Goal: Transaction & Acquisition: Purchase product/service

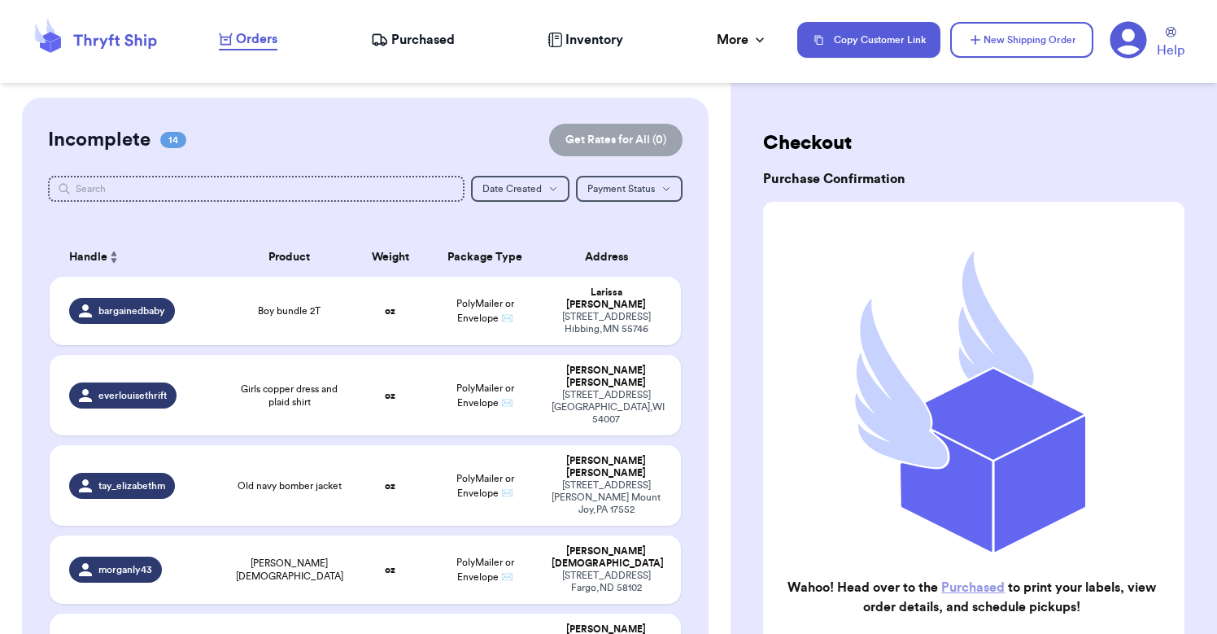
scroll to position [191, 0]
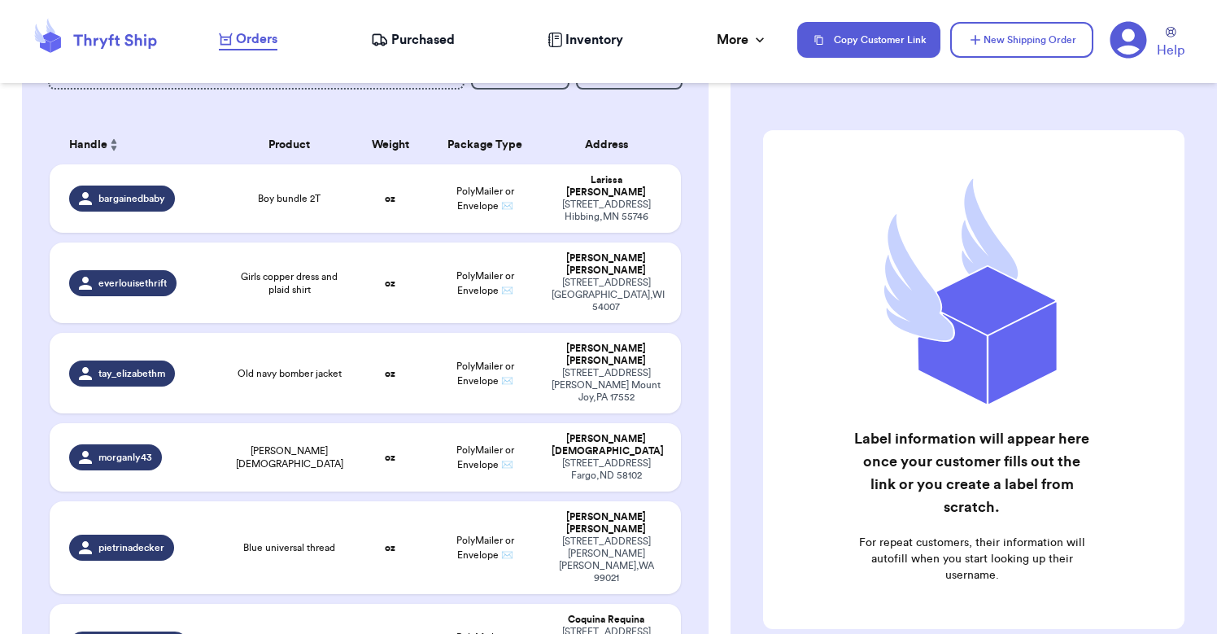
scroll to position [103, 0]
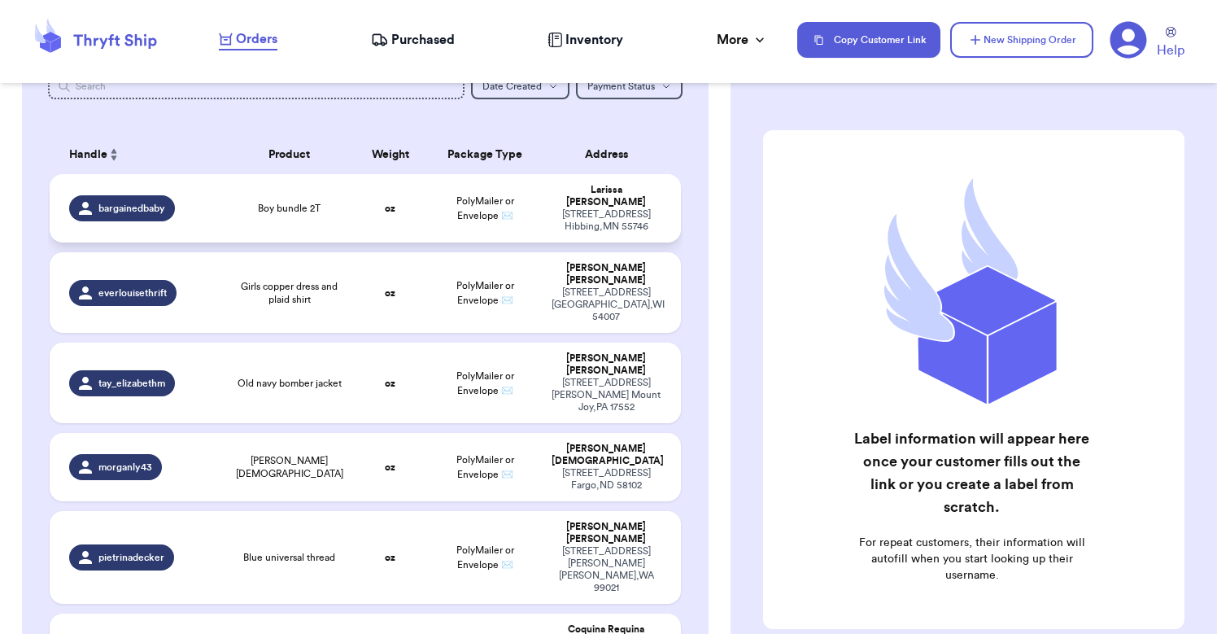
click at [278, 219] on td "Boy bundle 2T" at bounding box center [289, 208] width 126 height 68
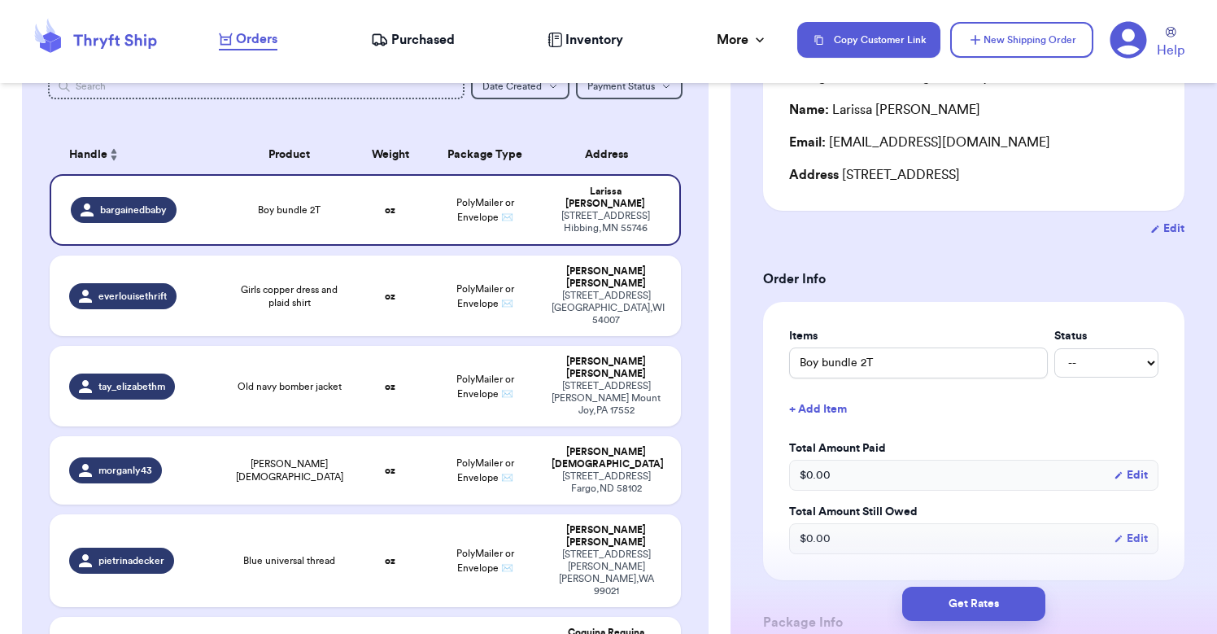
scroll to position [186, 0]
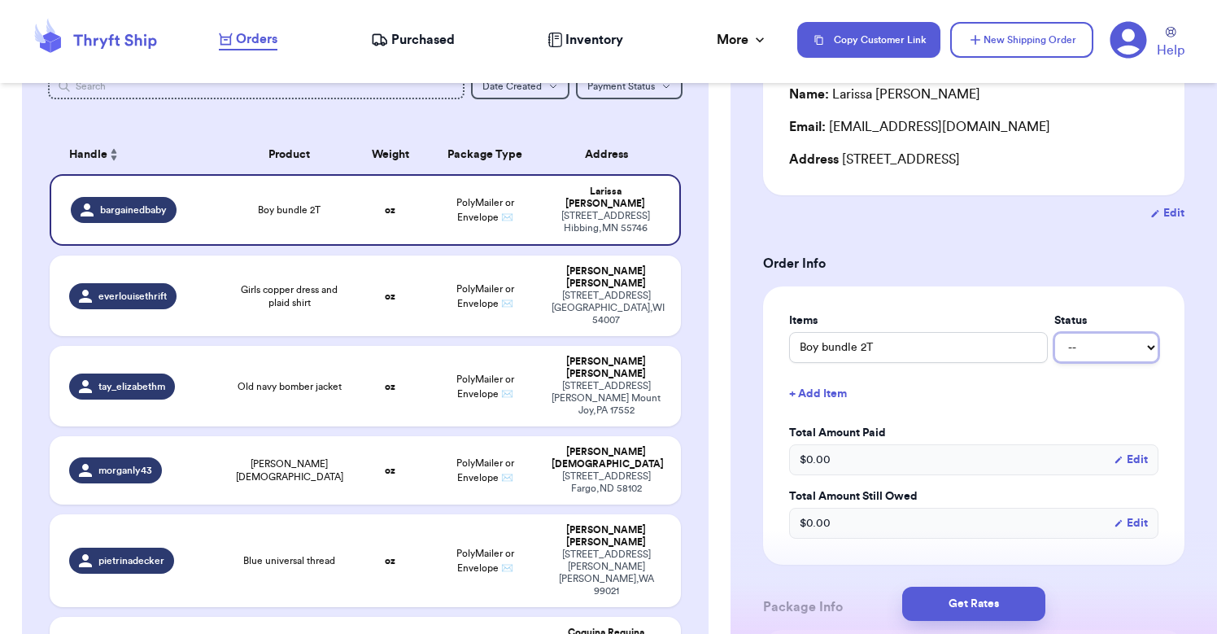
select select "paid"
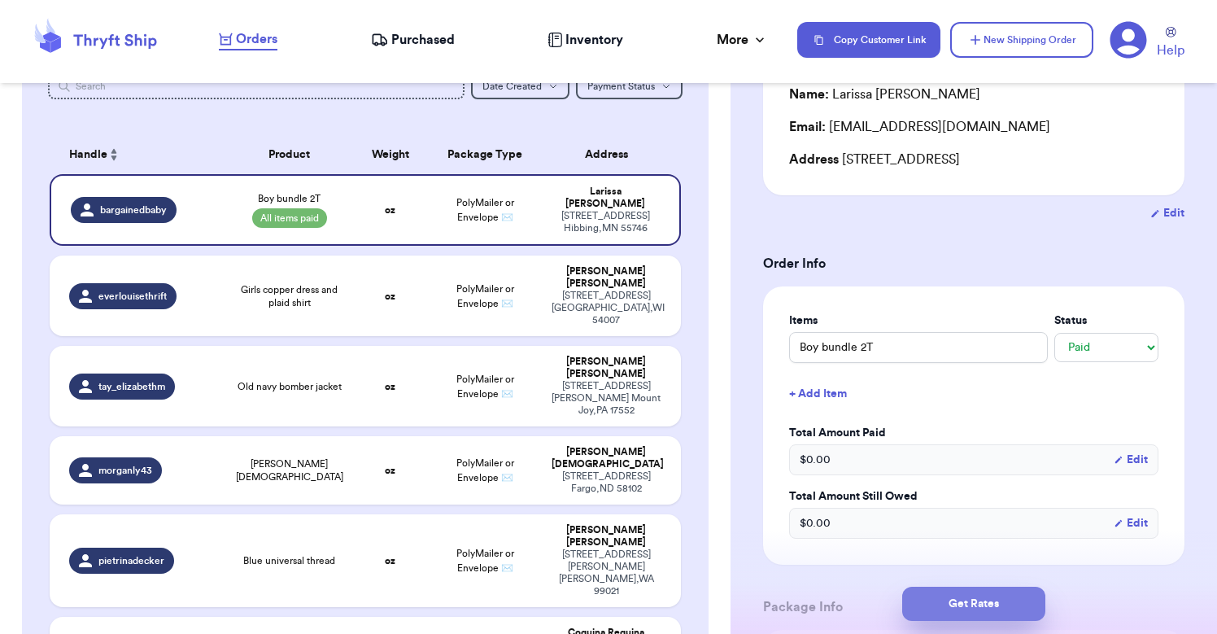
click at [958, 608] on button "Get Rates" at bounding box center [974, 604] width 143 height 34
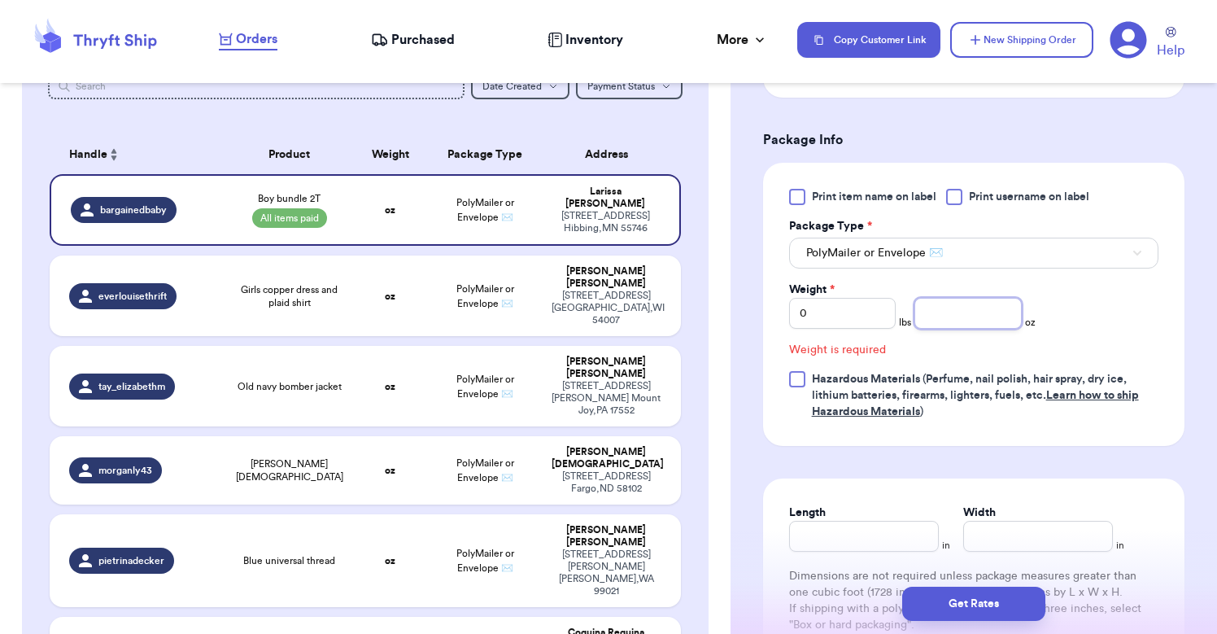
click at [929, 320] on input "number" at bounding box center [968, 313] width 107 height 31
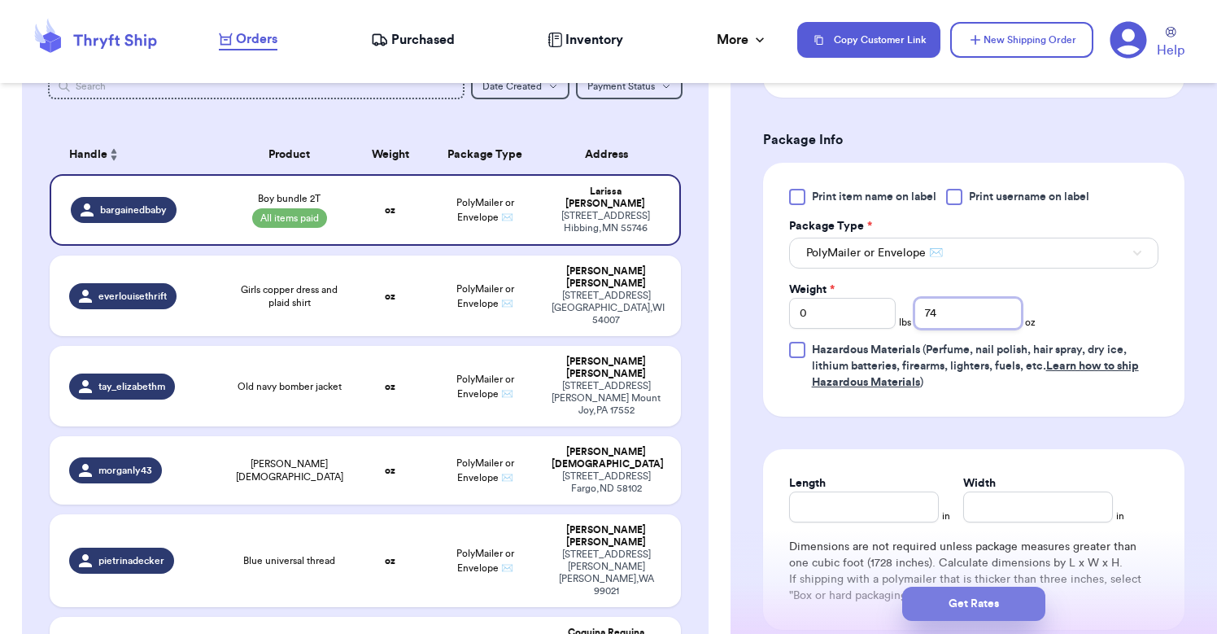
type input "74"
click at [981, 605] on button "Get Rates" at bounding box center [974, 604] width 143 height 34
type input "4"
type input "10"
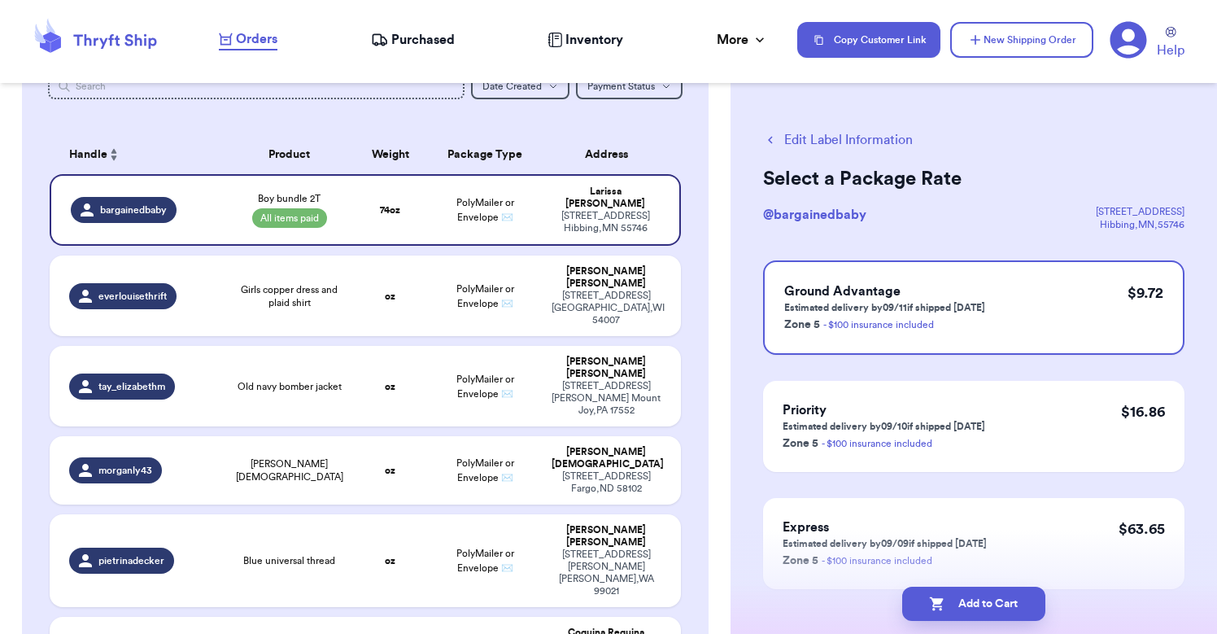
click at [841, 136] on button "Edit Label Information" at bounding box center [838, 140] width 150 height 20
select select "paid"
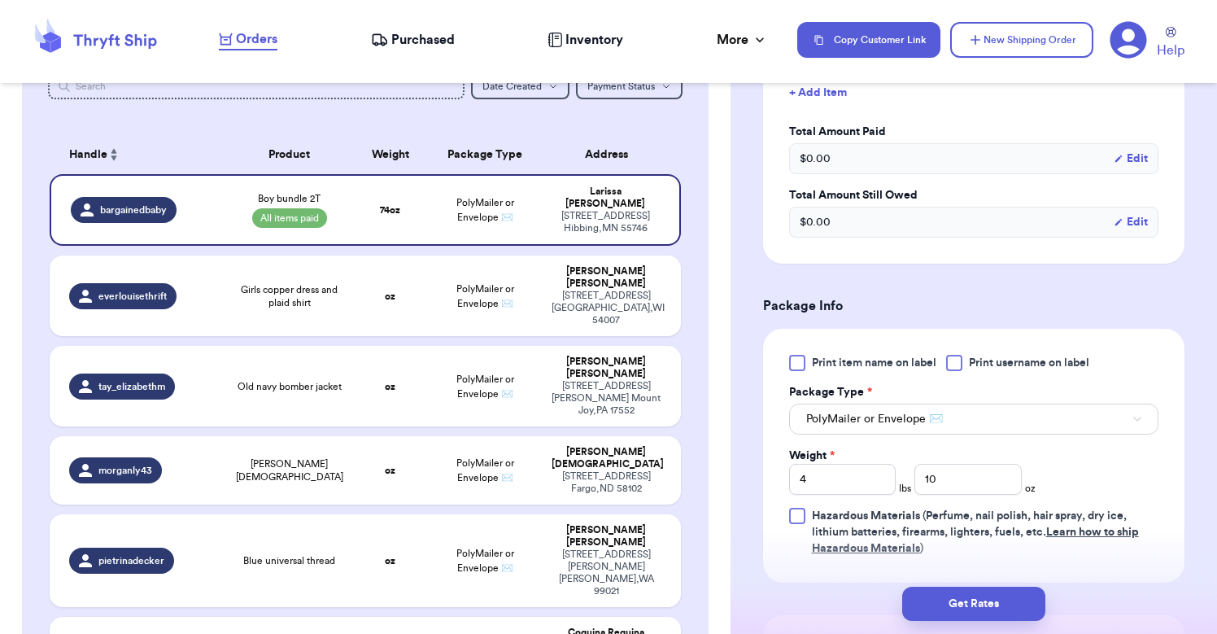
scroll to position [511, 0]
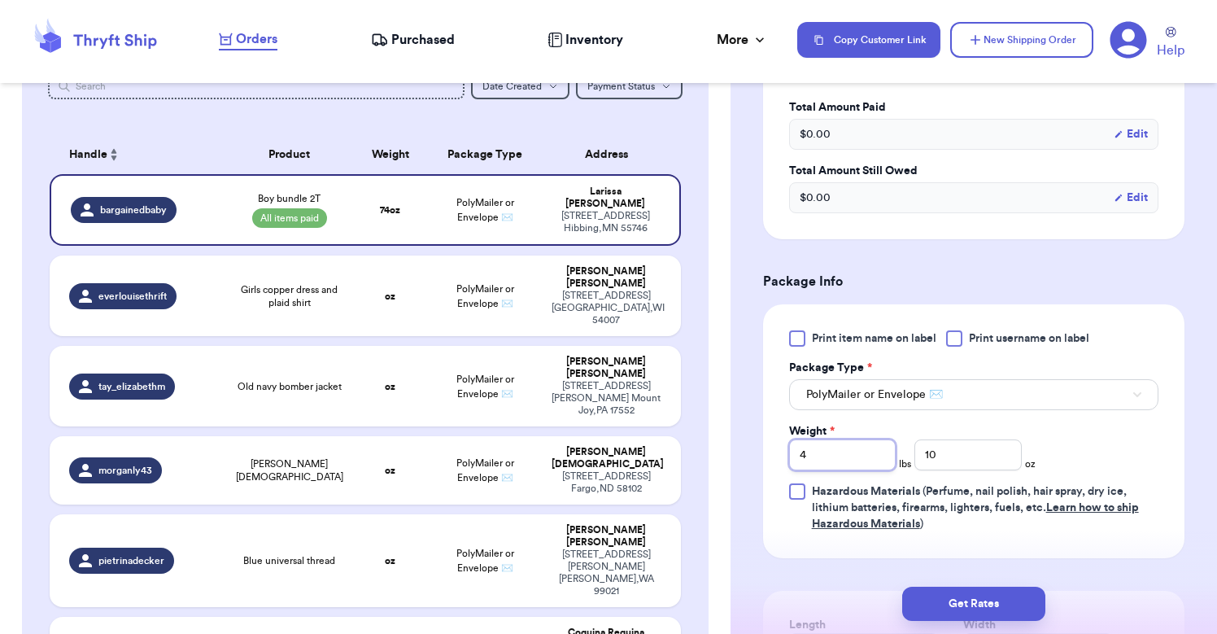
drag, startPoint x: 827, startPoint y: 463, endPoint x: 767, endPoint y: 463, distance: 60.2
click at [767, 463] on div "Print item name on label Print username on label Package Type * PolyMailer or E…" at bounding box center [974, 431] width 422 height 254
type input "0"
drag, startPoint x: 952, startPoint y: 461, endPoint x: 914, endPoint y: 461, distance: 38.2
click at [914, 461] on div "Weight * 0 lbs 10 oz" at bounding box center [912, 446] width 247 height 47
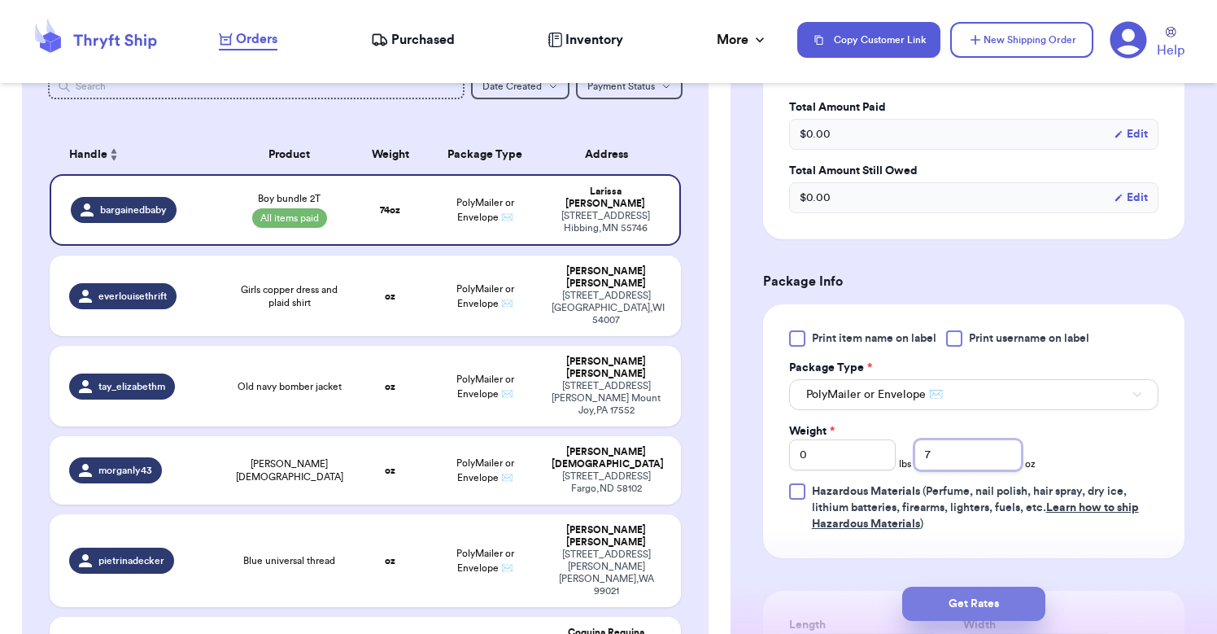
type input "7"
click at [981, 601] on button "Get Rates" at bounding box center [974, 604] width 143 height 34
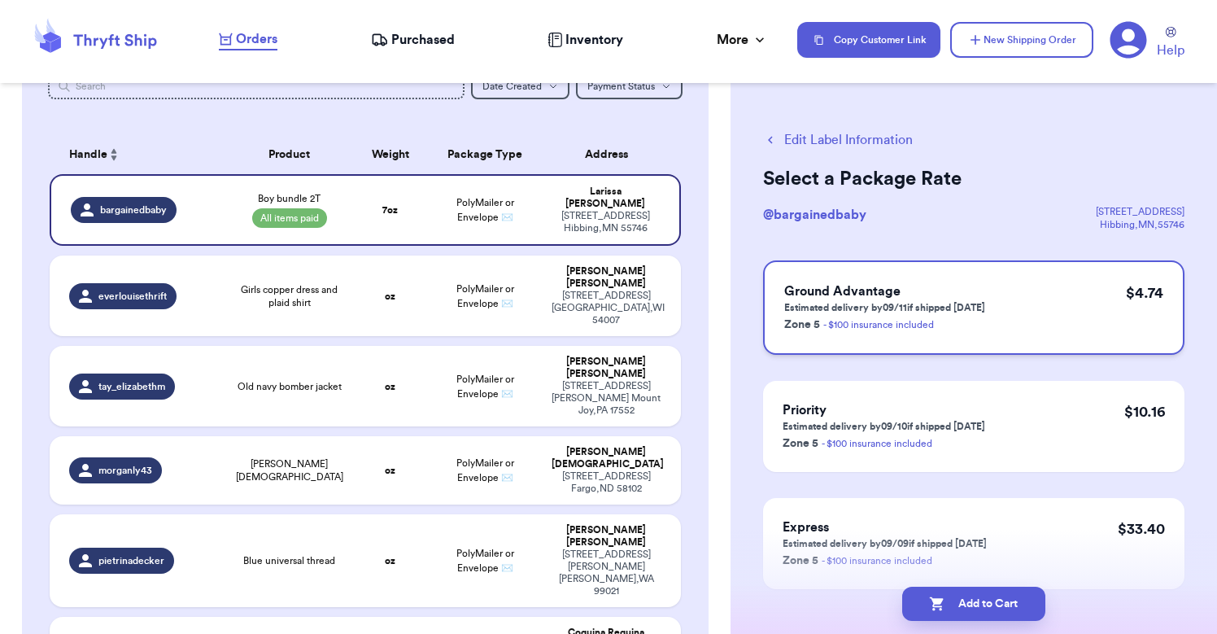
click at [944, 299] on h3 "Ground Advantage" at bounding box center [885, 292] width 201 height 20
click at [972, 602] on button "Add to Cart" at bounding box center [974, 604] width 143 height 34
checkbox input "true"
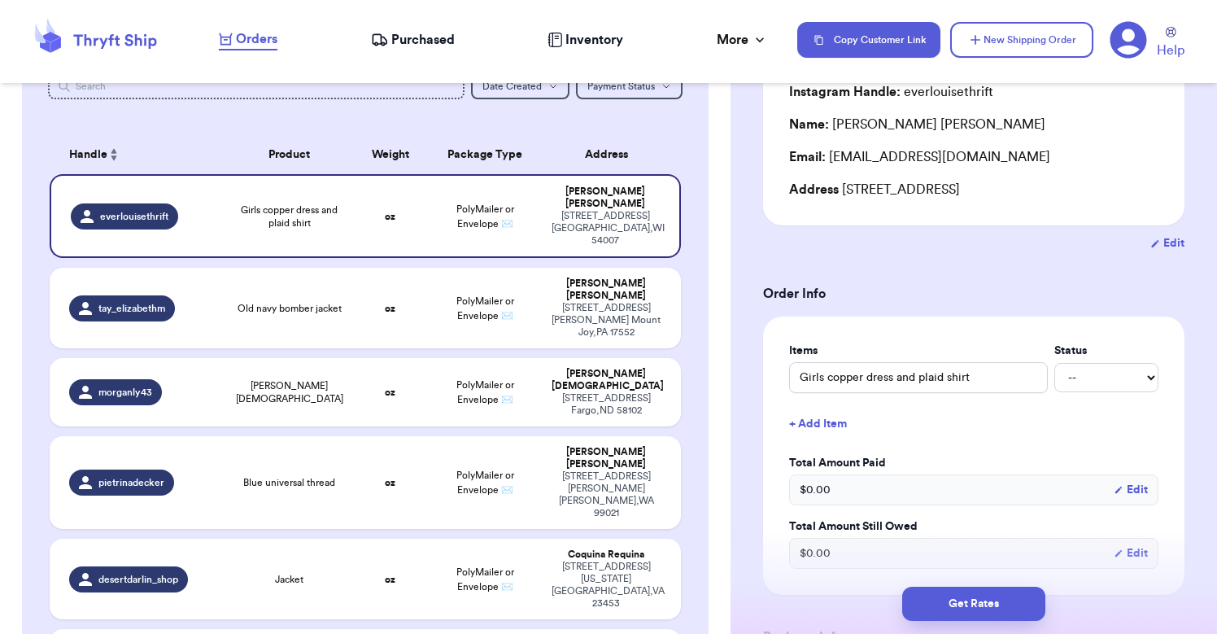
scroll to position [189, 0]
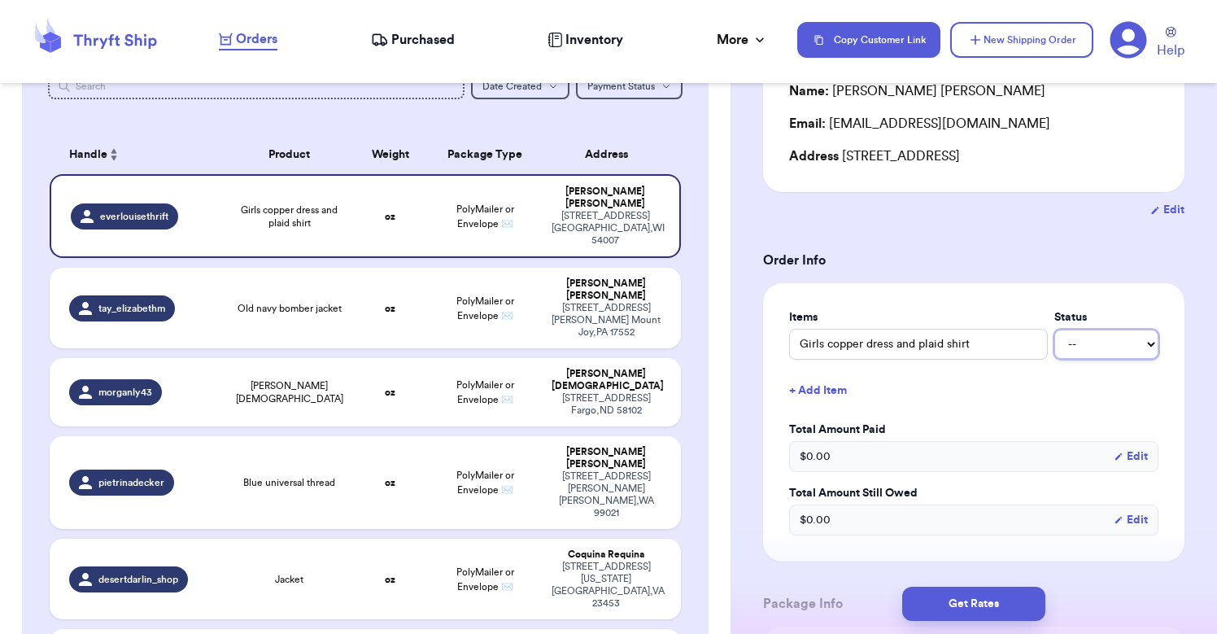
select select "paid"
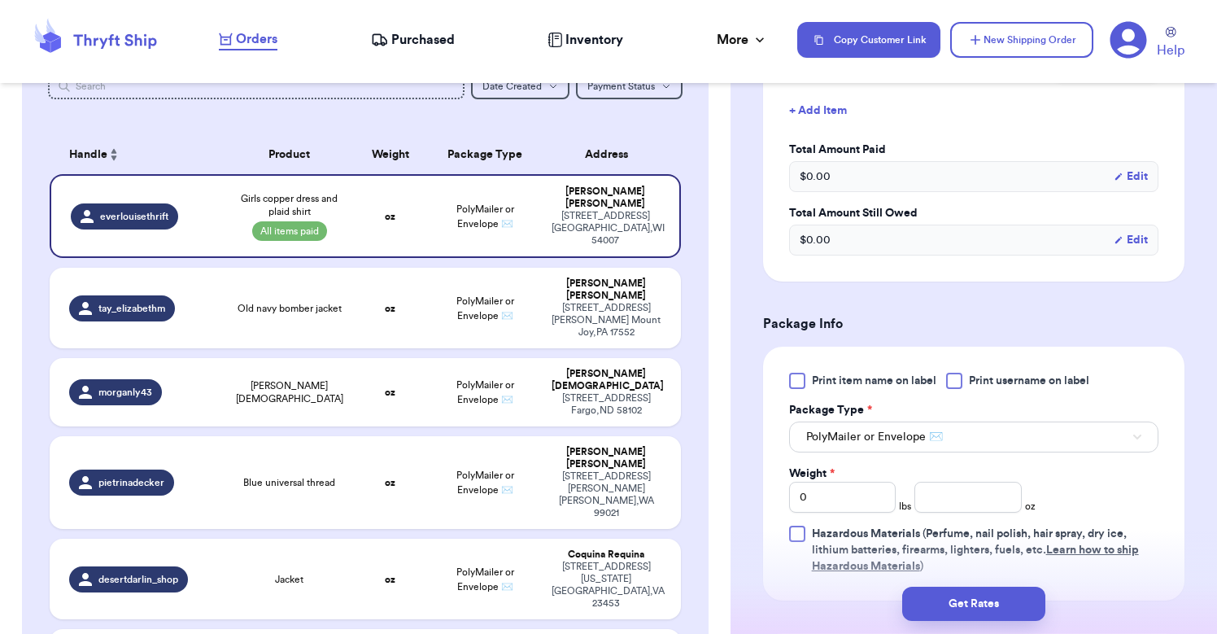
scroll to position [477, 0]
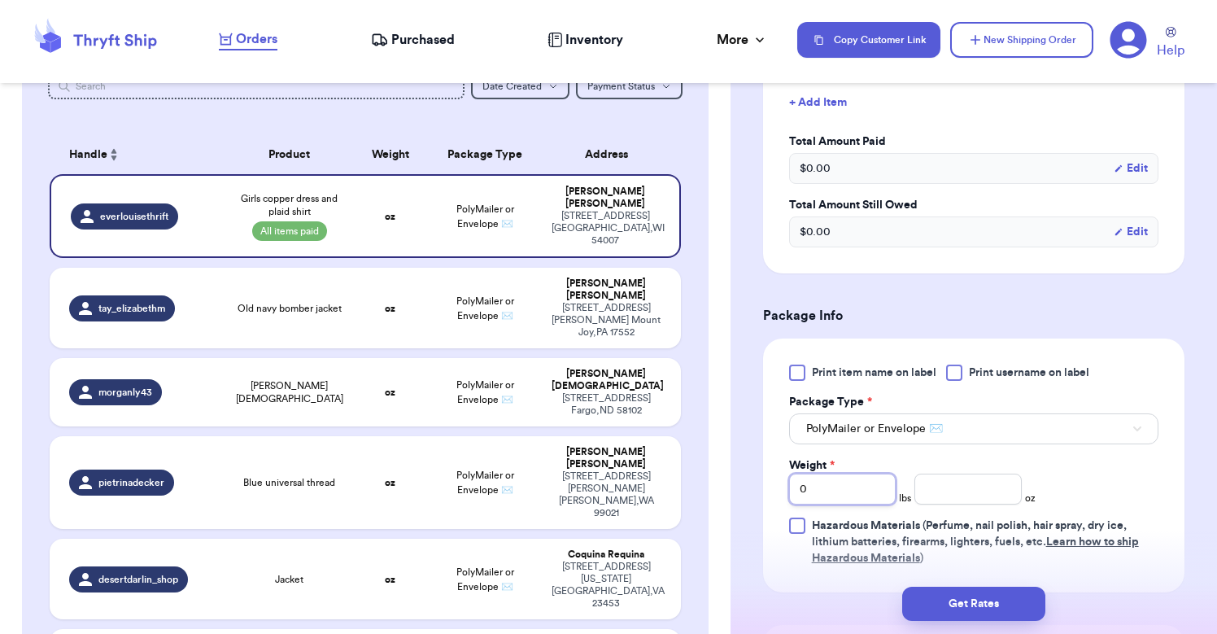
click at [849, 499] on input "0" at bounding box center [842, 489] width 107 height 31
type input "0"
click at [968, 482] on input "number" at bounding box center [968, 489] width 107 height 31
type input "85"
click at [986, 598] on button "Get Rates" at bounding box center [974, 604] width 143 height 34
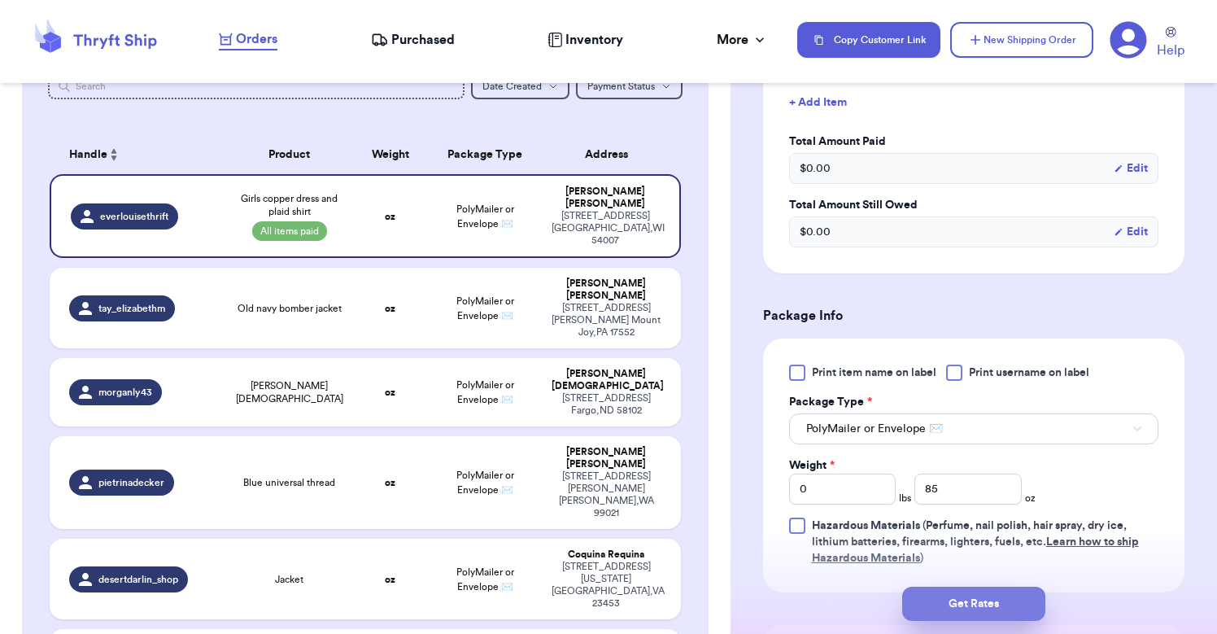
type input "5"
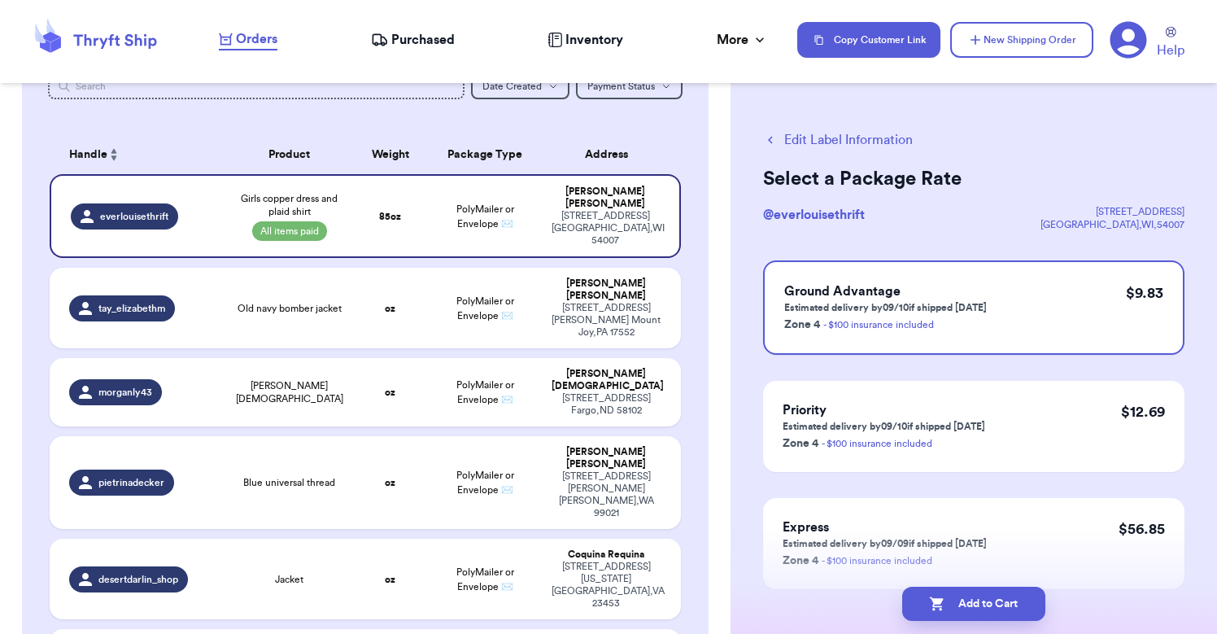
click at [815, 143] on button "Edit Label Information" at bounding box center [838, 140] width 150 height 20
select select "paid"
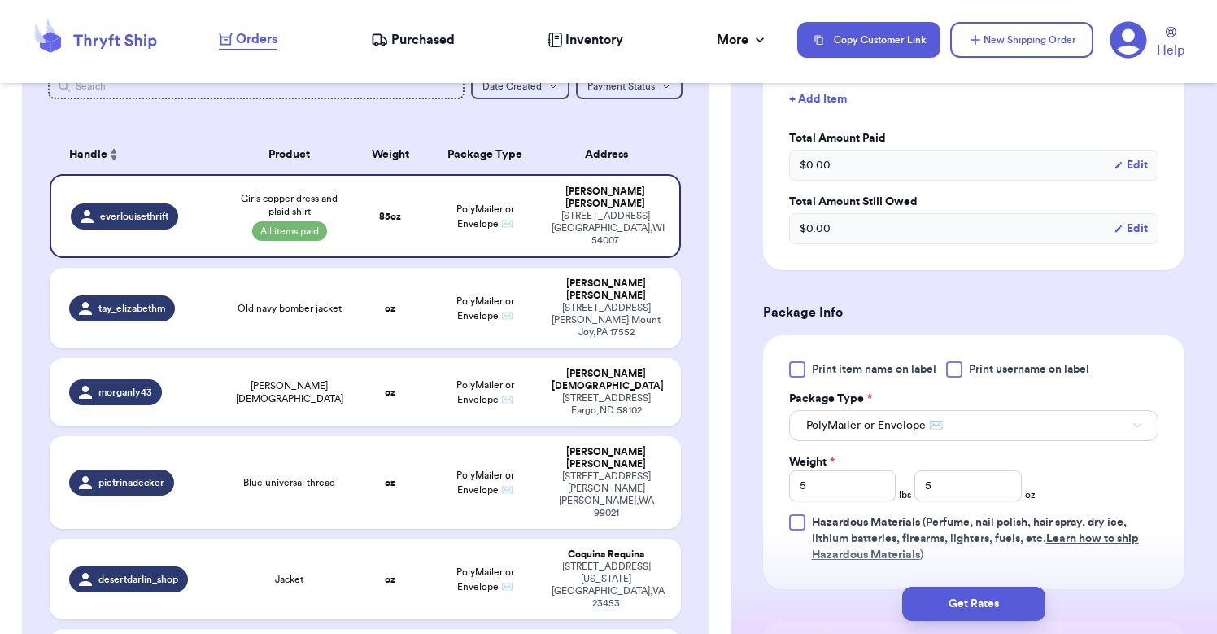
scroll to position [510, 0]
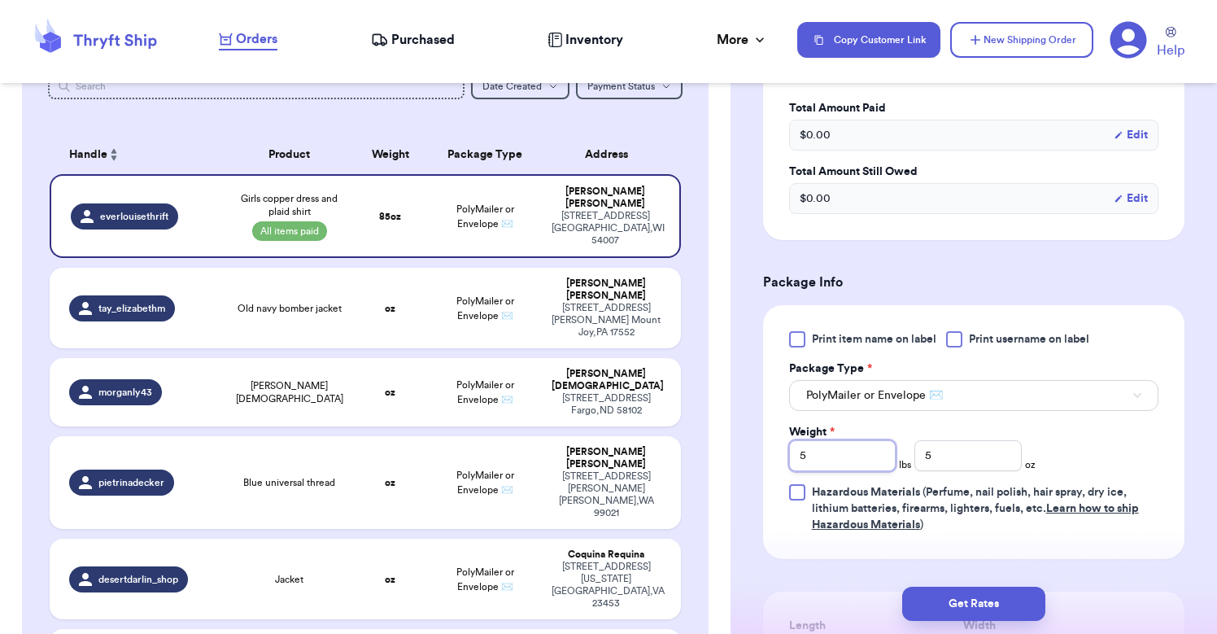
drag, startPoint x: 785, startPoint y: 463, endPoint x: 763, endPoint y: 462, distance: 22.8
click at [763, 462] on div "Print item name on label Print username on label Package Type * PolyMailer or E…" at bounding box center [974, 432] width 422 height 254
type input "0"
drag, startPoint x: 953, startPoint y: 461, endPoint x: 879, endPoint y: 461, distance: 74.1
click at [879, 461] on div "Weight * 0 lbs 5 oz" at bounding box center [912, 447] width 247 height 47
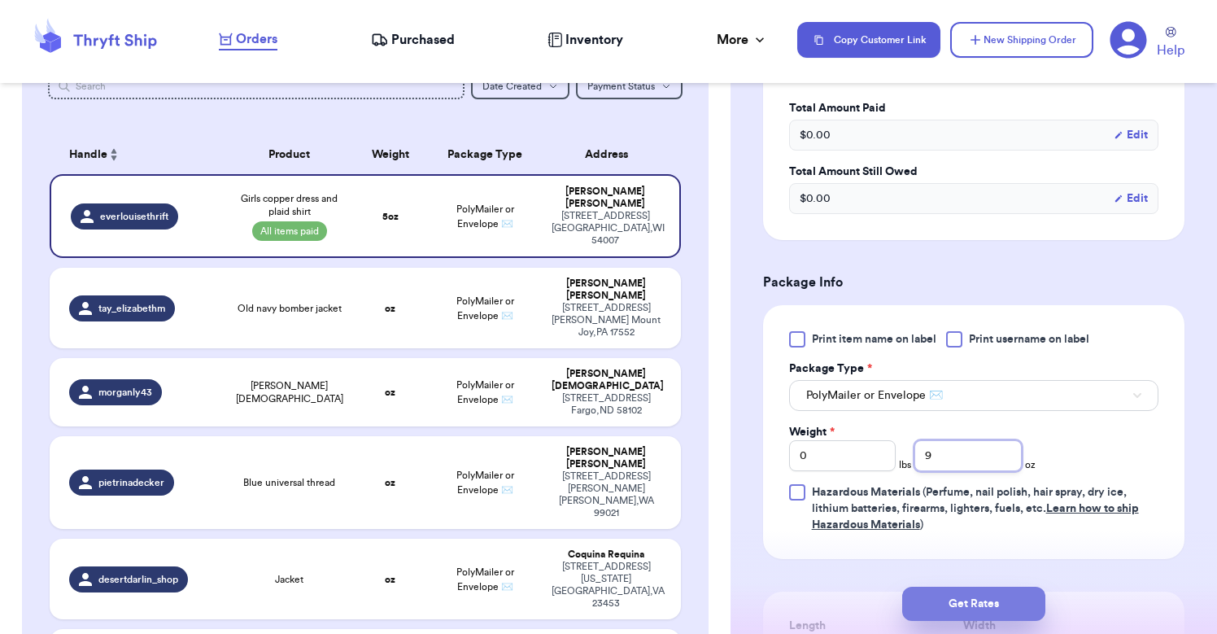
type input "9"
click at [981, 608] on button "Get Rates" at bounding box center [974, 604] width 143 height 34
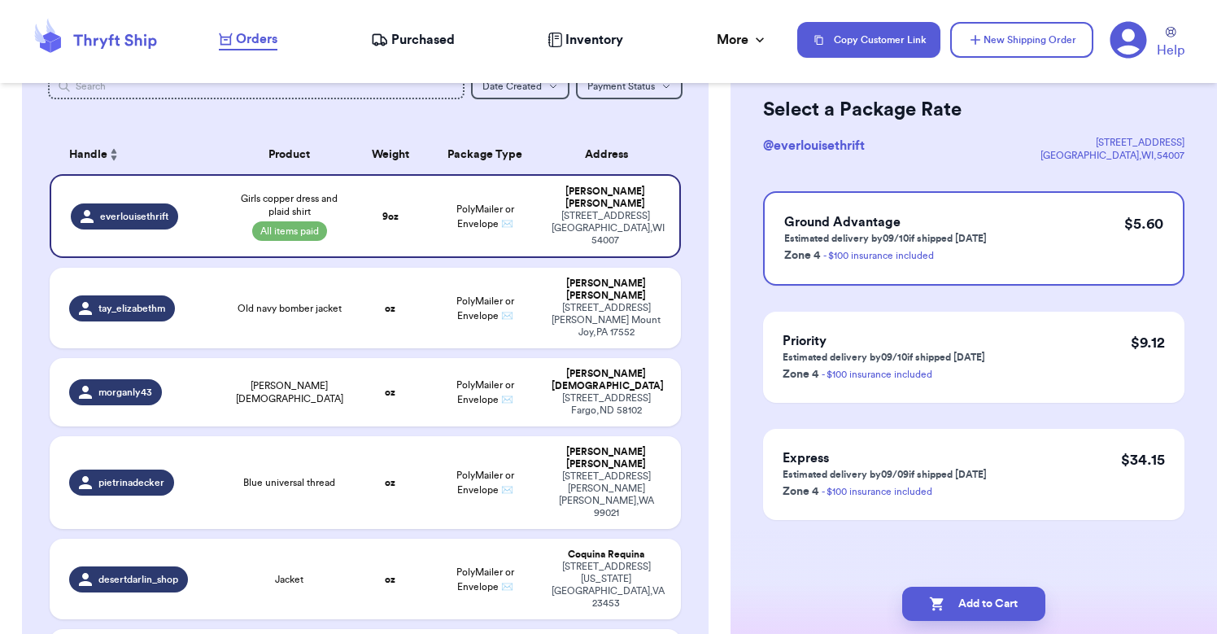
scroll to position [0, 0]
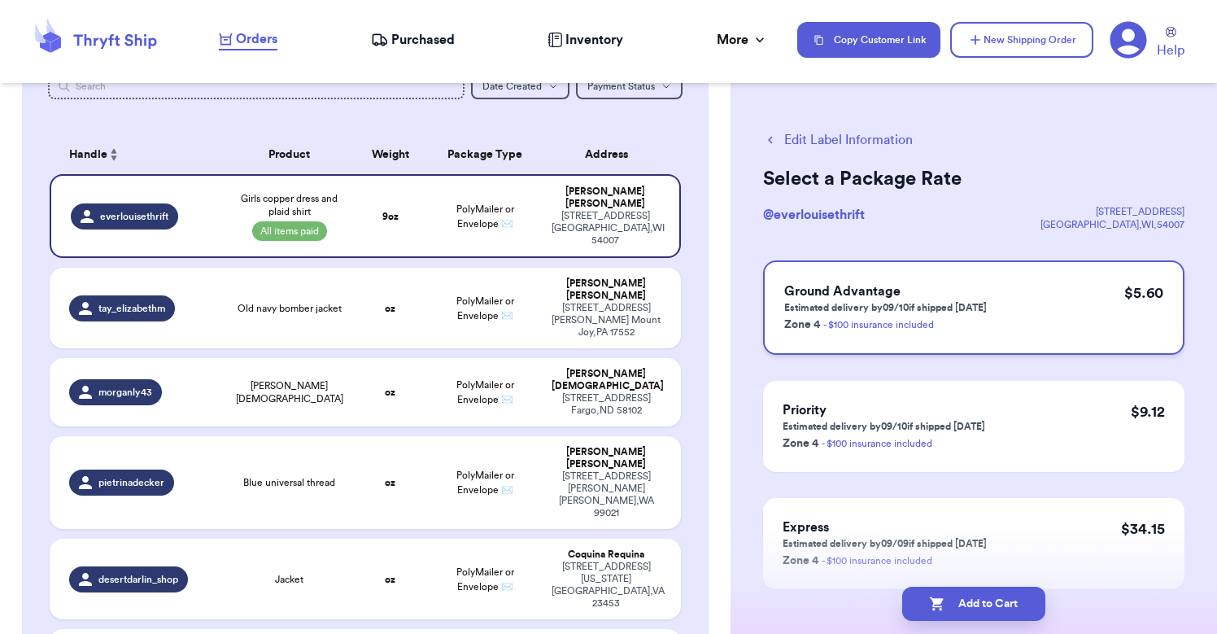
click at [897, 308] on p "Estimated delivery by 09/10 if shipped [DATE]" at bounding box center [886, 307] width 203 height 13
click at [988, 610] on button "Add to Cart" at bounding box center [974, 604] width 143 height 34
checkbox input "true"
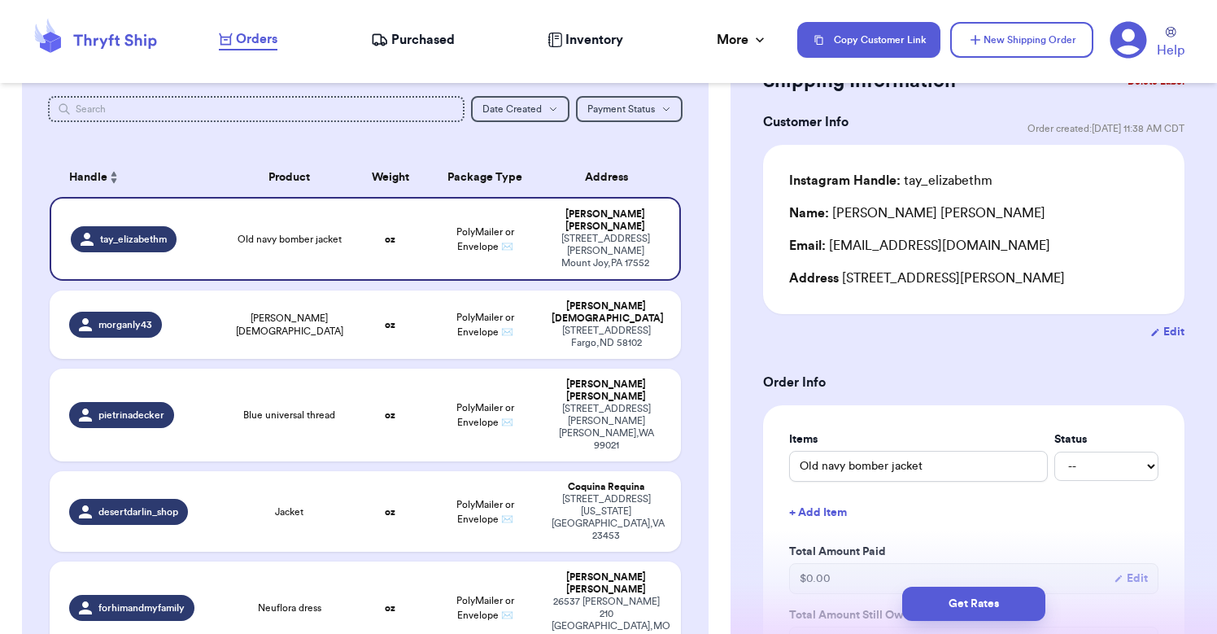
scroll to position [72, 0]
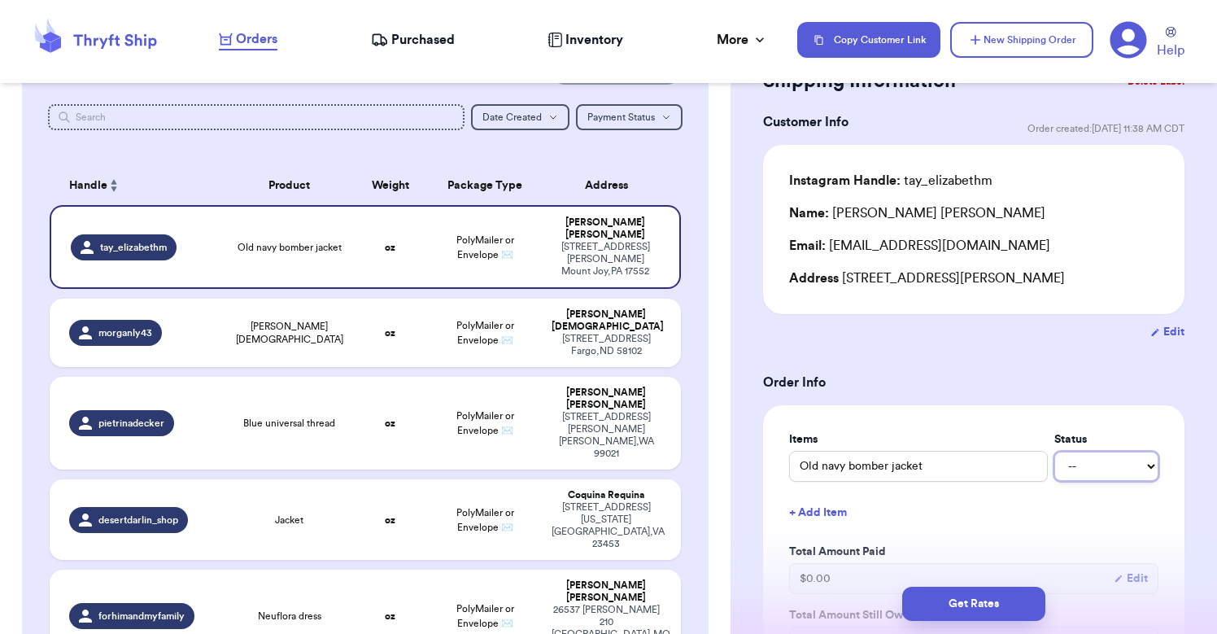
select select "paid"
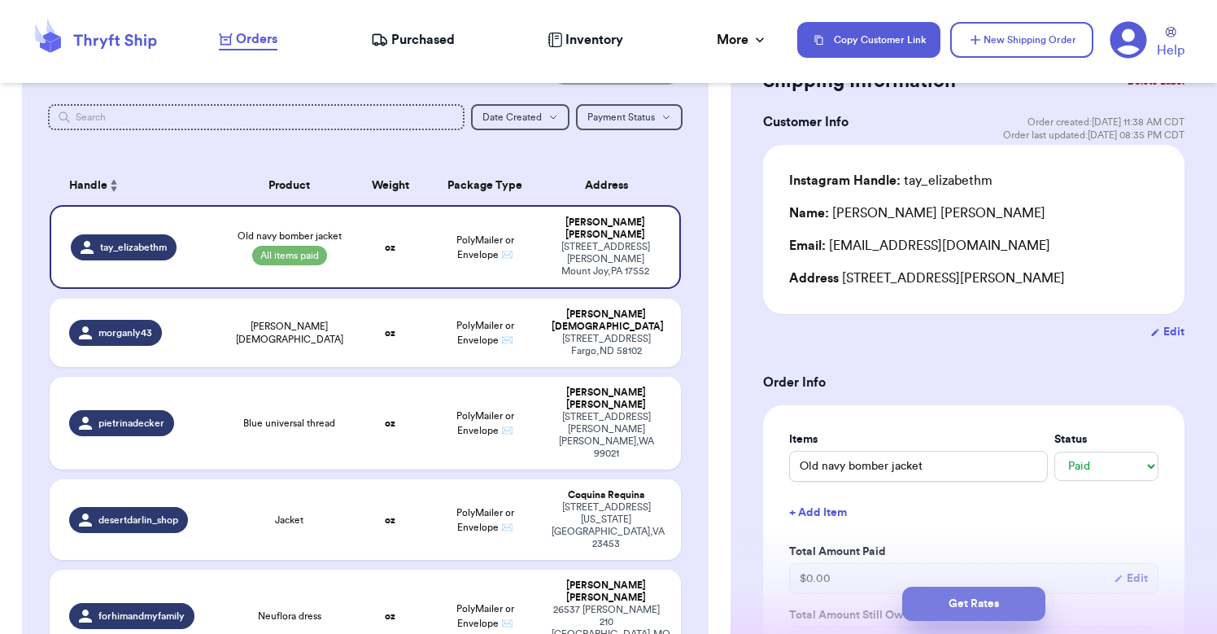
click at [973, 609] on button "Get Rates" at bounding box center [974, 604] width 143 height 34
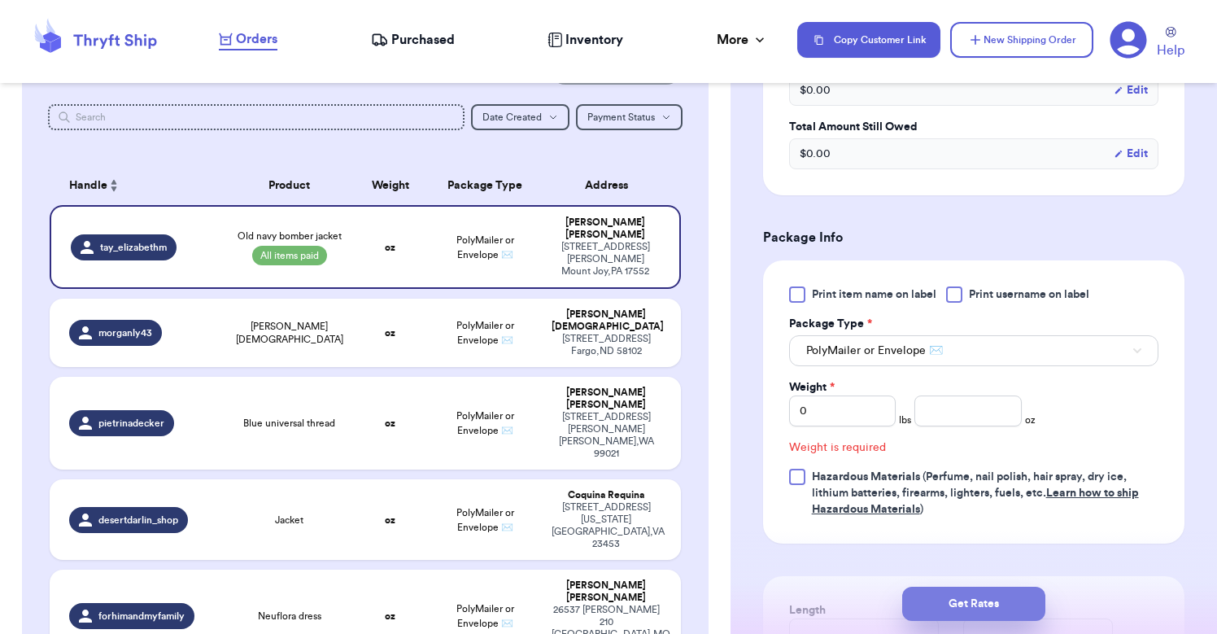
scroll to position [653, 0]
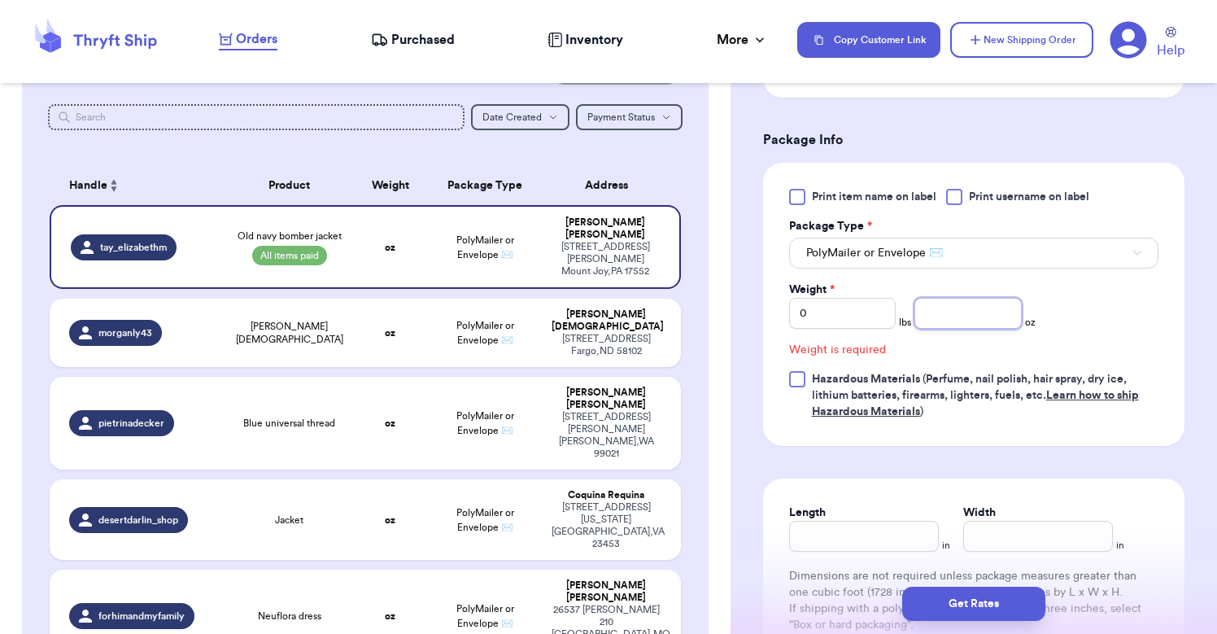
click at [965, 322] on input "number" at bounding box center [968, 313] width 107 height 31
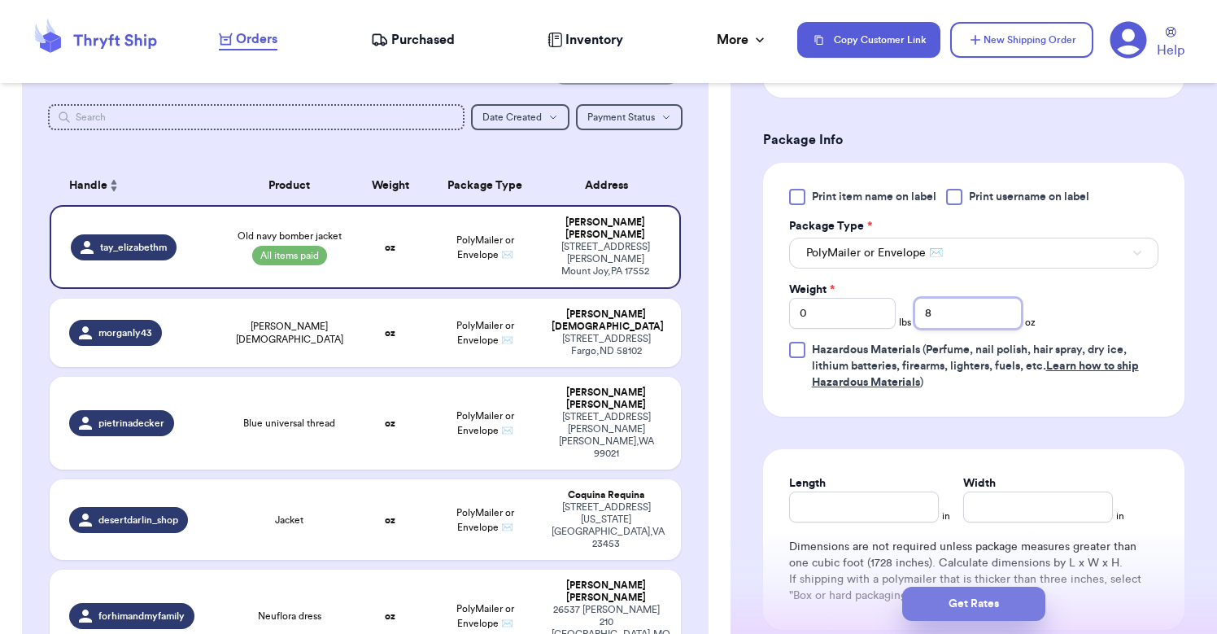
type input "8"
click at [970, 605] on button "Get Rates" at bounding box center [974, 604] width 143 height 34
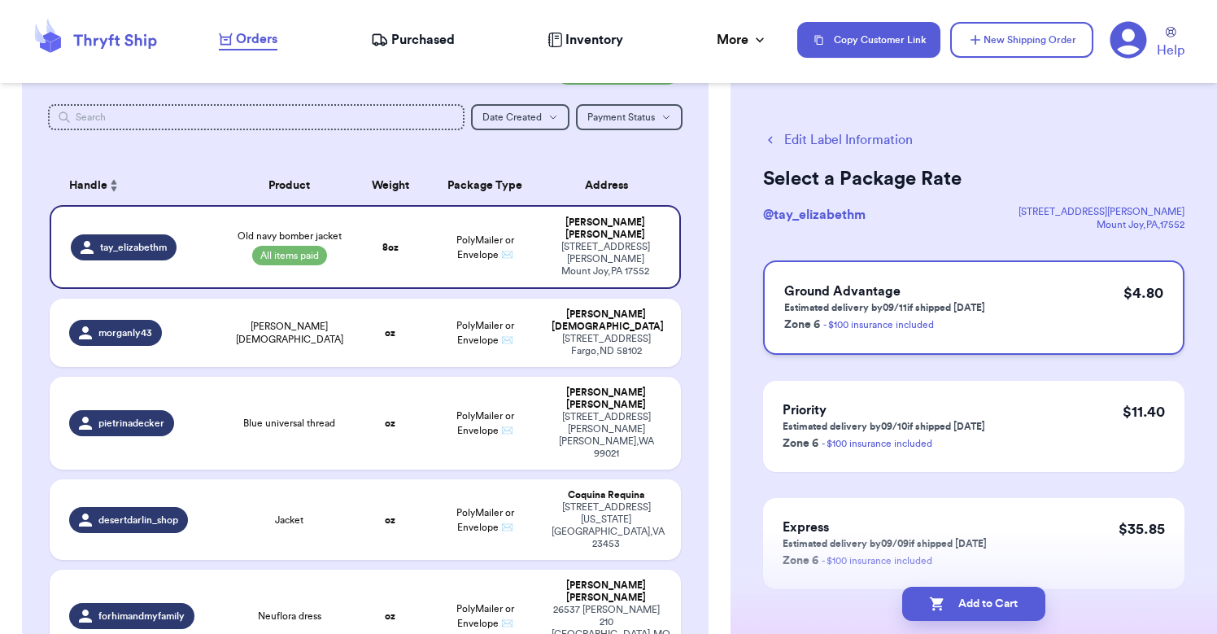
click at [914, 282] on h3 "Ground Advantage" at bounding box center [885, 292] width 201 height 20
click at [951, 599] on button "Add to Cart" at bounding box center [974, 604] width 143 height 34
checkbox input "true"
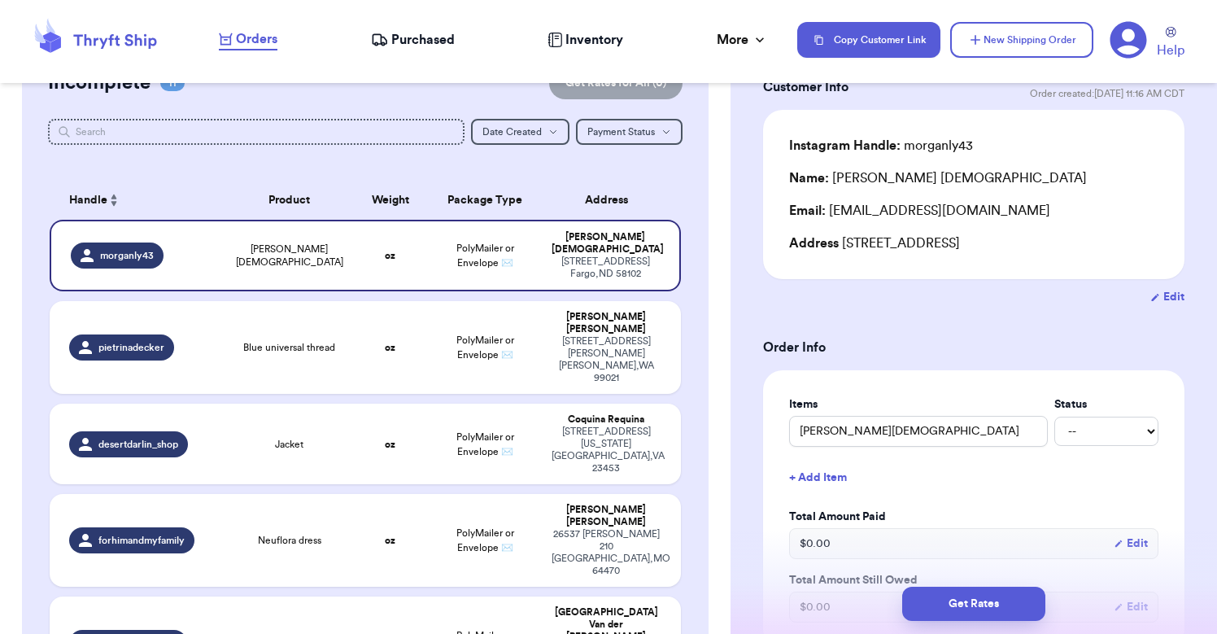
scroll to position [126, 0]
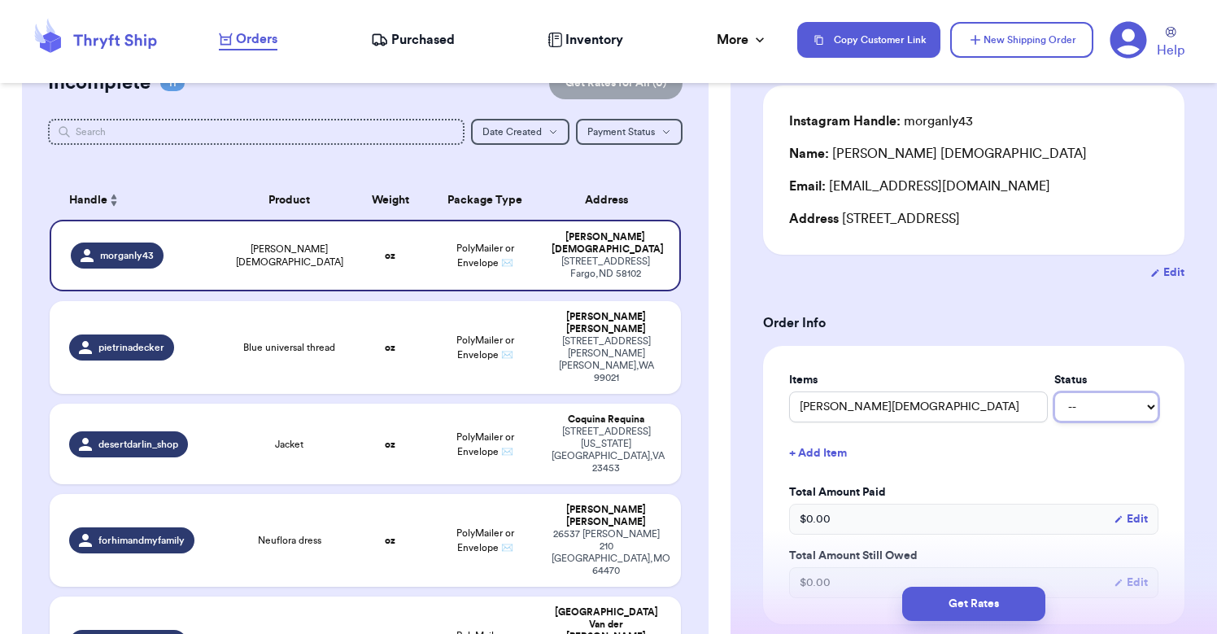
select select "paid"
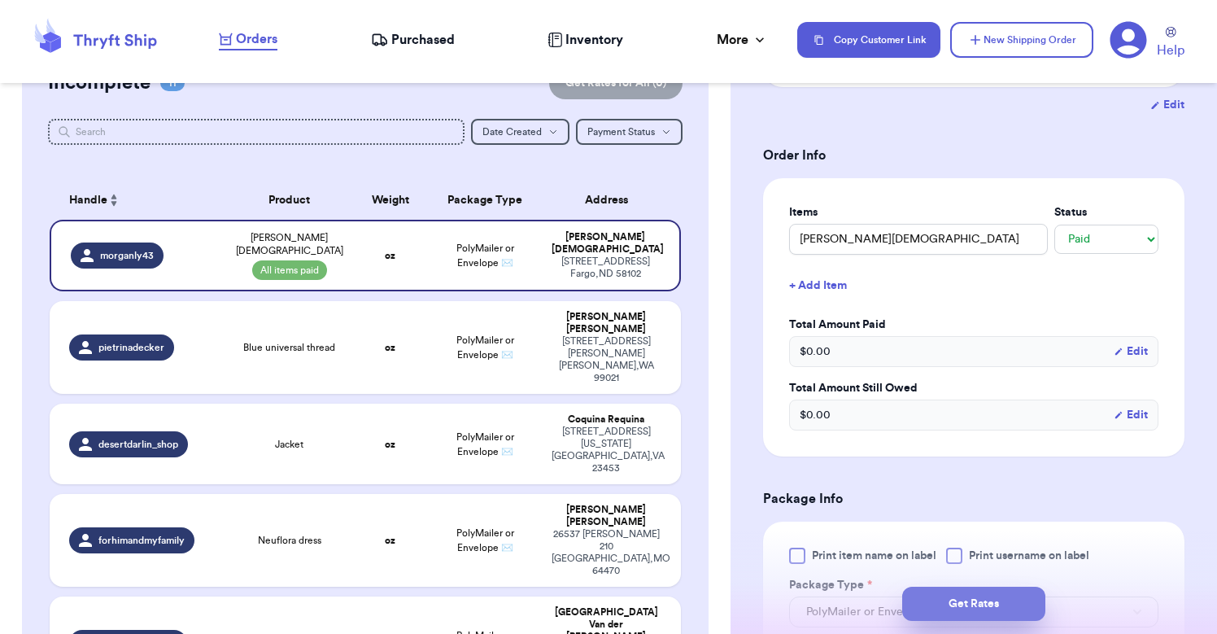
click at [964, 602] on button "Get Rates" at bounding box center [974, 604] width 143 height 34
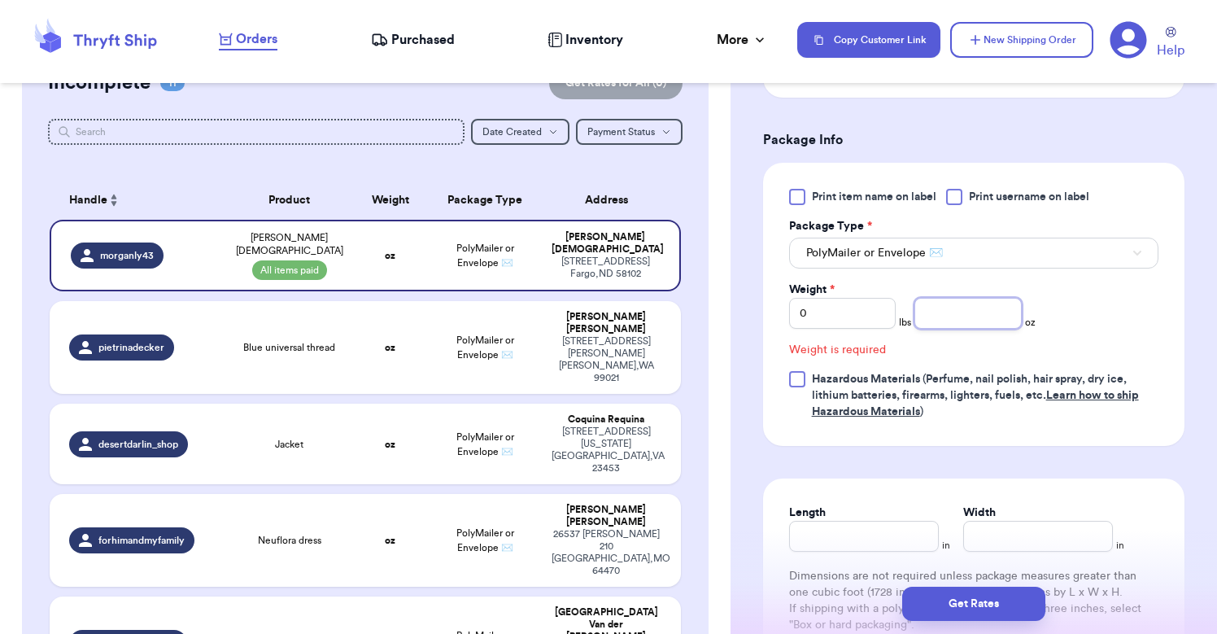
click at [935, 319] on input "number" at bounding box center [968, 313] width 107 height 31
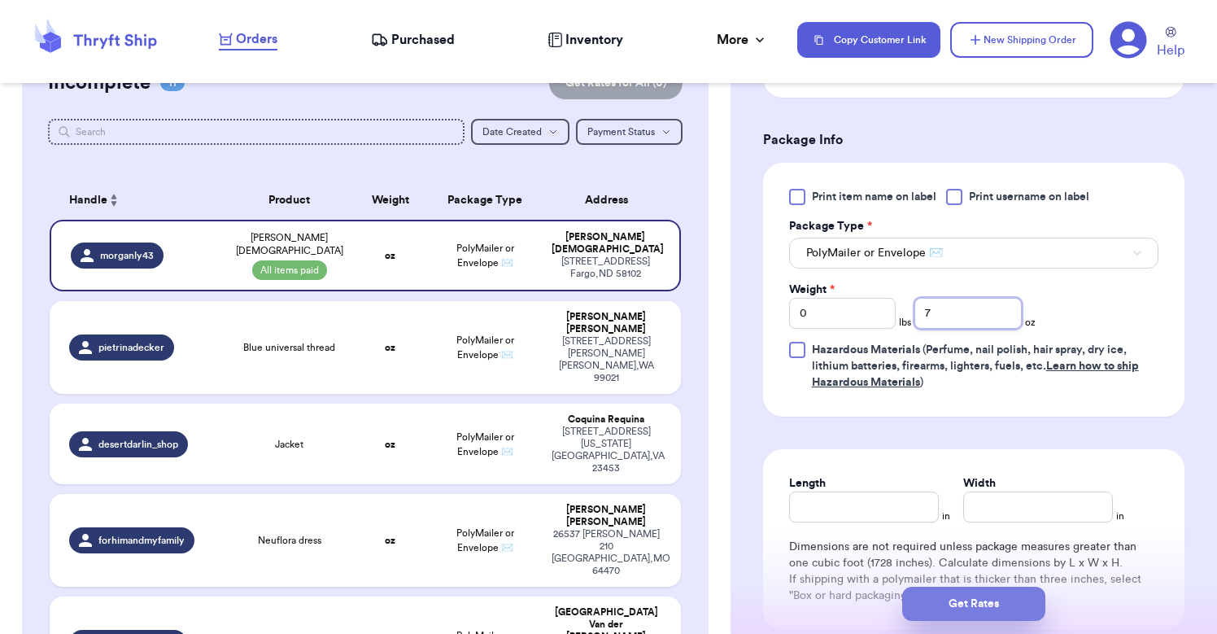
type input "7"
click at [969, 613] on button "Get Rates" at bounding box center [974, 604] width 143 height 34
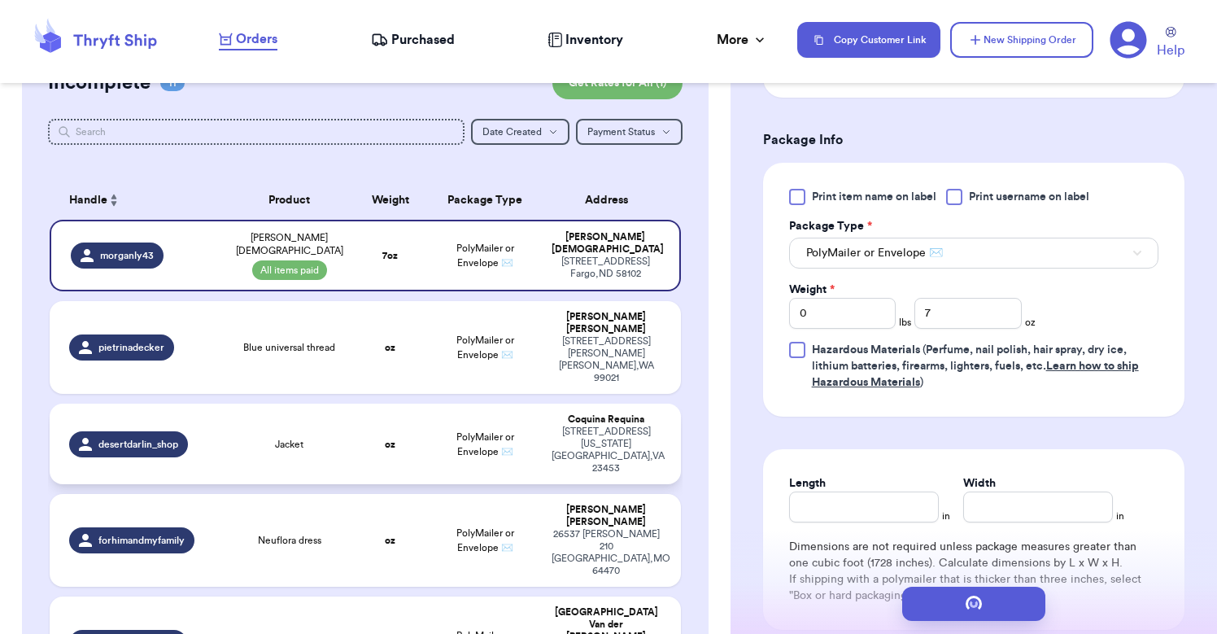
scroll to position [0, 0]
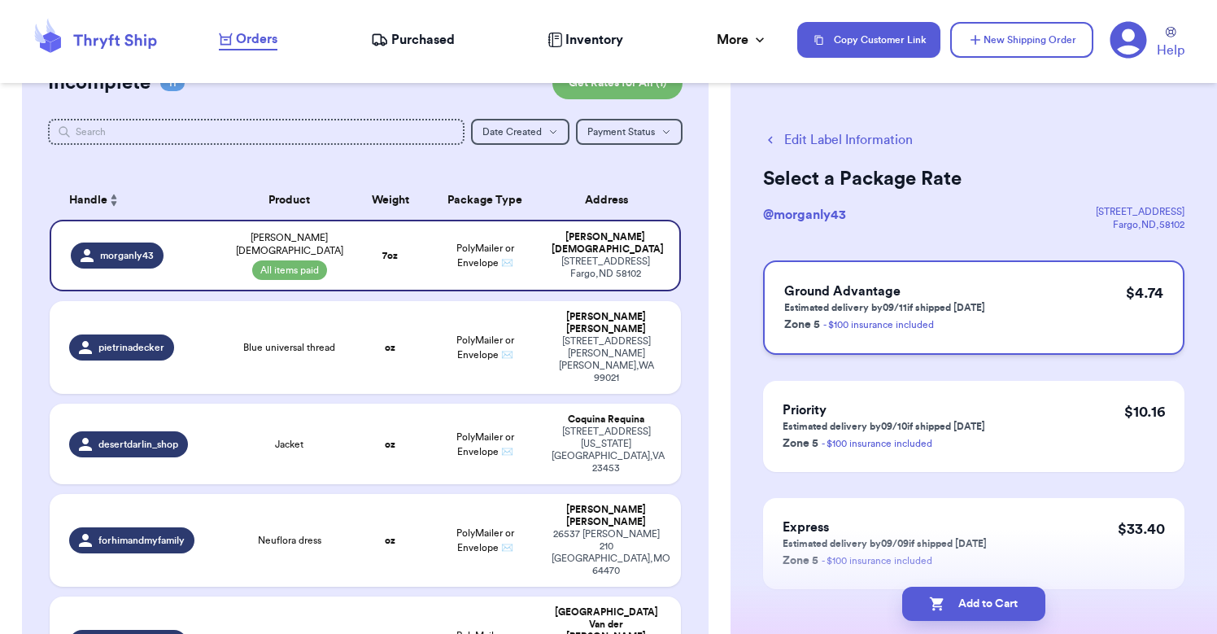
click at [882, 299] on h3 "Ground Advantage" at bounding box center [885, 292] width 201 height 20
click at [955, 614] on button "Add to Cart" at bounding box center [974, 604] width 143 height 34
checkbox input "true"
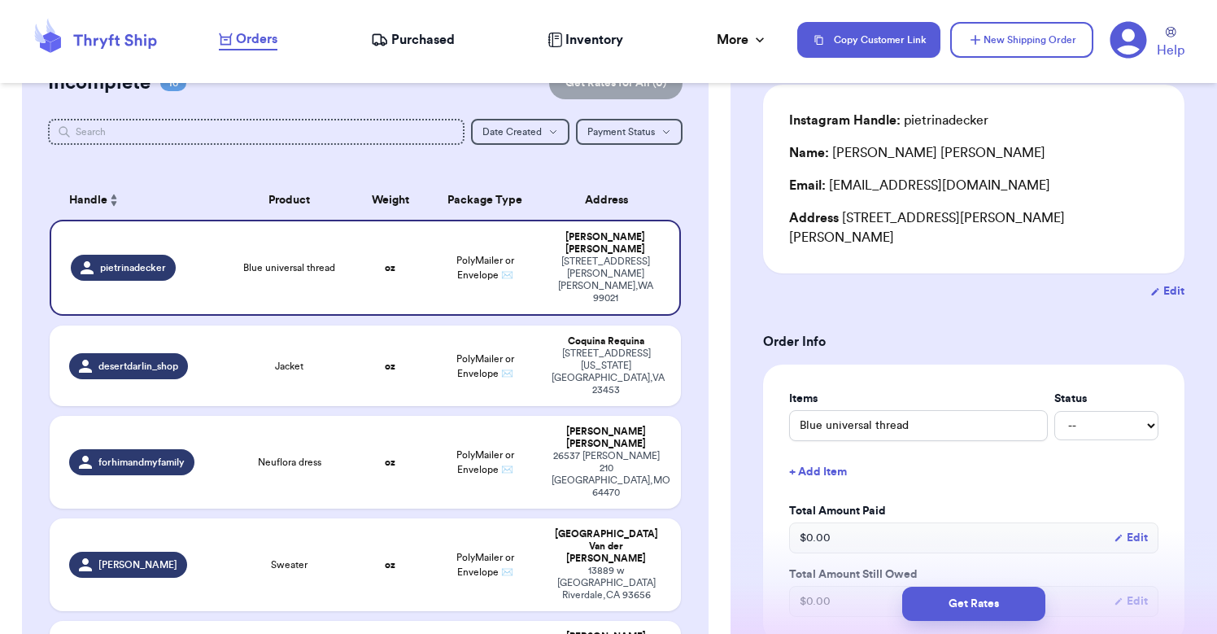
scroll to position [133, 0]
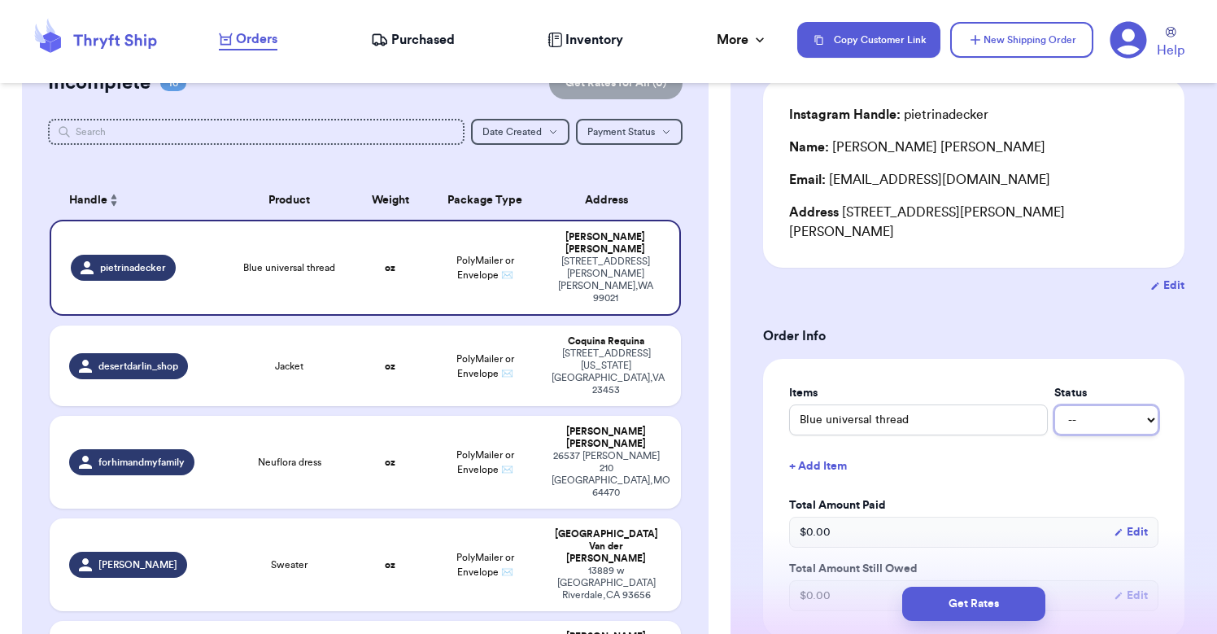
select select "paid"
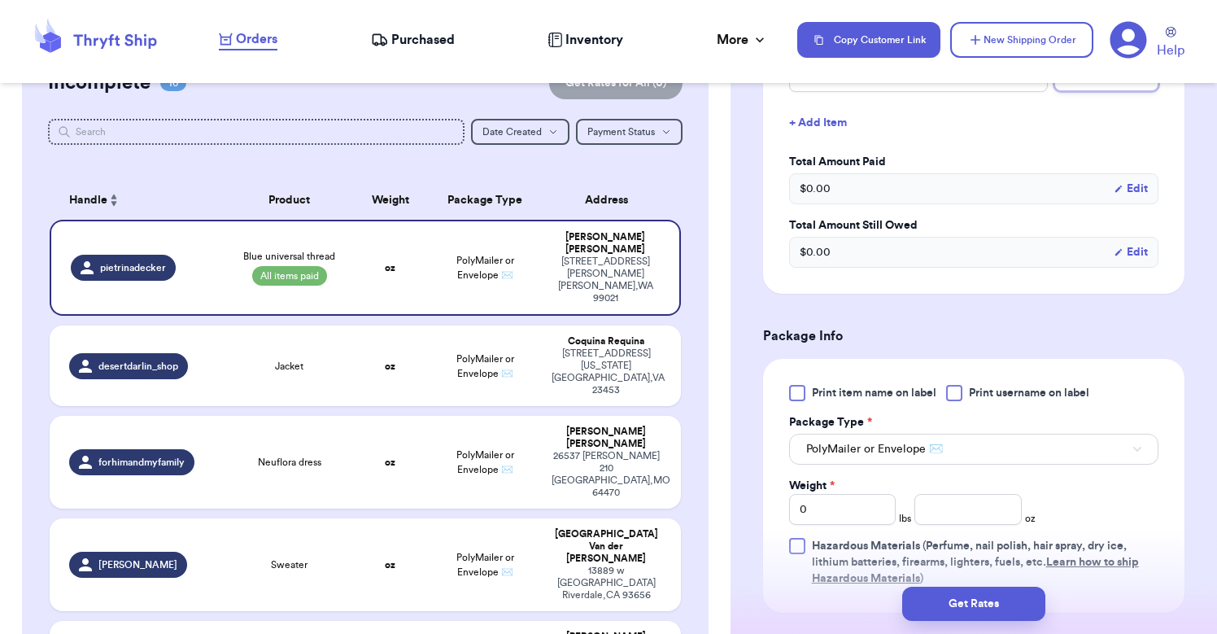
scroll to position [478, 0]
click at [969, 494] on input "number" at bounding box center [968, 507] width 107 height 31
type input "4"
click at [1007, 606] on button "Get Rates" at bounding box center [974, 604] width 143 height 34
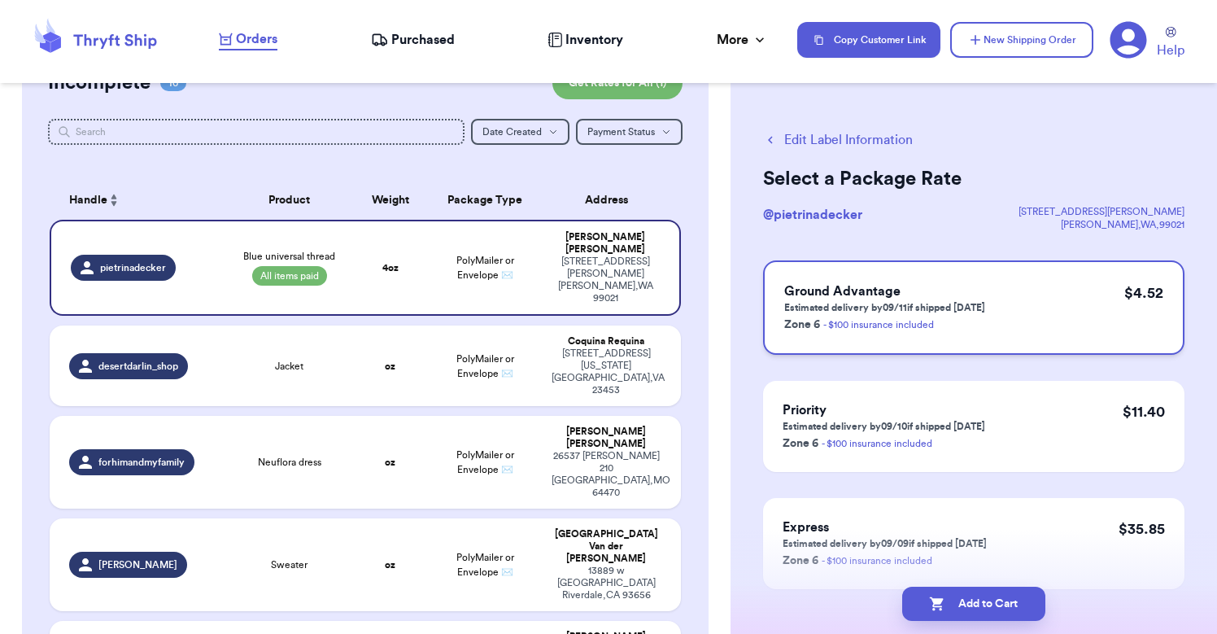
click at [972, 285] on h3 "Ground Advantage" at bounding box center [885, 292] width 201 height 20
click at [990, 609] on button "Add to Cart" at bounding box center [974, 604] width 143 height 34
checkbox input "true"
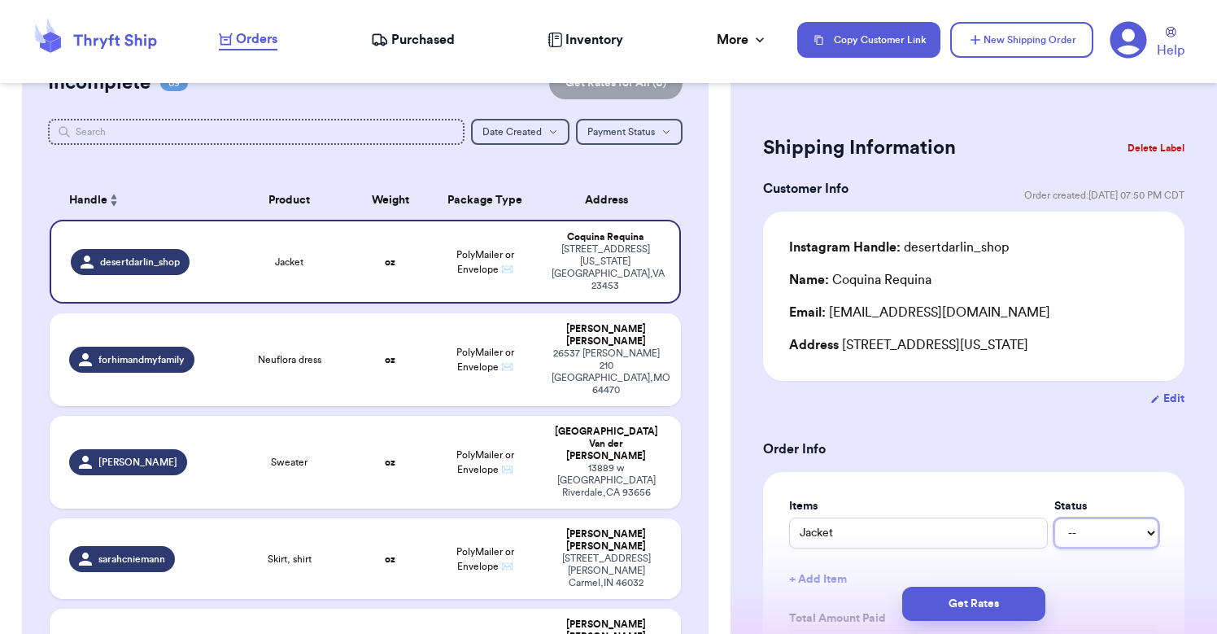
select select "paid"
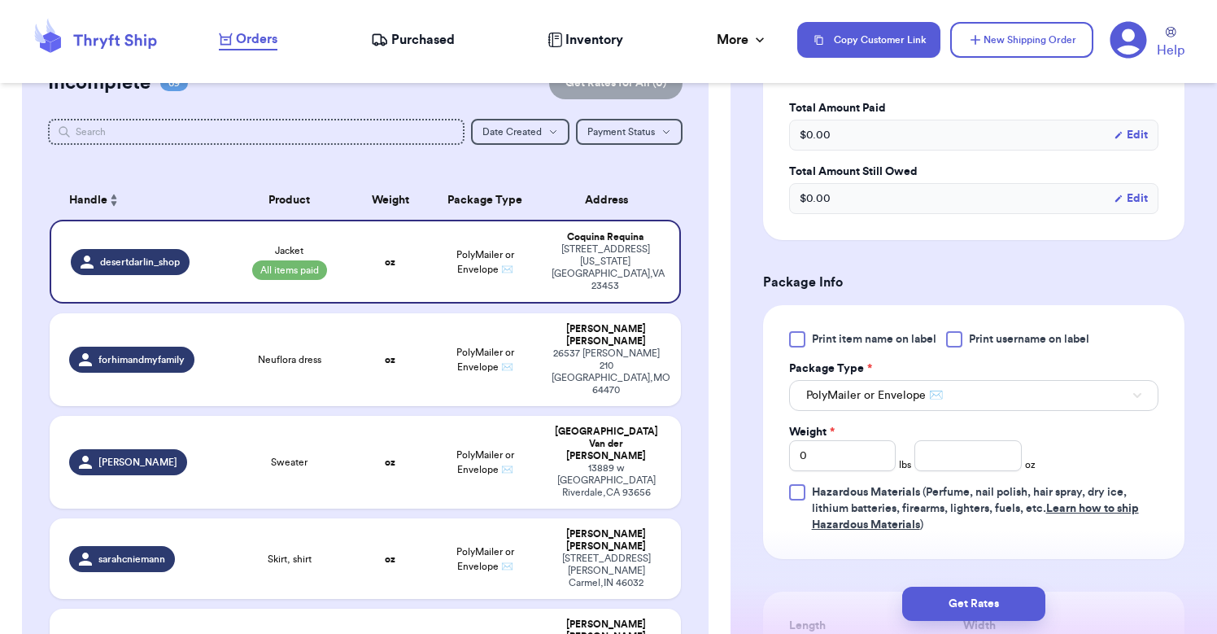
scroll to position [520, 0]
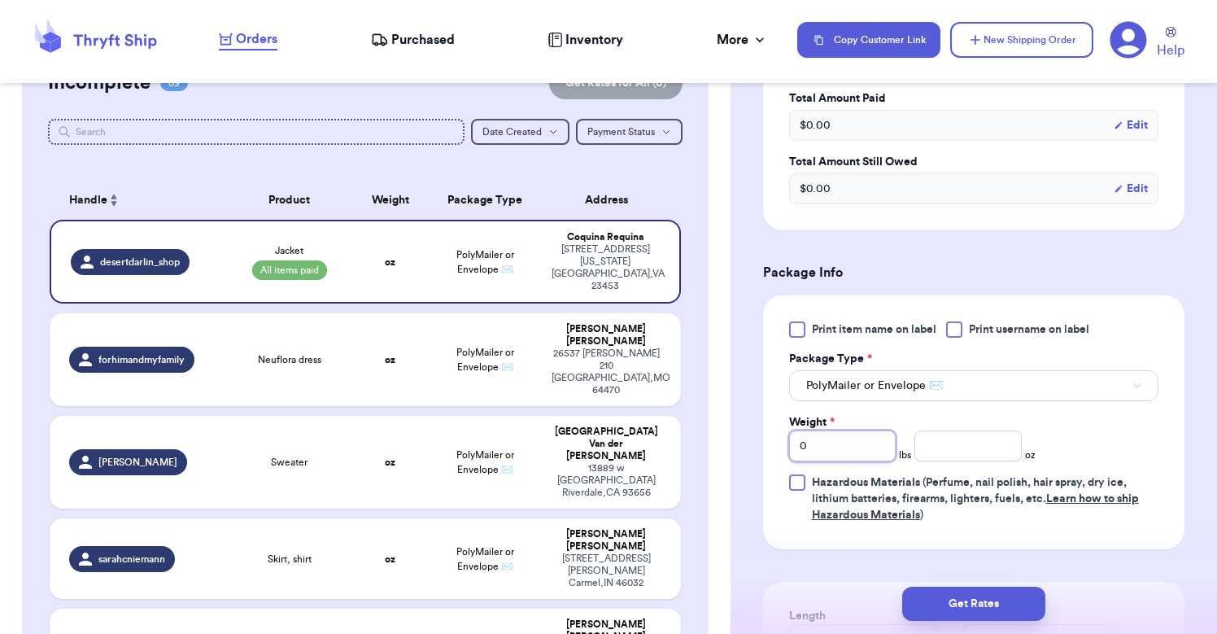
click at [827, 456] on input "0" at bounding box center [842, 446] width 107 height 31
type input "1"
click at [958, 450] on input "number" at bounding box center [968, 446] width 107 height 31
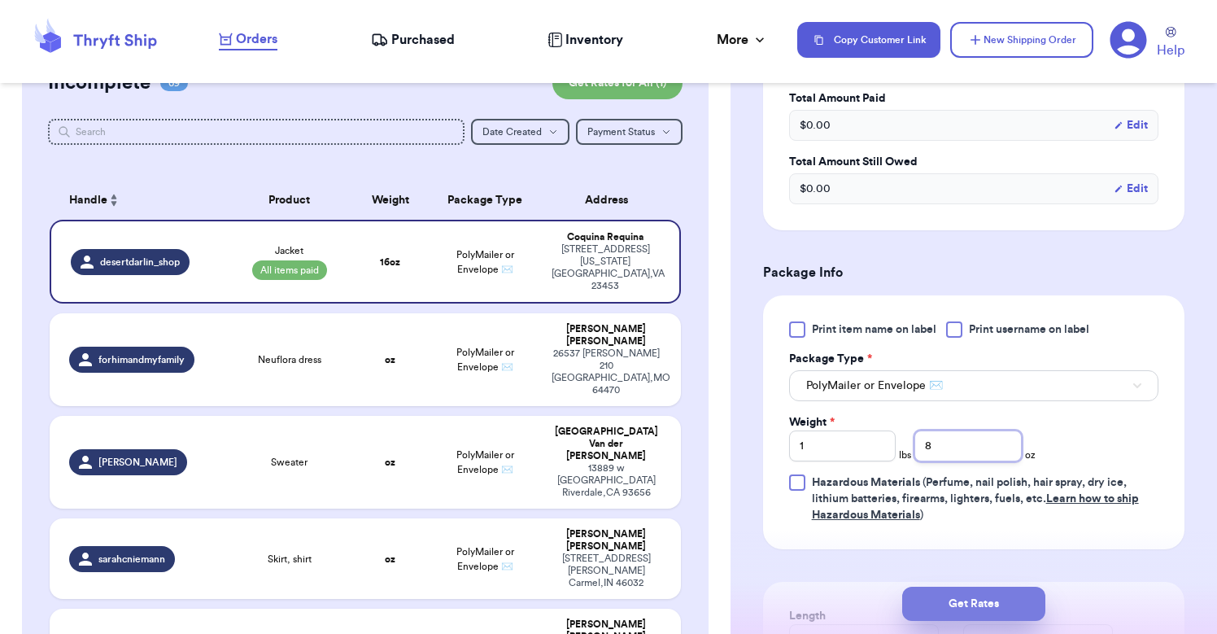
type input "8"
click at [965, 604] on button "Get Rates" at bounding box center [974, 604] width 143 height 34
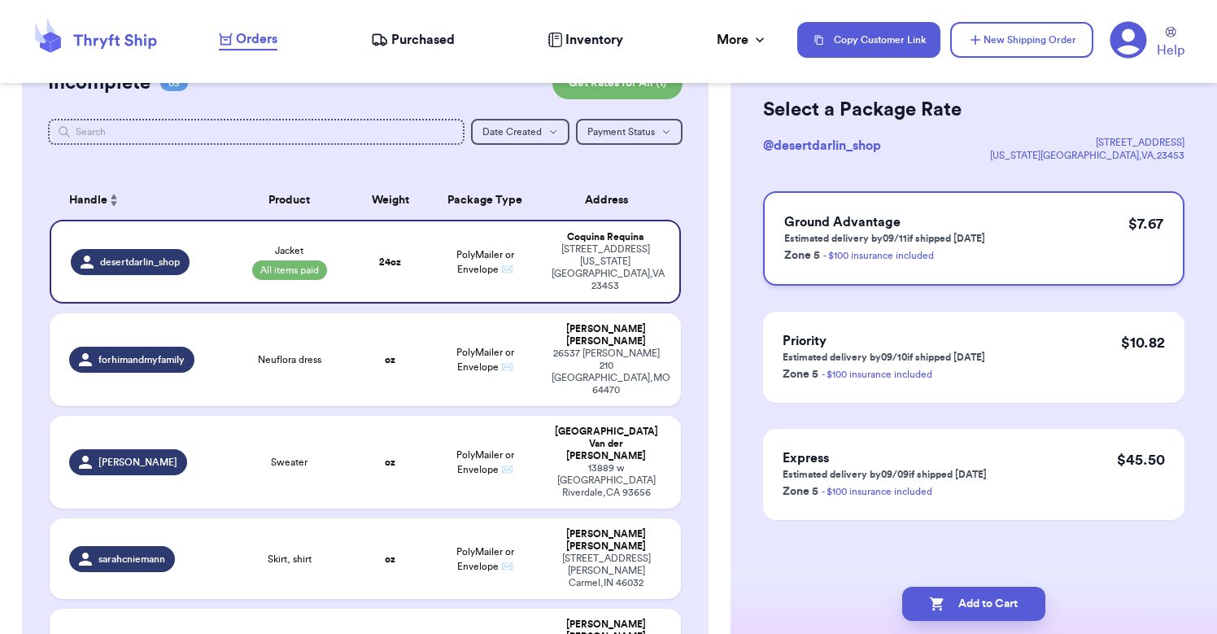
scroll to position [69, 0]
click at [1005, 234] on div "Ground Advantage Estimated delivery by 09/11 if shipped [DATE] Zone 5 - $100 in…" at bounding box center [974, 238] width 422 height 94
click at [973, 610] on button "Add to Cart" at bounding box center [974, 604] width 143 height 34
checkbox input "true"
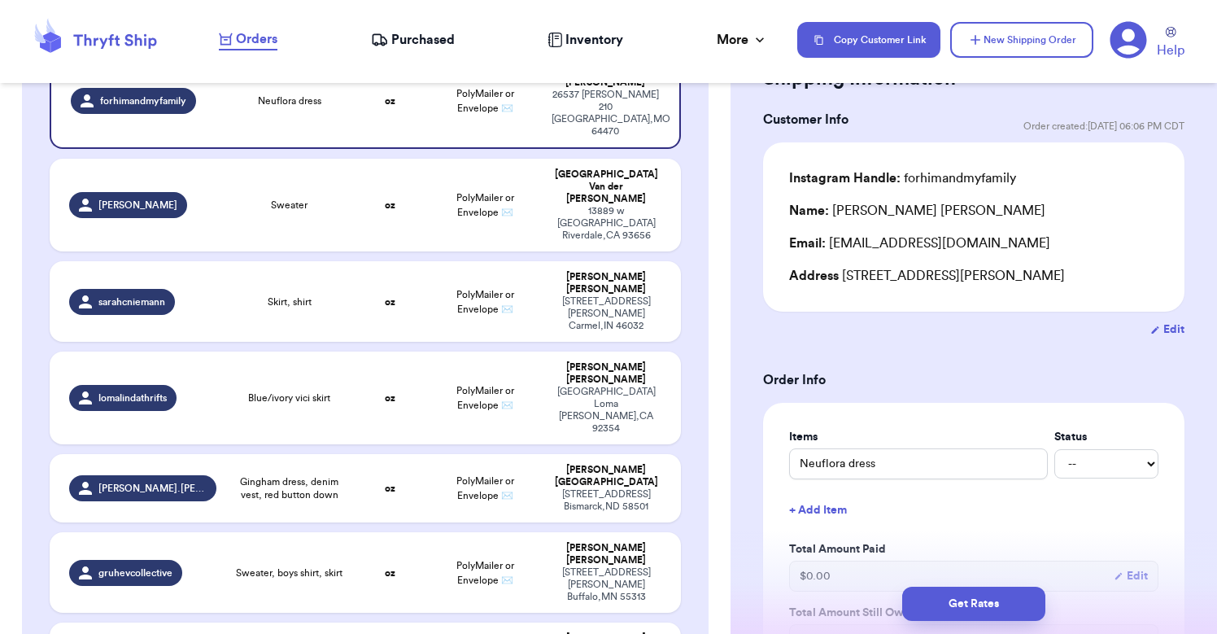
scroll to position [222, 0]
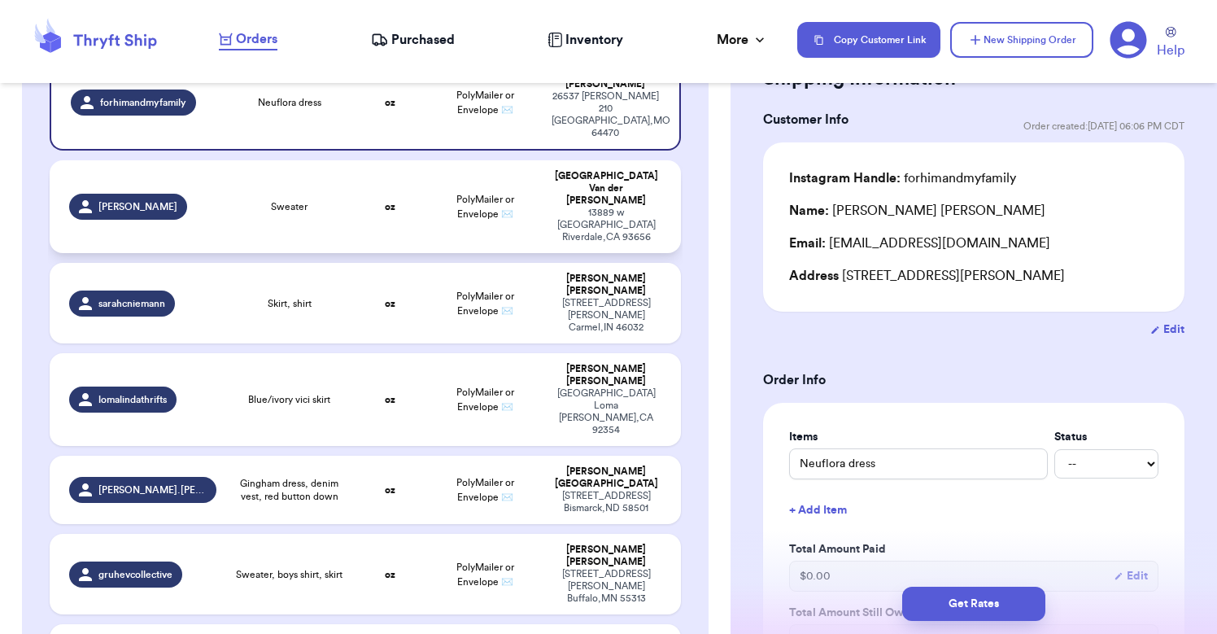
click at [295, 177] on td "Sweater" at bounding box center [289, 206] width 126 height 93
type input "Sweater"
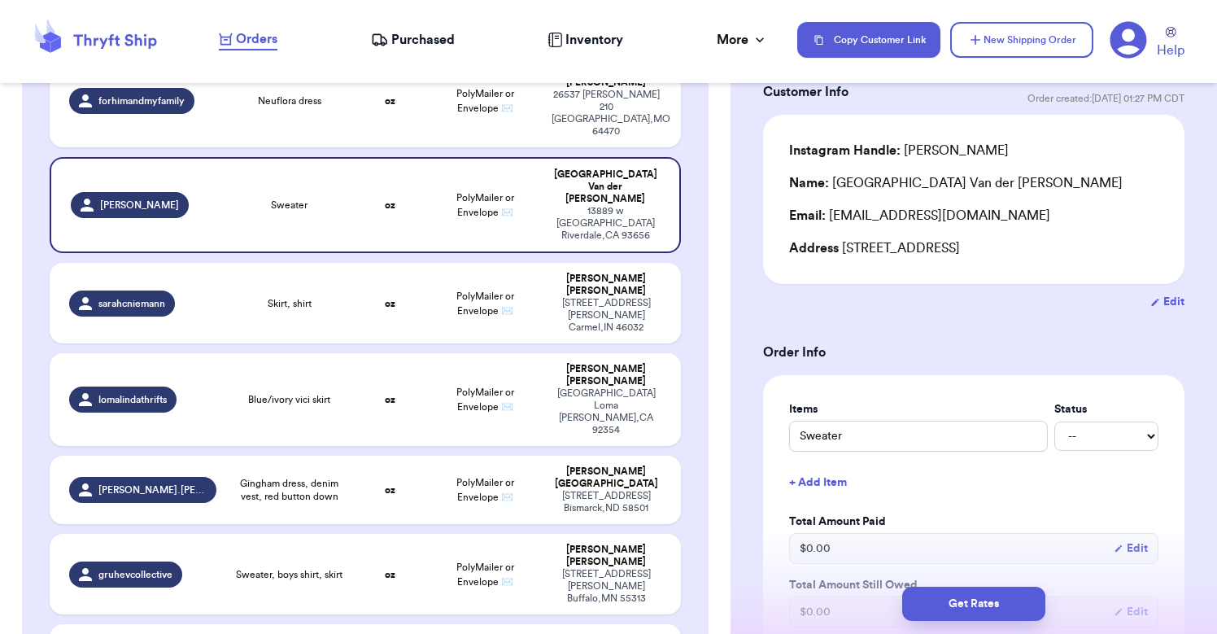
scroll to position [100, 0]
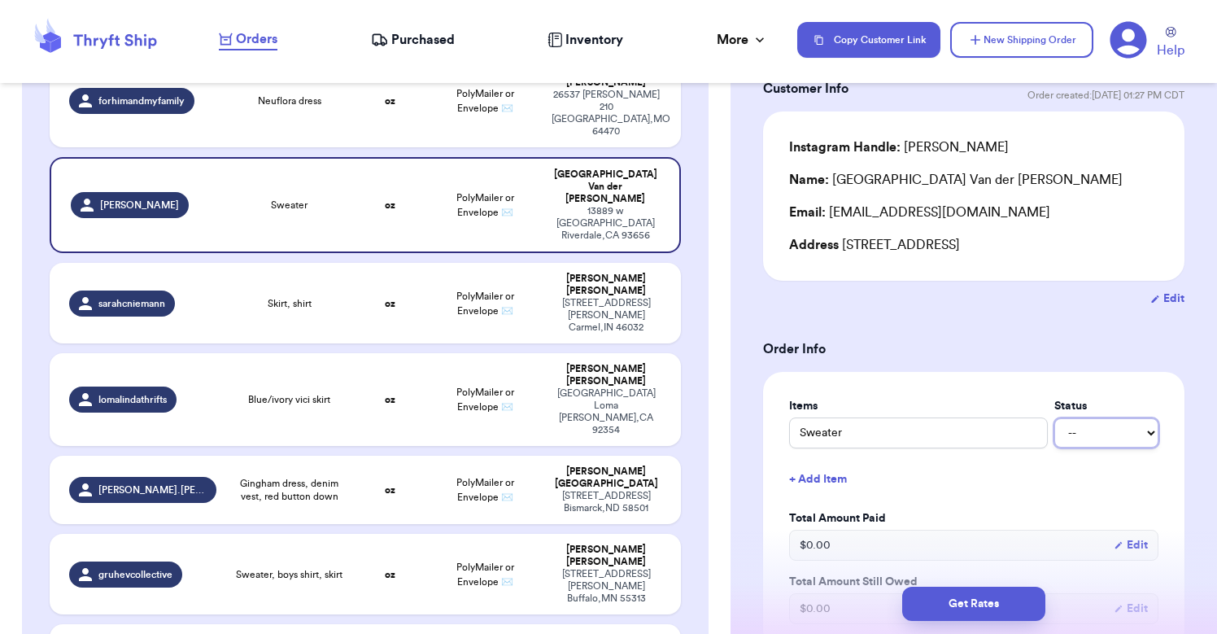
select select "paid"
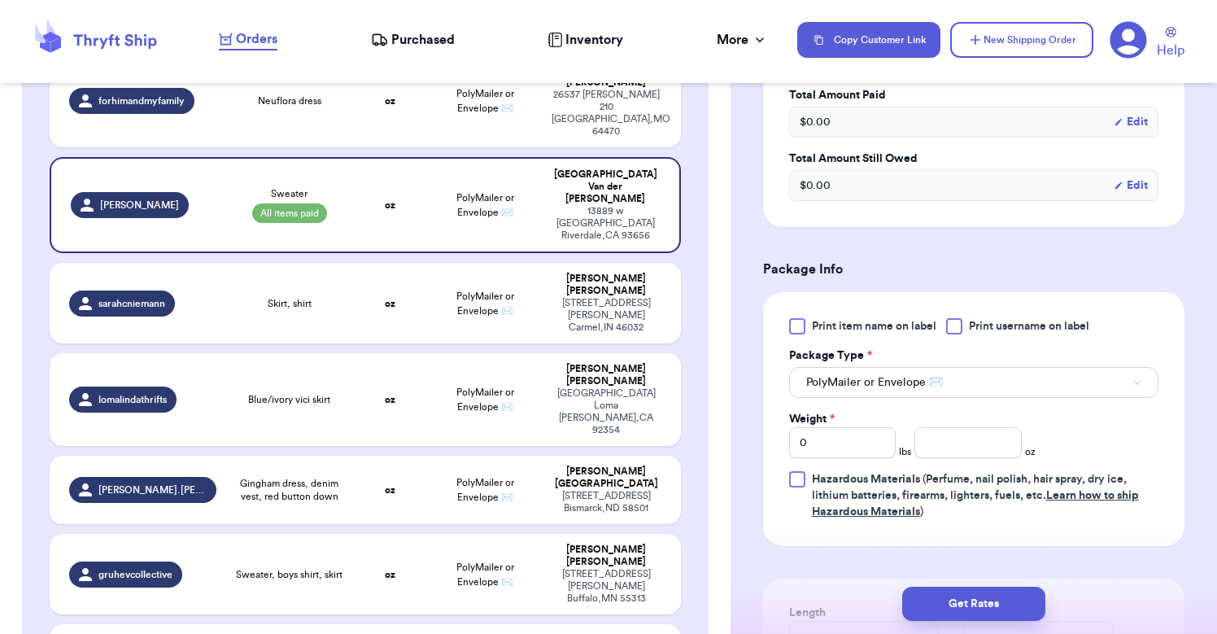
scroll to position [557, 0]
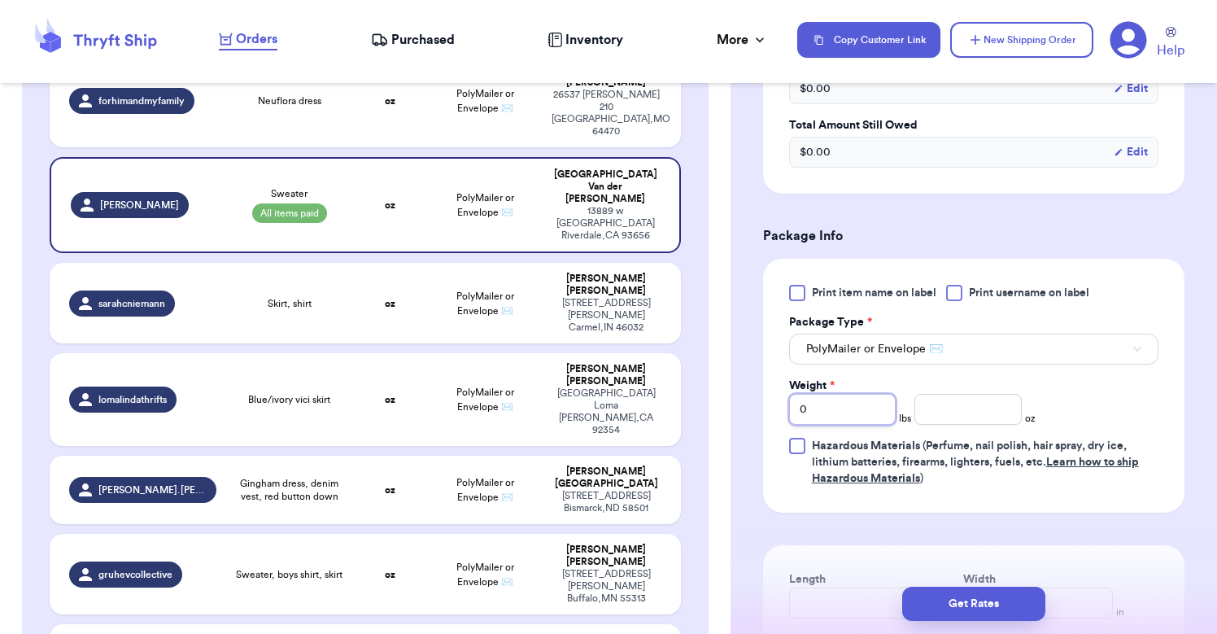
drag, startPoint x: 853, startPoint y: 412, endPoint x: 775, endPoint y: 414, distance: 78.2
click at [775, 414] on div "Print item name on label Print username on label Package Type * PolyMailer or E…" at bounding box center [974, 386] width 422 height 254
type input "1"
click at [947, 421] on input "number" at bounding box center [968, 409] width 107 height 31
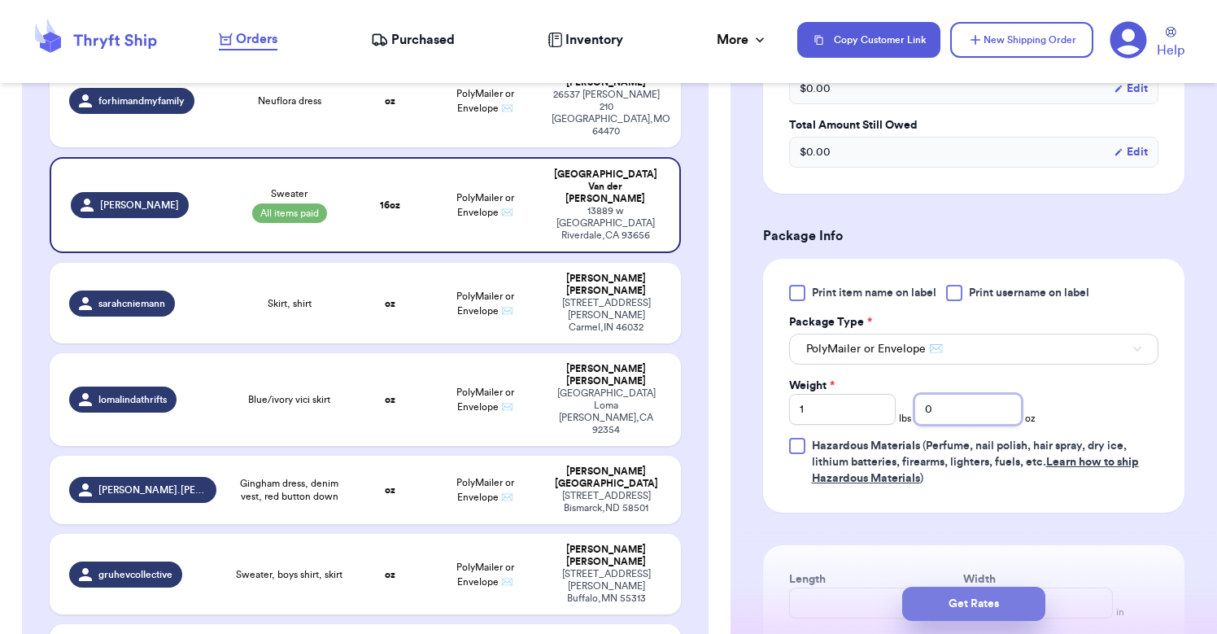
type input "0"
click at [976, 614] on button "Get Rates" at bounding box center [974, 604] width 143 height 34
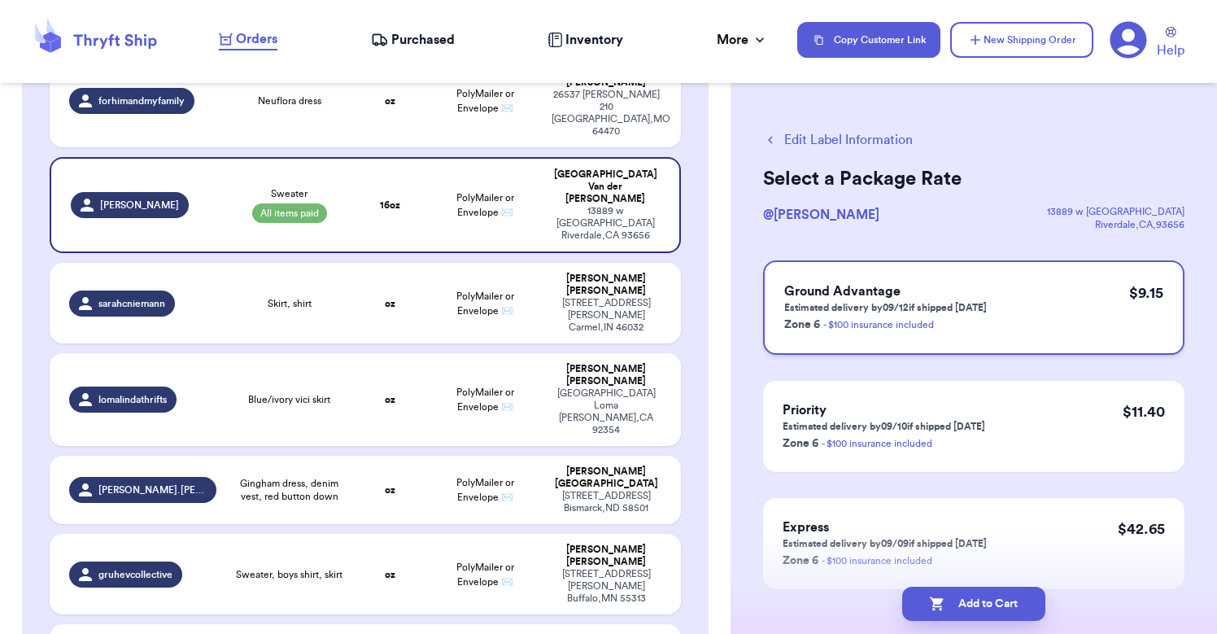
click at [957, 316] on p "Zone 6 - $100 insurance included" at bounding box center [886, 324] width 203 height 20
click at [795, 139] on button "Edit Label Information" at bounding box center [838, 140] width 150 height 20
select select "paid"
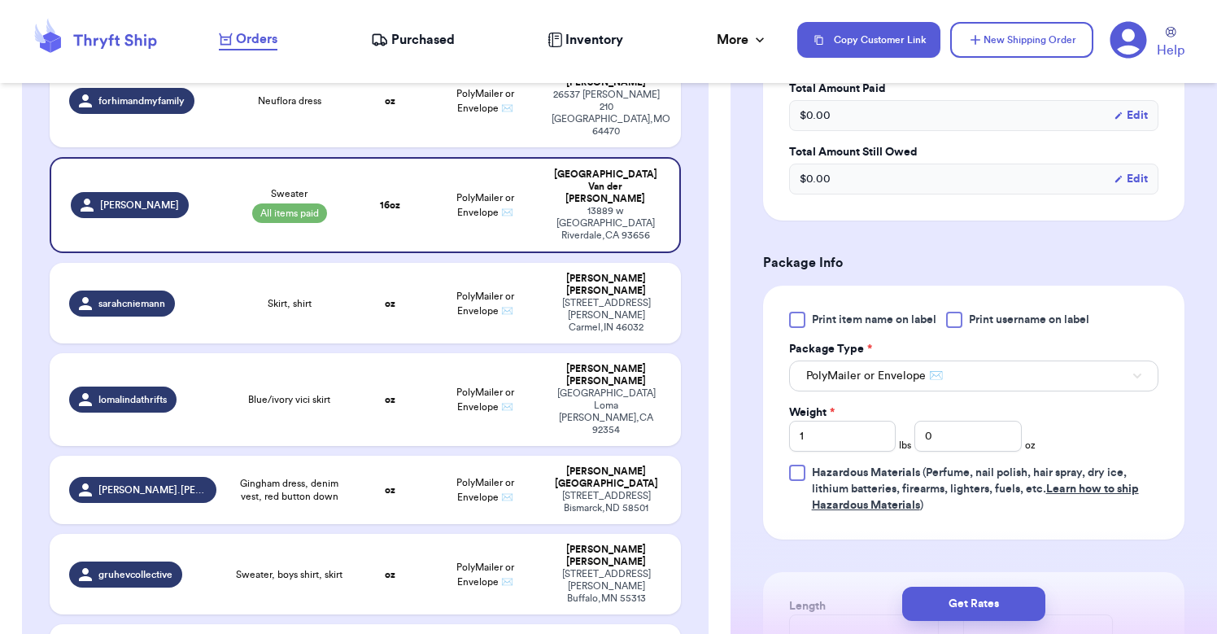
scroll to position [558, 0]
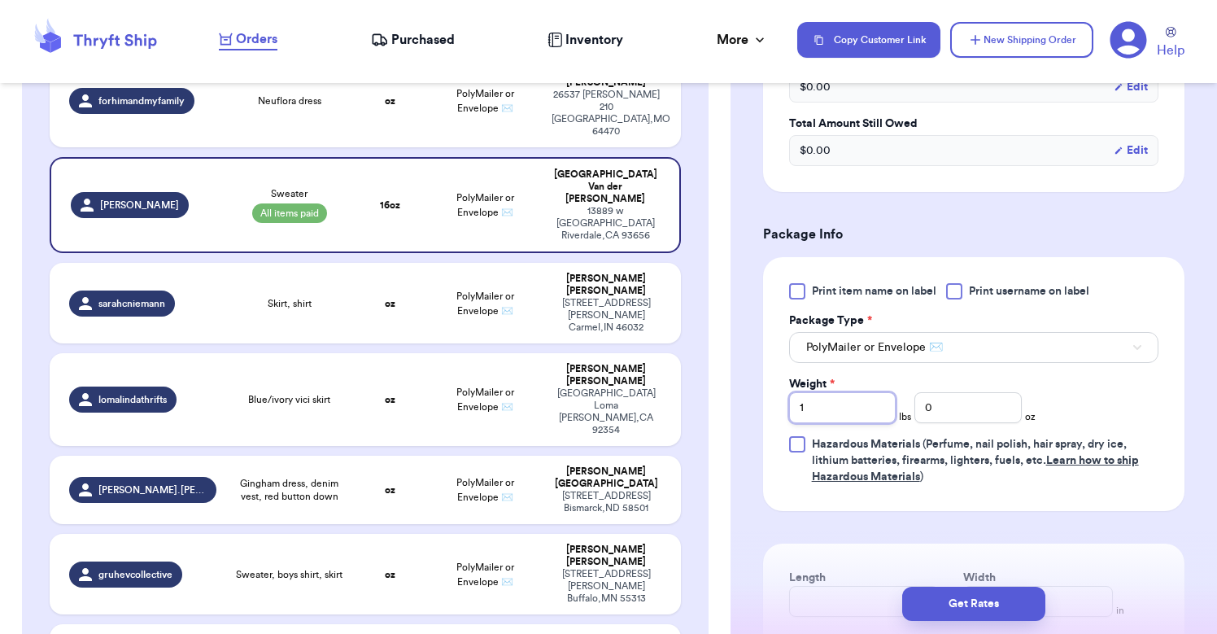
drag, startPoint x: 827, startPoint y: 414, endPoint x: 767, endPoint y: 418, distance: 59.5
click at [767, 418] on div "Print item name on label Print username on label Package Type * PolyMailer or E…" at bounding box center [974, 384] width 422 height 254
type input "1"
type input "9"
type input "0"
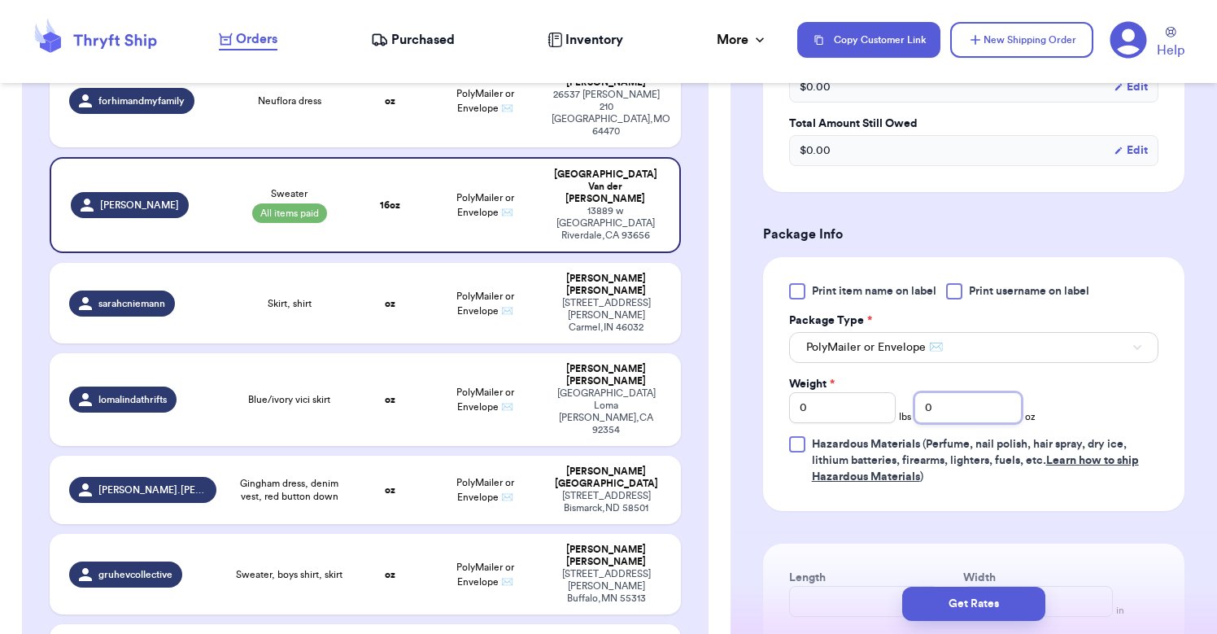
drag, startPoint x: 961, startPoint y: 417, endPoint x: 873, endPoint y: 417, distance: 87.9
click at [873, 417] on div "Weight * 0 lbs 0 oz" at bounding box center [912, 399] width 247 height 47
type input "9"
click at [975, 597] on button "Get Rates" at bounding box center [974, 604] width 143 height 34
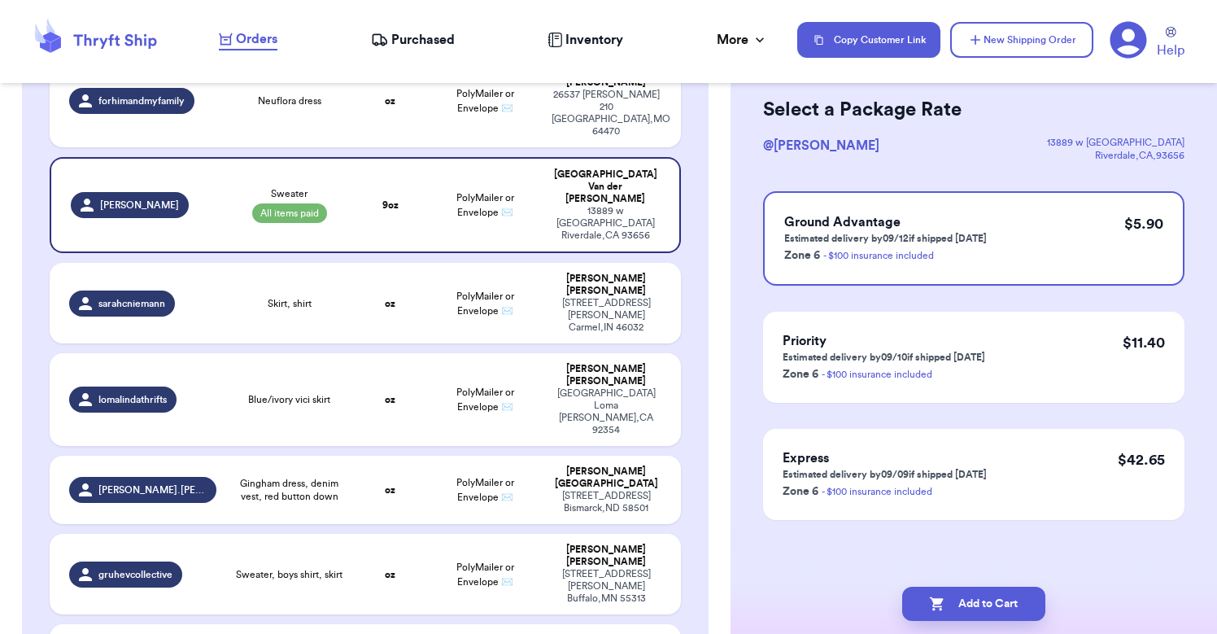
scroll to position [0, 0]
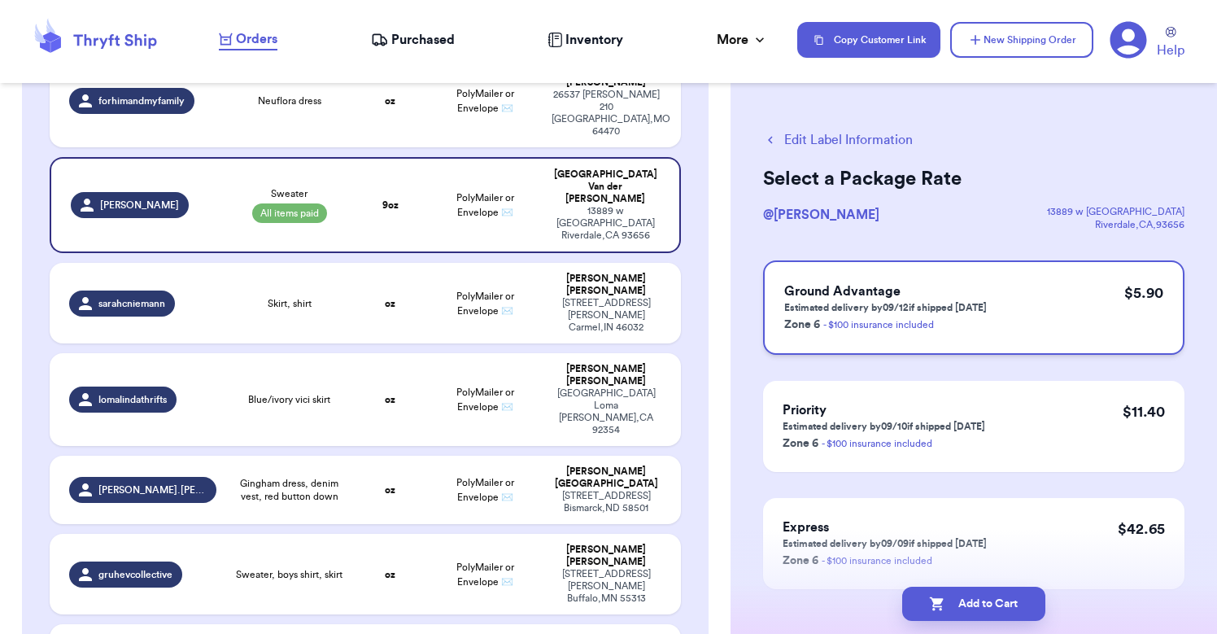
click at [910, 304] on p "Estimated delivery by 09/12 if shipped [DATE]" at bounding box center [886, 307] width 203 height 13
click at [988, 620] on button "Add to Cart" at bounding box center [974, 604] width 143 height 34
checkbox input "true"
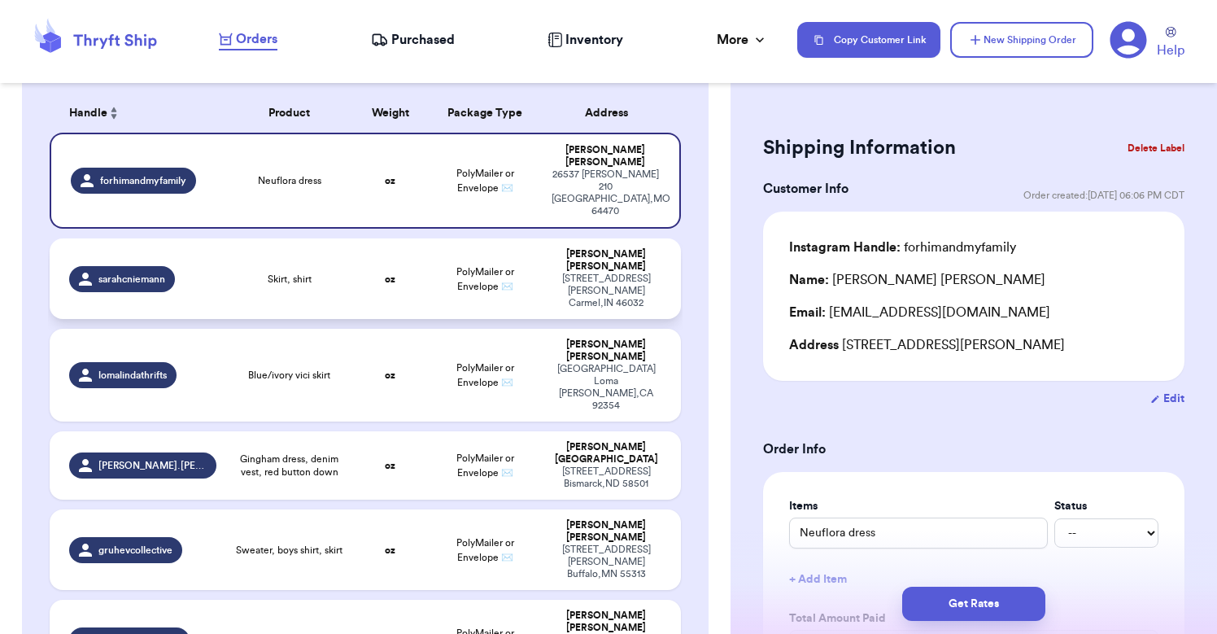
scroll to position [146, 0]
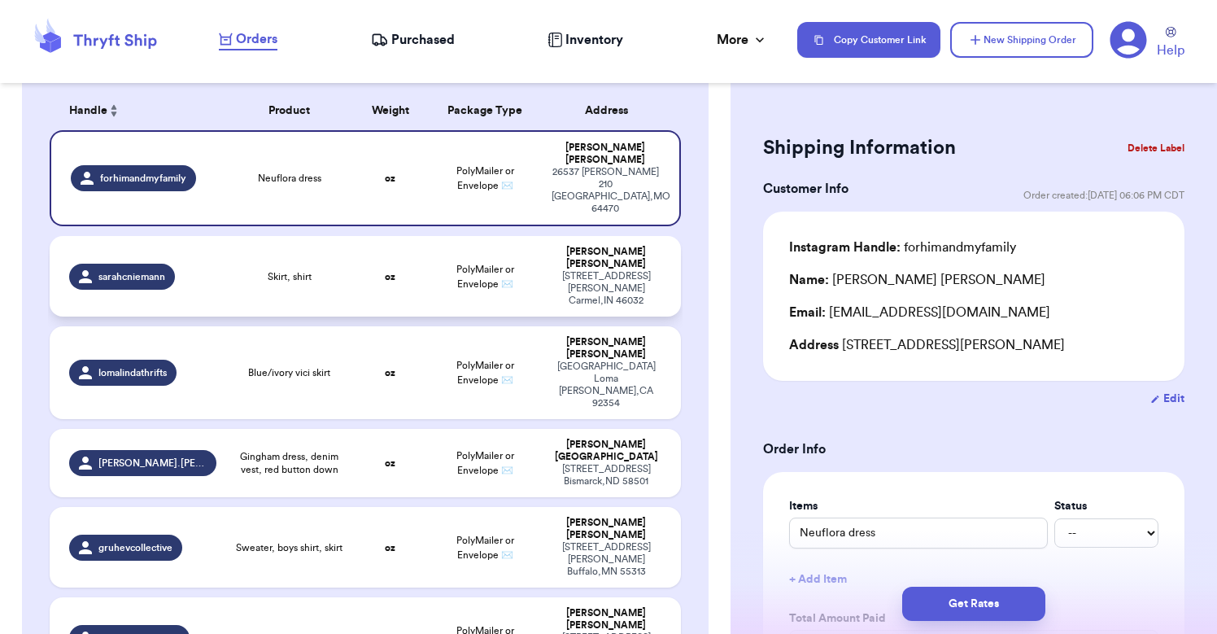
click at [384, 239] on td "oz" at bounding box center [390, 276] width 76 height 81
type input "Skirt, shirt"
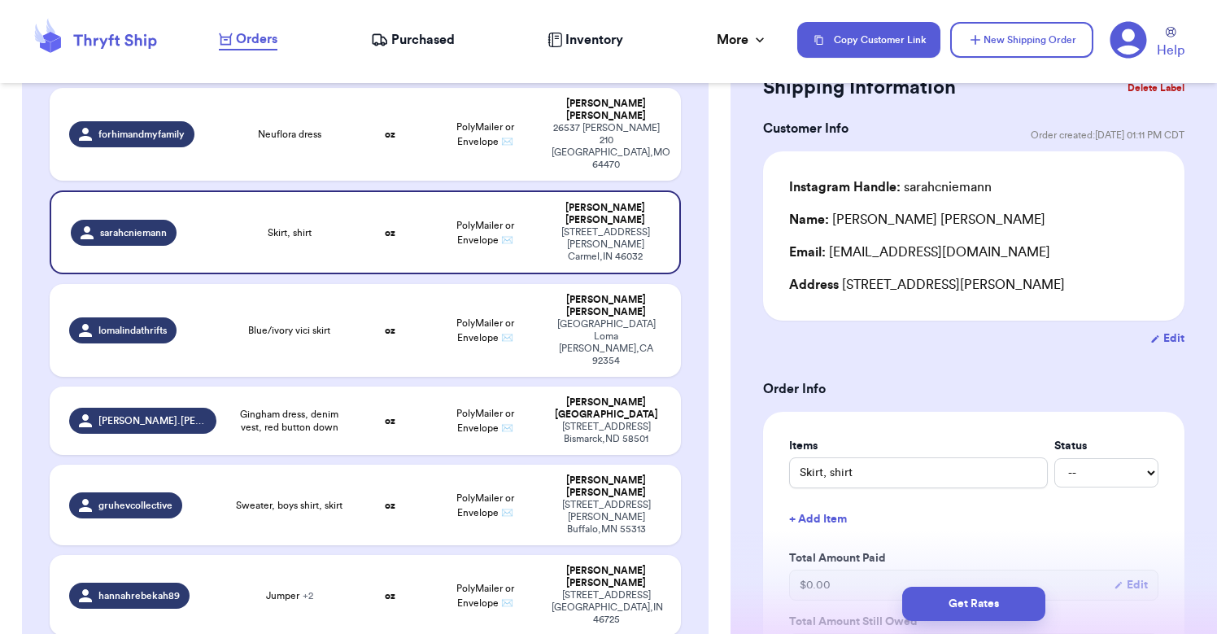
scroll to position [128, 0]
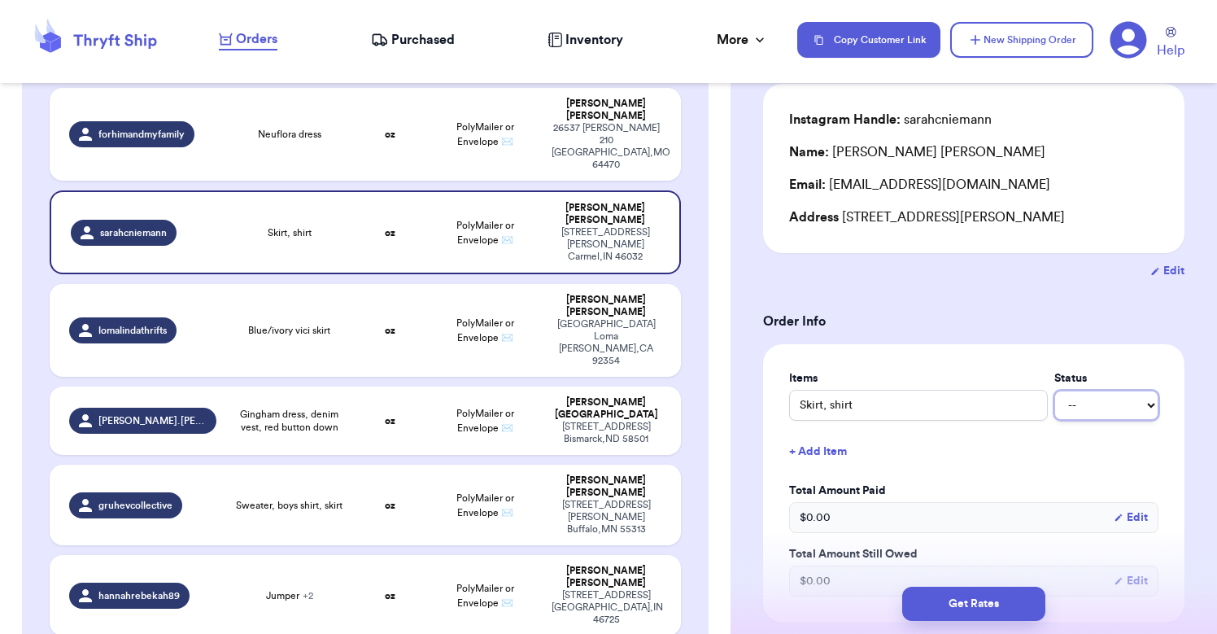
select select "paid"
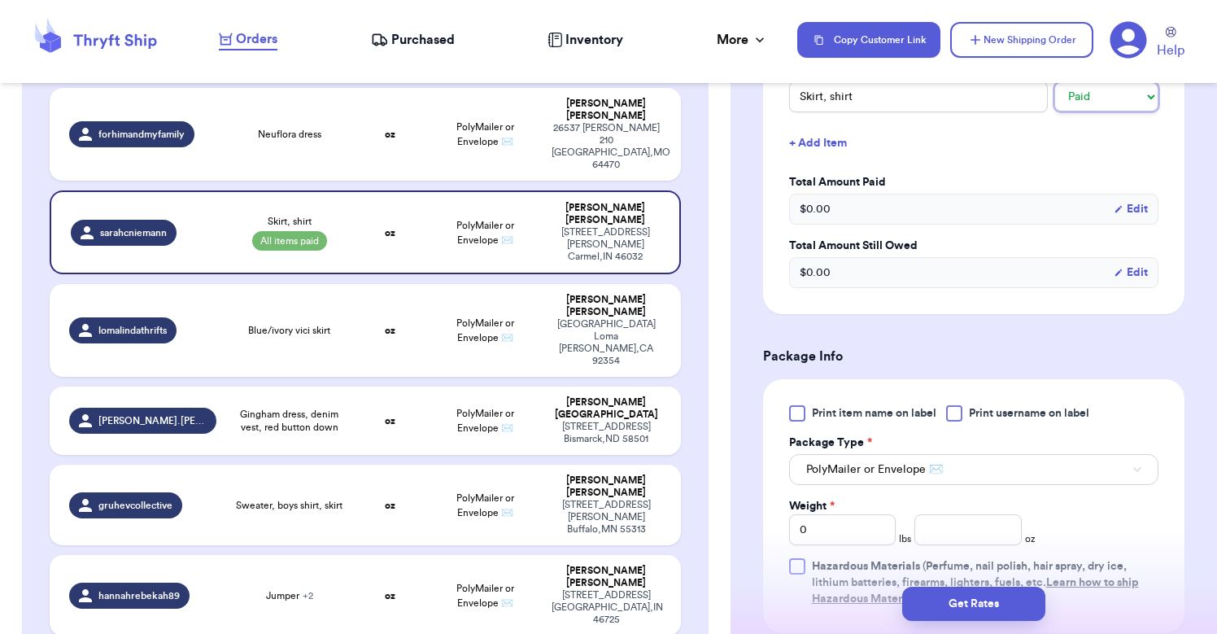
scroll to position [445, 0]
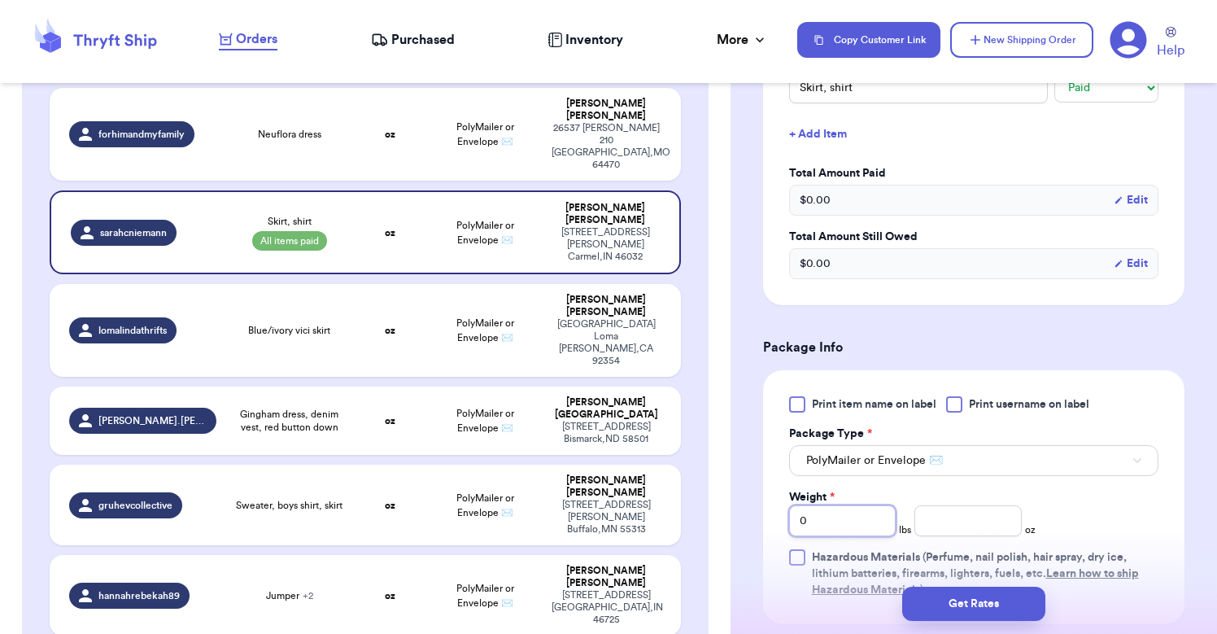
drag, startPoint x: 848, startPoint y: 526, endPoint x: 750, endPoint y: 524, distance: 97.7
click at [750, 524] on div "Shipping Information Delete Label Customer Info Order created: [DATE] 01:11 PM …" at bounding box center [974, 344] width 487 height 1383
type input "1"
click at [952, 530] on input "number" at bounding box center [968, 520] width 107 height 31
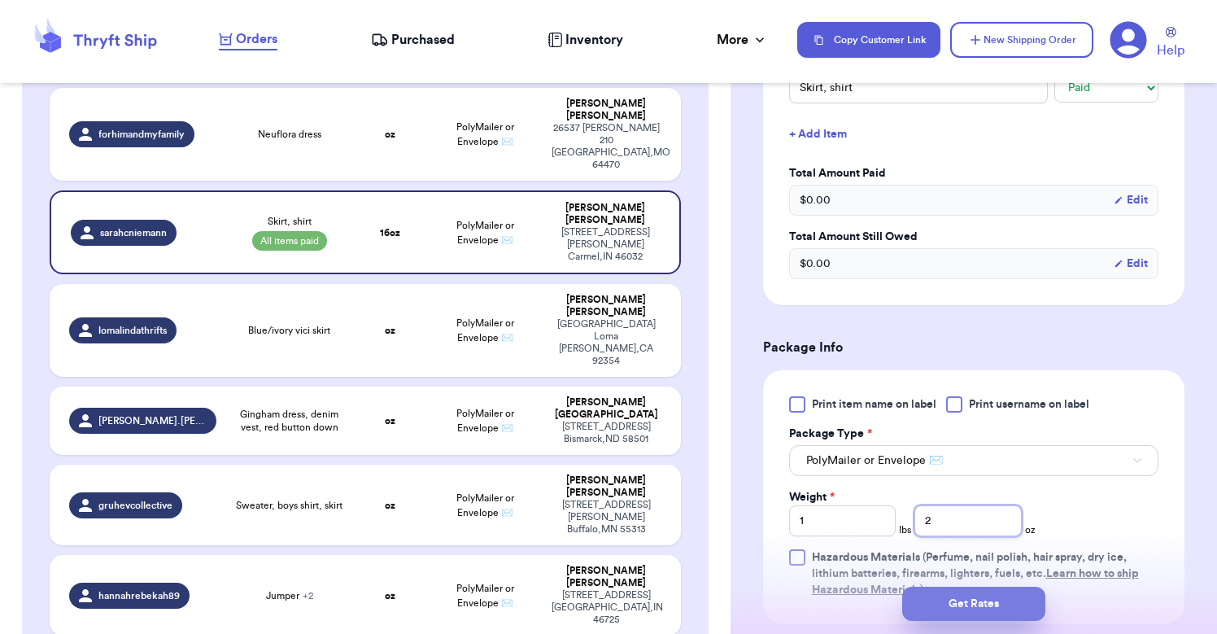
type input "2"
click at [981, 599] on button "Get Rates" at bounding box center [974, 604] width 143 height 34
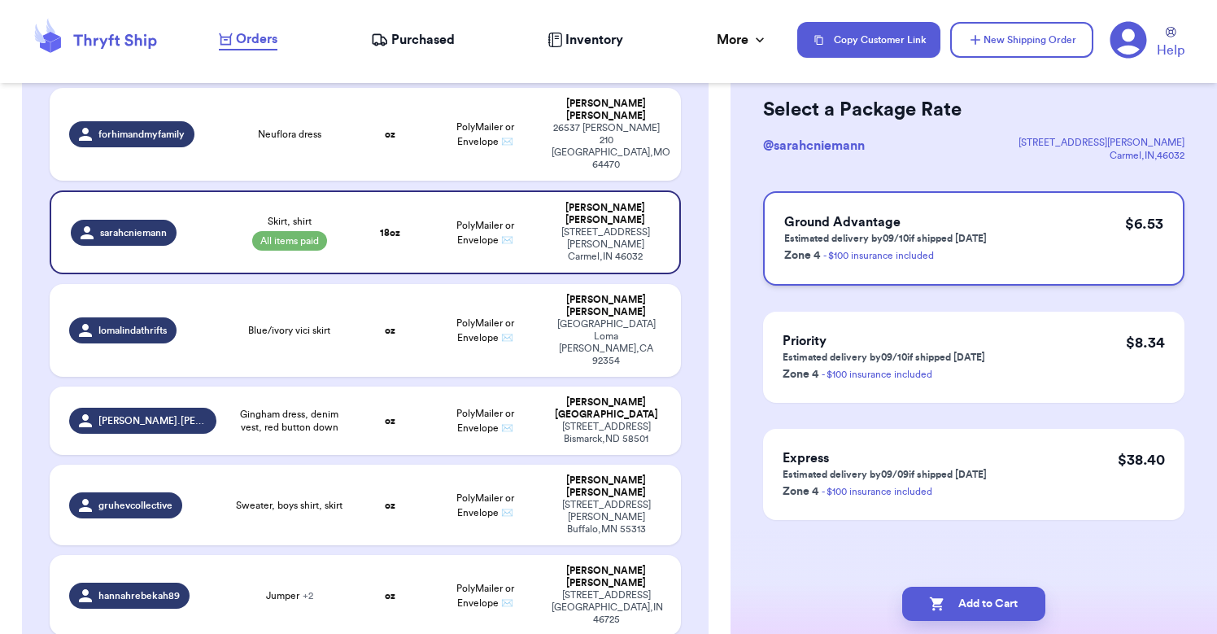
scroll to position [0, 0]
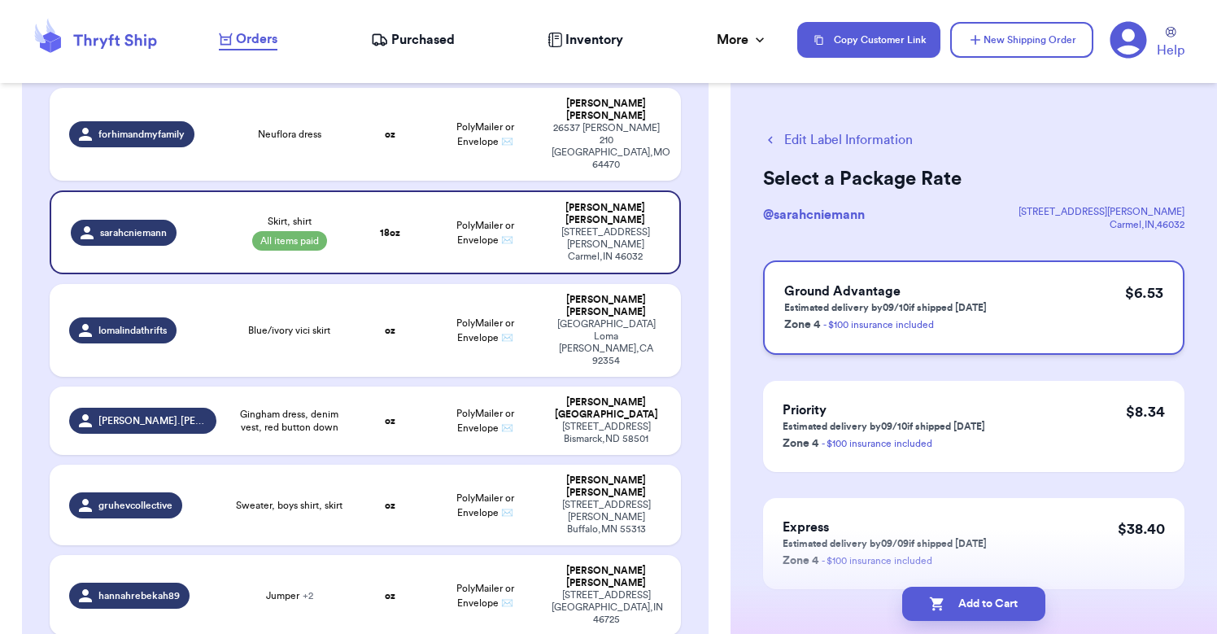
click at [982, 283] on h3 "Ground Advantage" at bounding box center [886, 292] width 203 height 20
click at [972, 601] on button "Add to Cart" at bounding box center [974, 604] width 143 height 34
checkbox input "true"
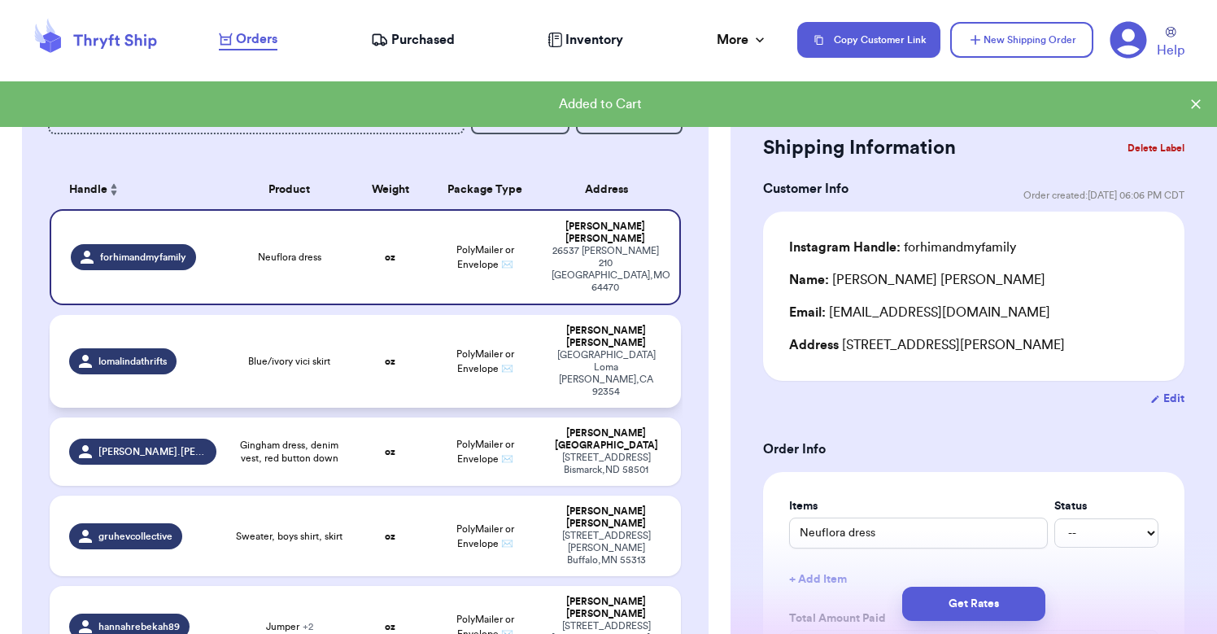
scroll to position [76, 0]
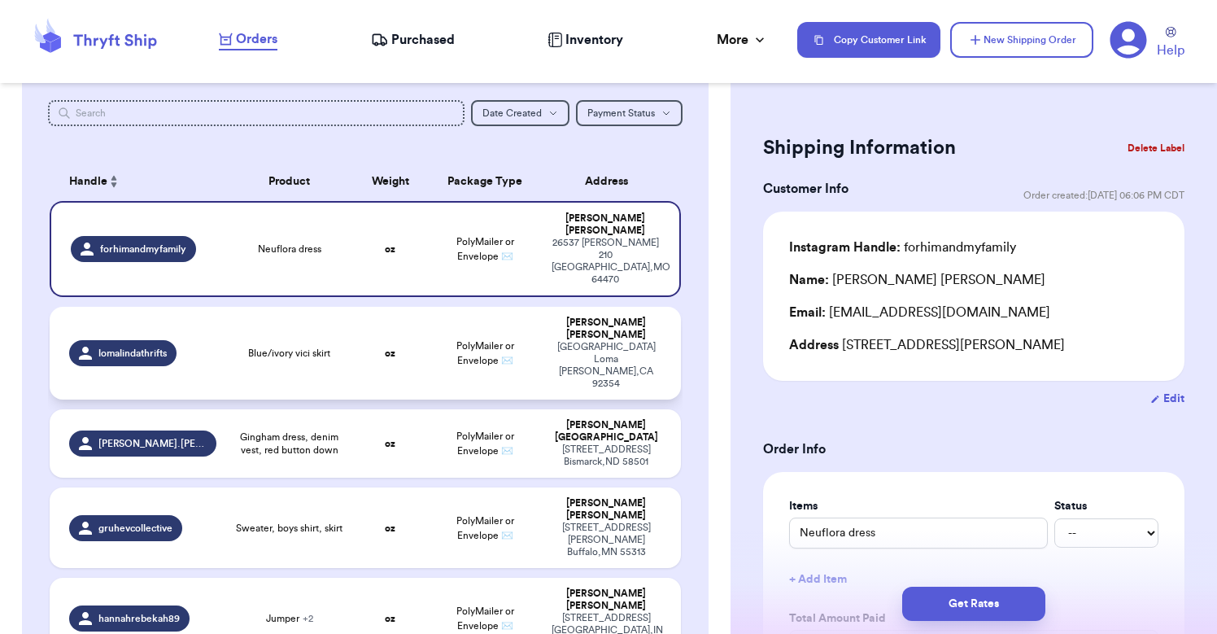
click at [544, 315] on td "[PERSON_NAME] [STREET_ADDRESS][PERSON_NAME]" at bounding box center [611, 353] width 139 height 93
type input "Blue/ivory vici skirt"
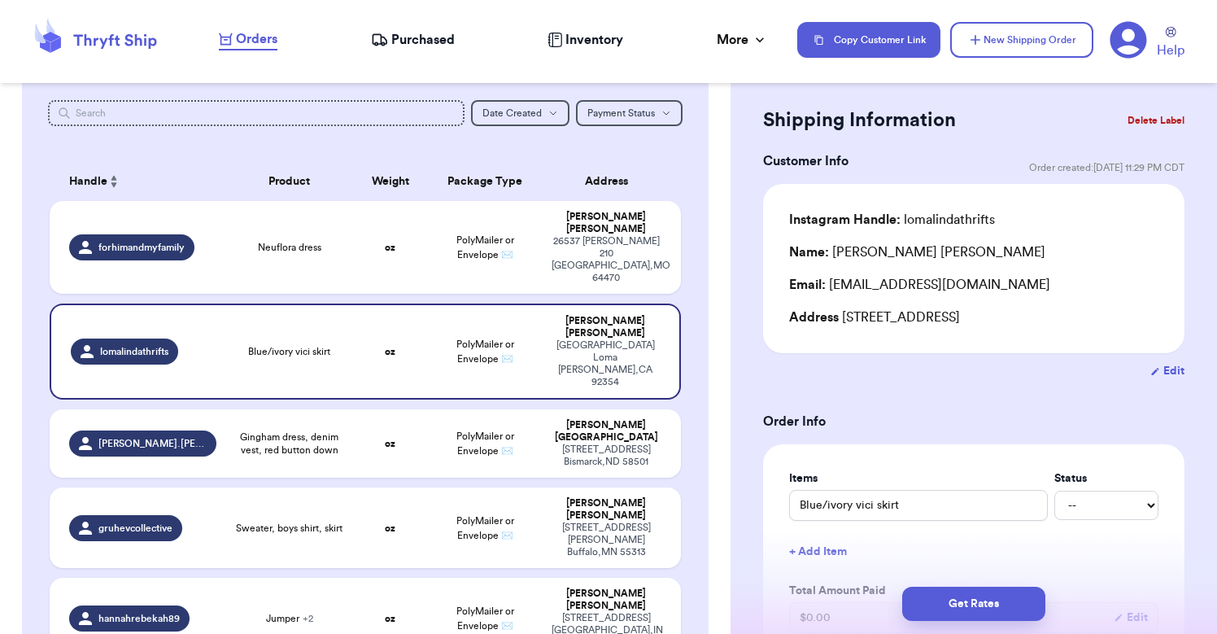
scroll to position [55, 0]
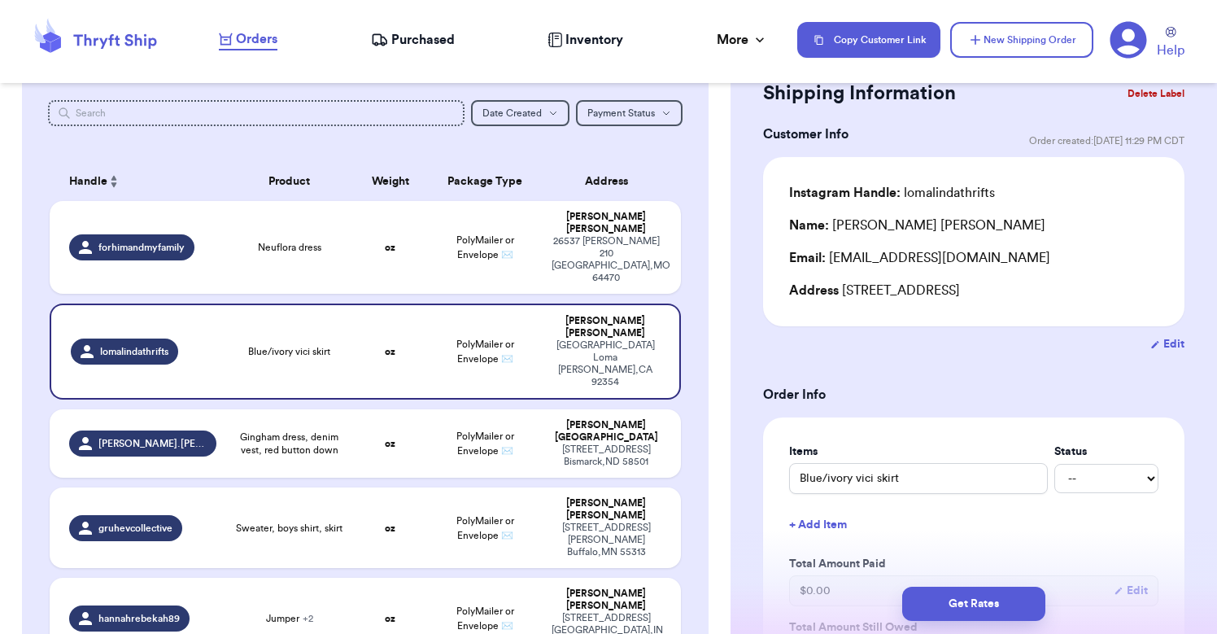
click at [1109, 472] on div "Blue/ivory vici skirt -- Paid Owes" at bounding box center [973, 478] width 369 height 31
select select "paid"
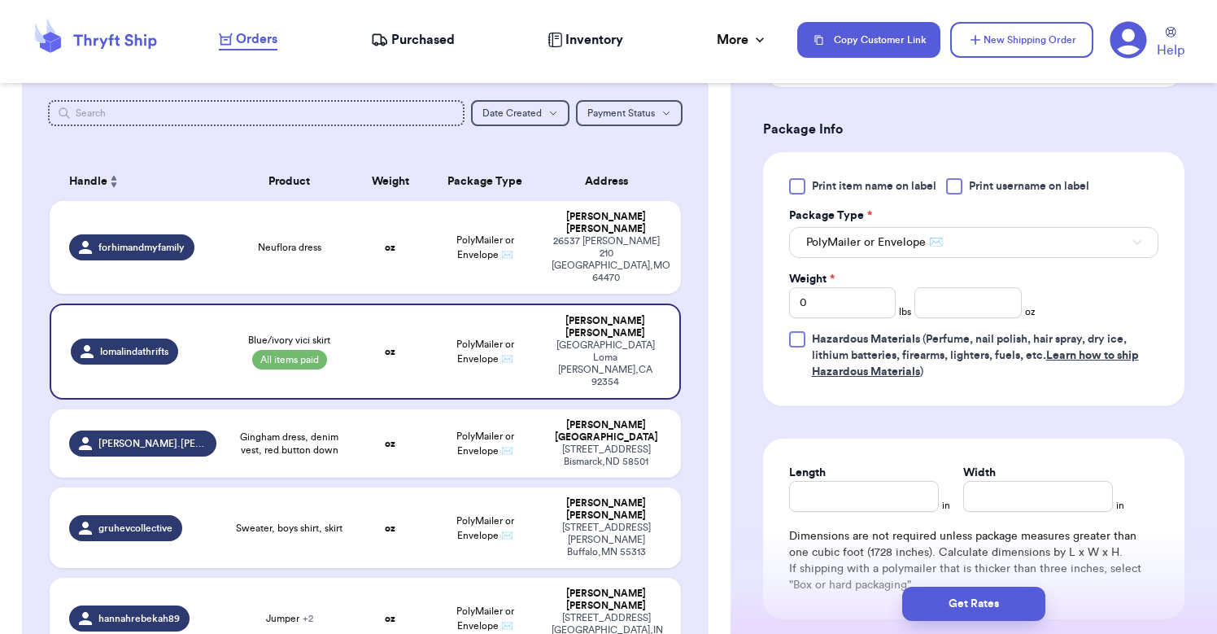
scroll to position [0, 0]
click at [872, 512] on input "Length" at bounding box center [864, 496] width 150 height 31
click at [975, 317] on input "number" at bounding box center [968, 302] width 107 height 31
type input "7"
click at [974, 611] on button "Get Rates" at bounding box center [974, 604] width 143 height 34
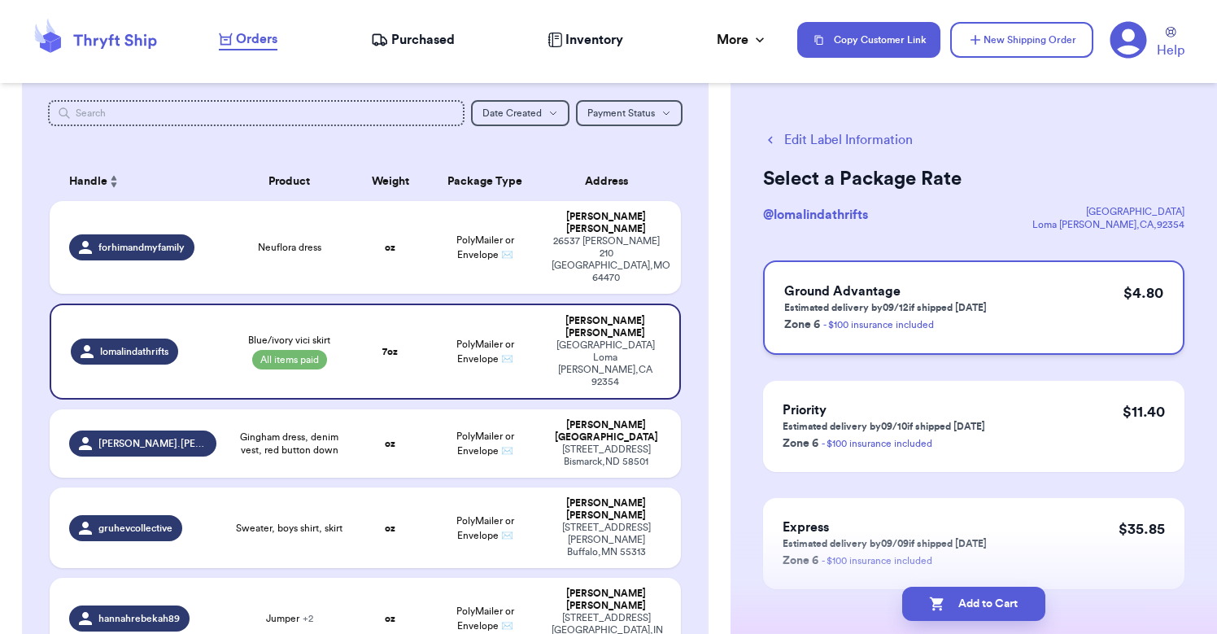
click at [952, 293] on h3 "Ground Advantage" at bounding box center [886, 292] width 203 height 20
click at [970, 614] on button "Add to Cart" at bounding box center [974, 604] width 143 height 34
checkbox input "true"
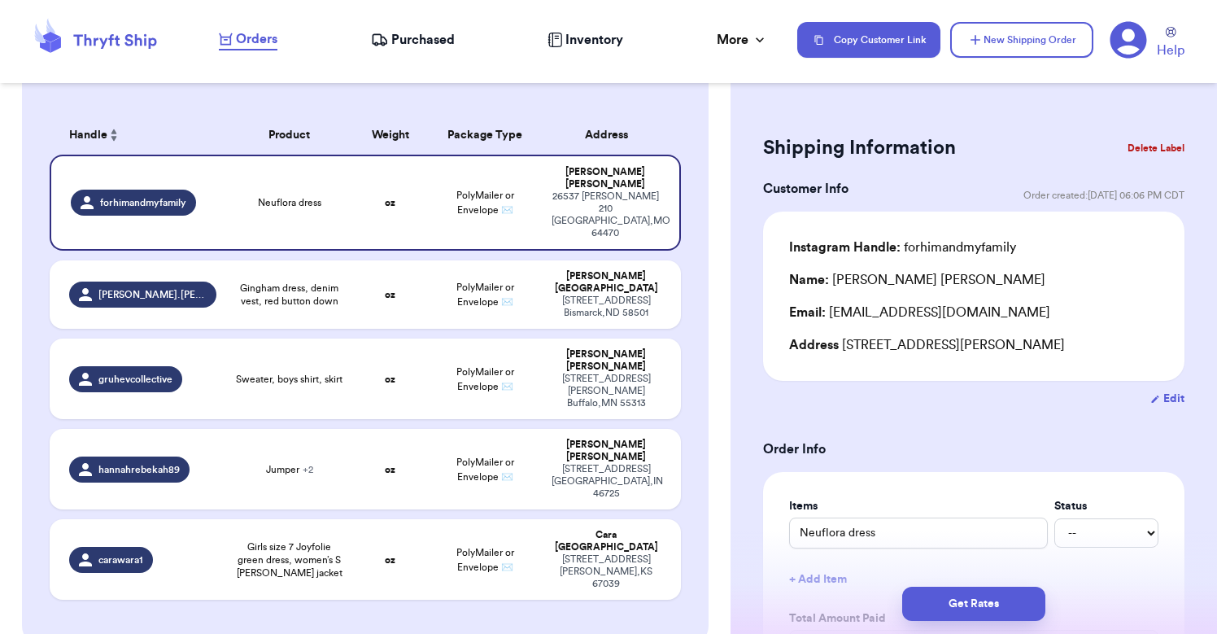
scroll to position [133, 0]
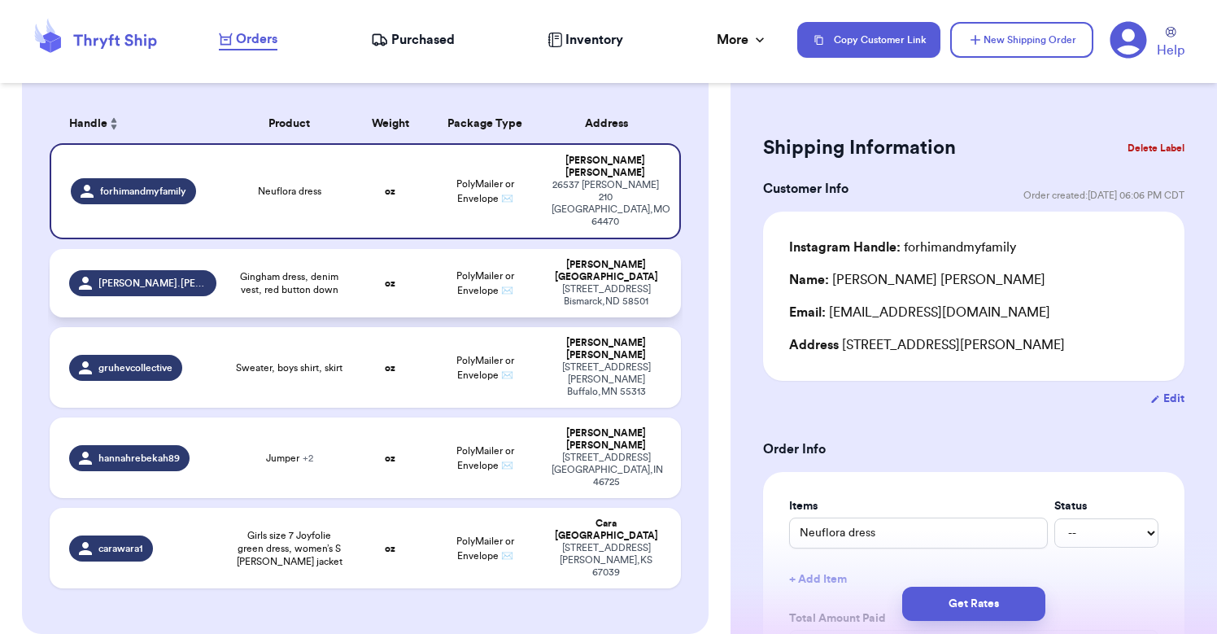
click at [382, 256] on td "oz" at bounding box center [390, 283] width 76 height 68
type input "Gingham dress, denim vest, red button down"
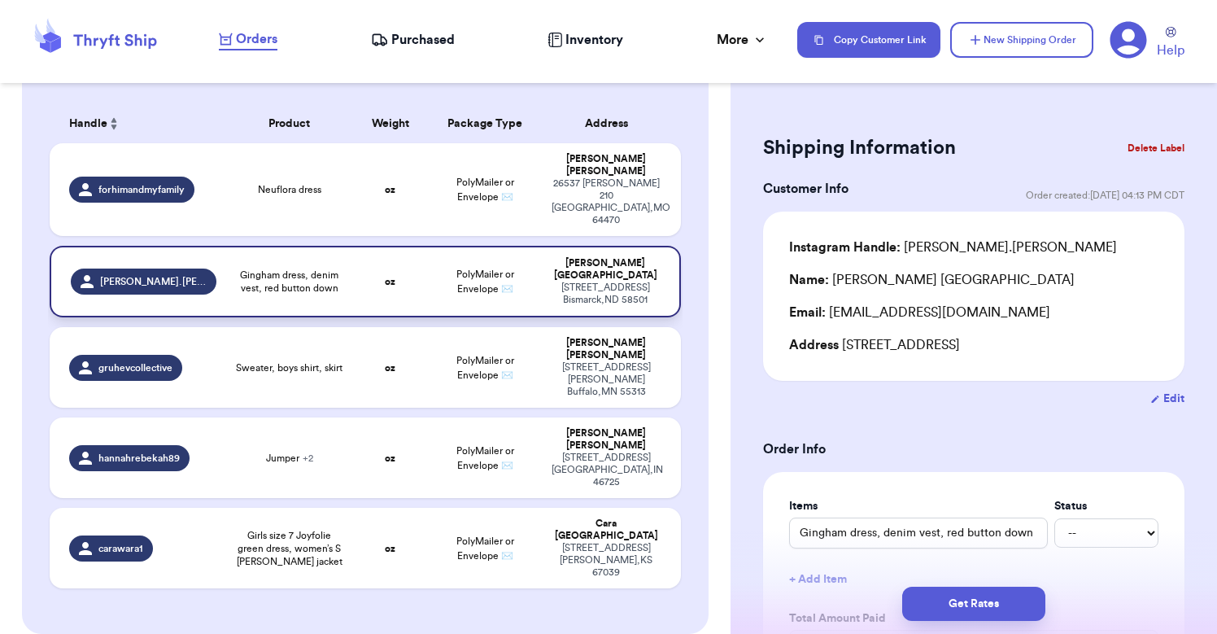
click at [372, 251] on td "oz" at bounding box center [390, 282] width 76 height 72
click at [826, 580] on div "Get Rates" at bounding box center [974, 604] width 487 height 60
click at [824, 581] on div "Get Rates" at bounding box center [974, 604] width 487 height 60
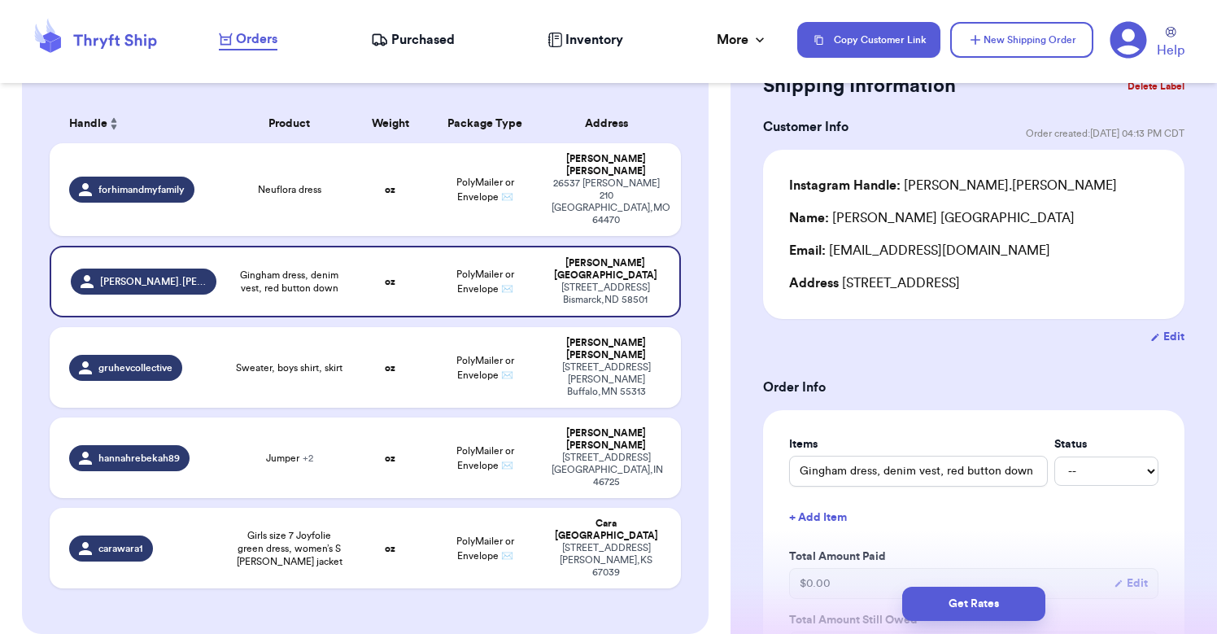
scroll to position [81, 0]
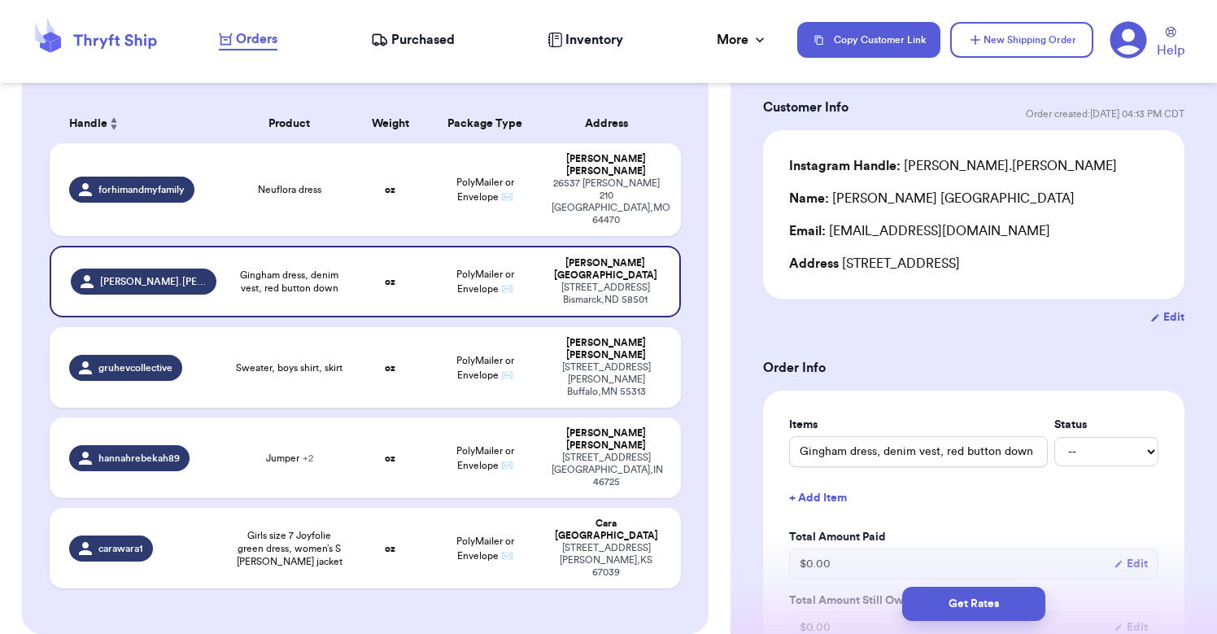
click at [830, 504] on button "+ Add Item" at bounding box center [974, 498] width 382 height 36
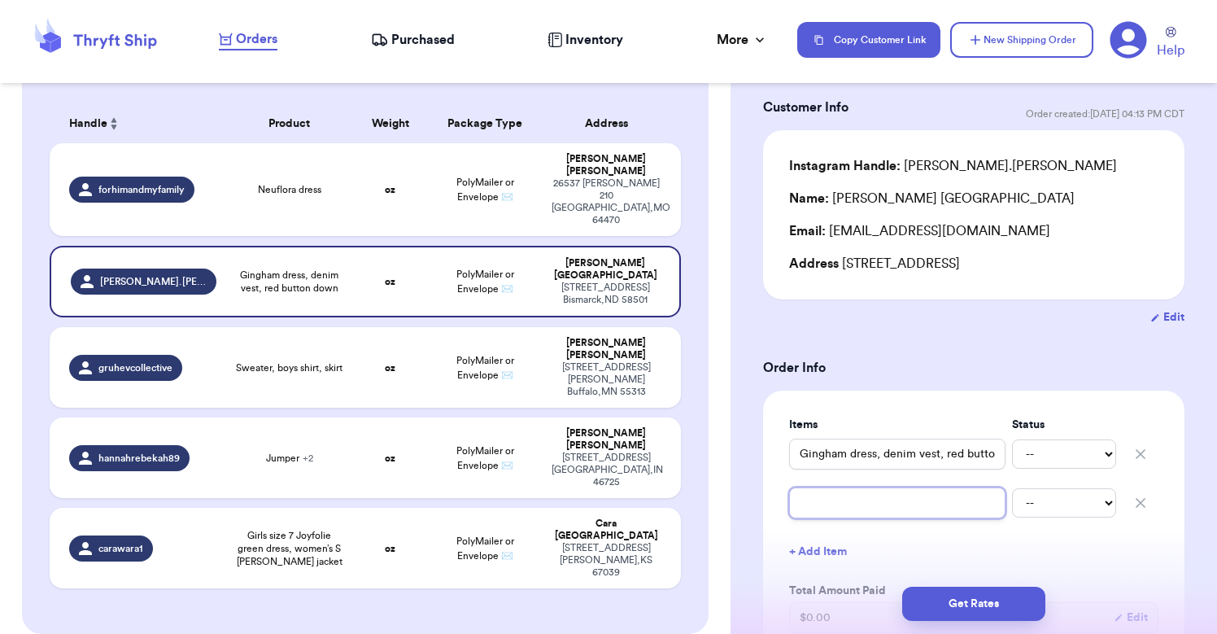
click at [850, 509] on input "text" at bounding box center [897, 502] width 216 height 31
type input "T"
type input "TU"
type input "TUR"
type input "TURT"
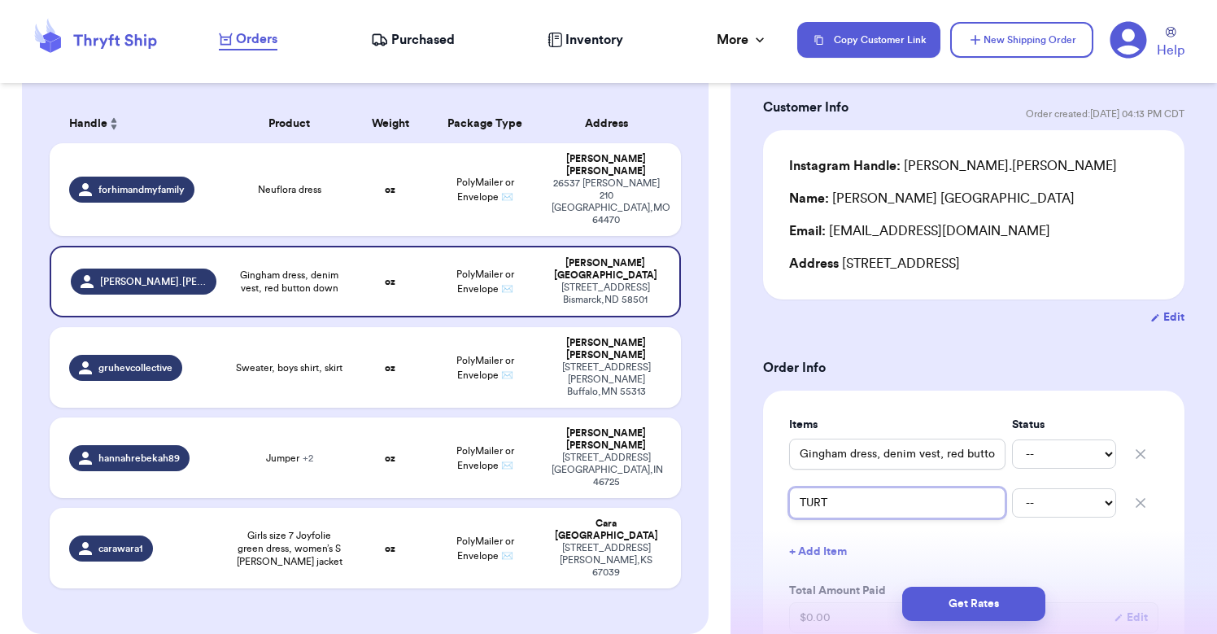
type input "TURTK"
type input "TURT"
type input "TUR"
type input "TU"
type input "T"
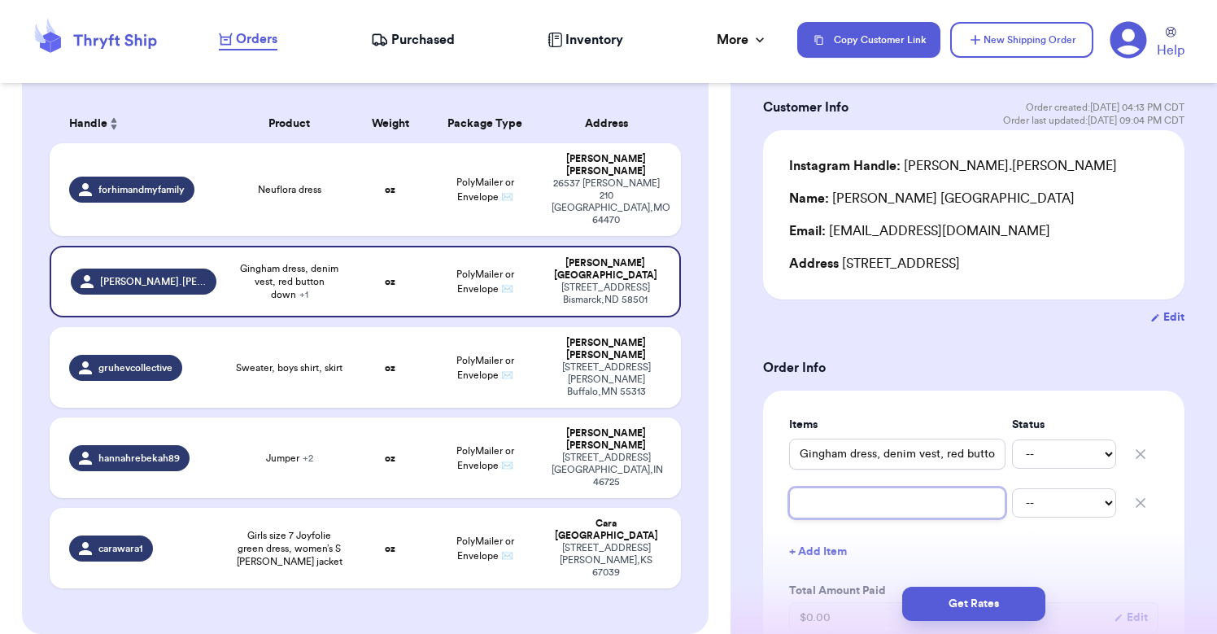
type input "t"
type input "tu"
type input "tur"
type input "turt"
type input "turtl"
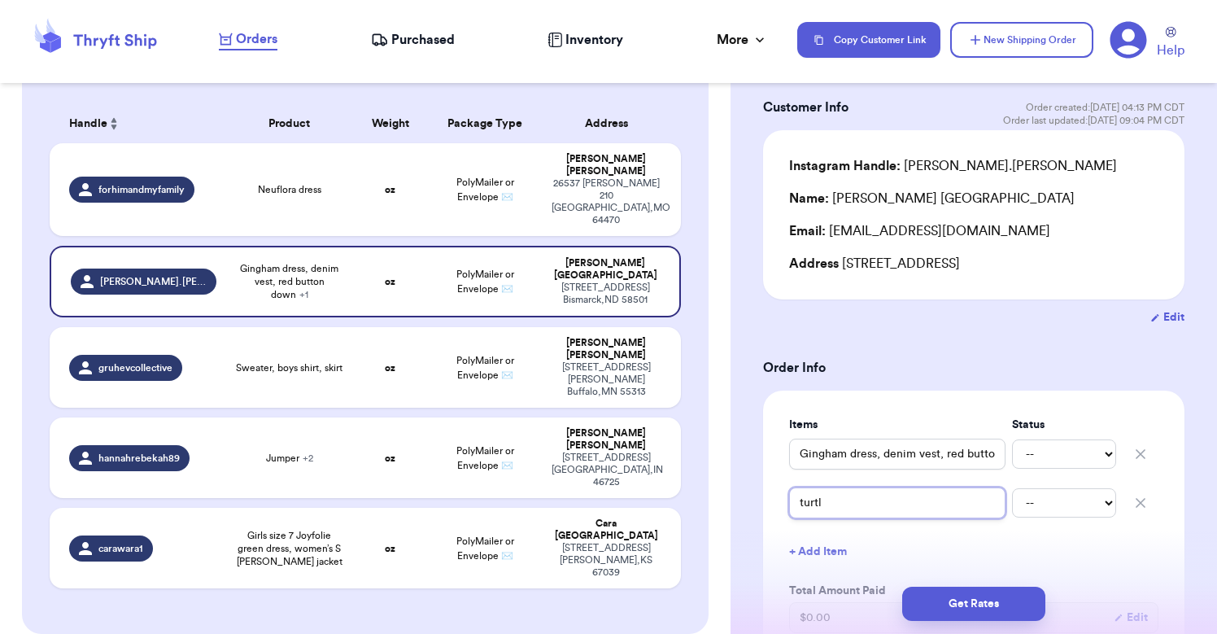
type input "turtle"
type input "turtlen"
type input "turtlene"
type input "turtlenec"
type input "turtleneck"
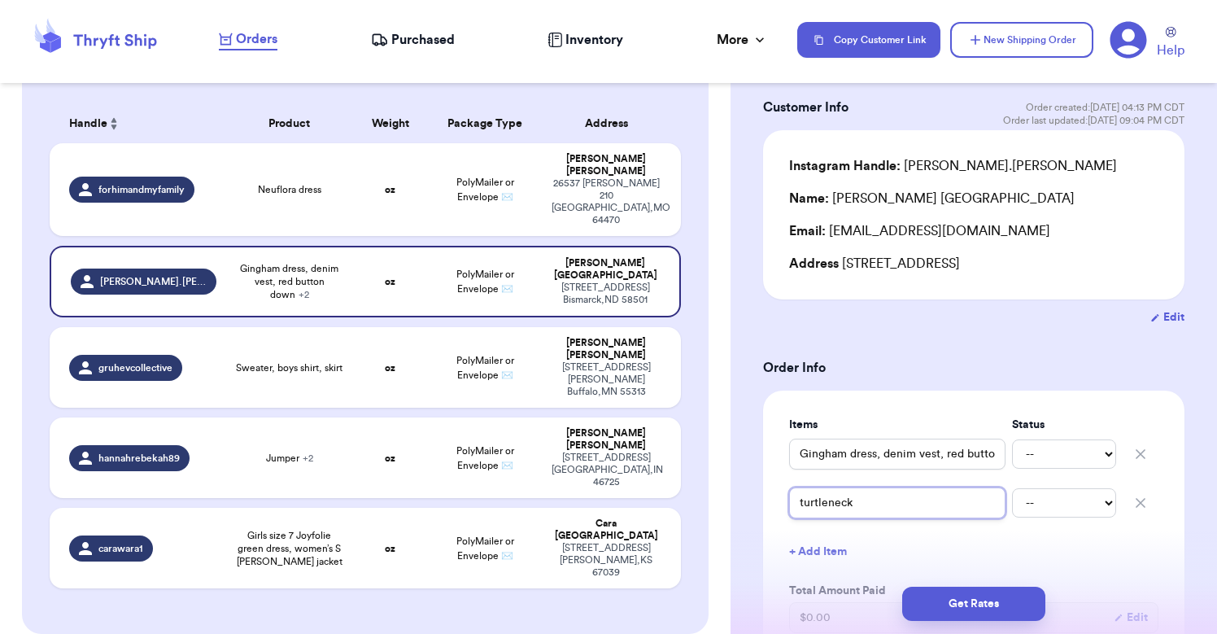
type input "turtleneck"
type input "turtleneck s"
type input "turtleneck sw"
type input "turtleneck swe"
type input "turtleneck swea"
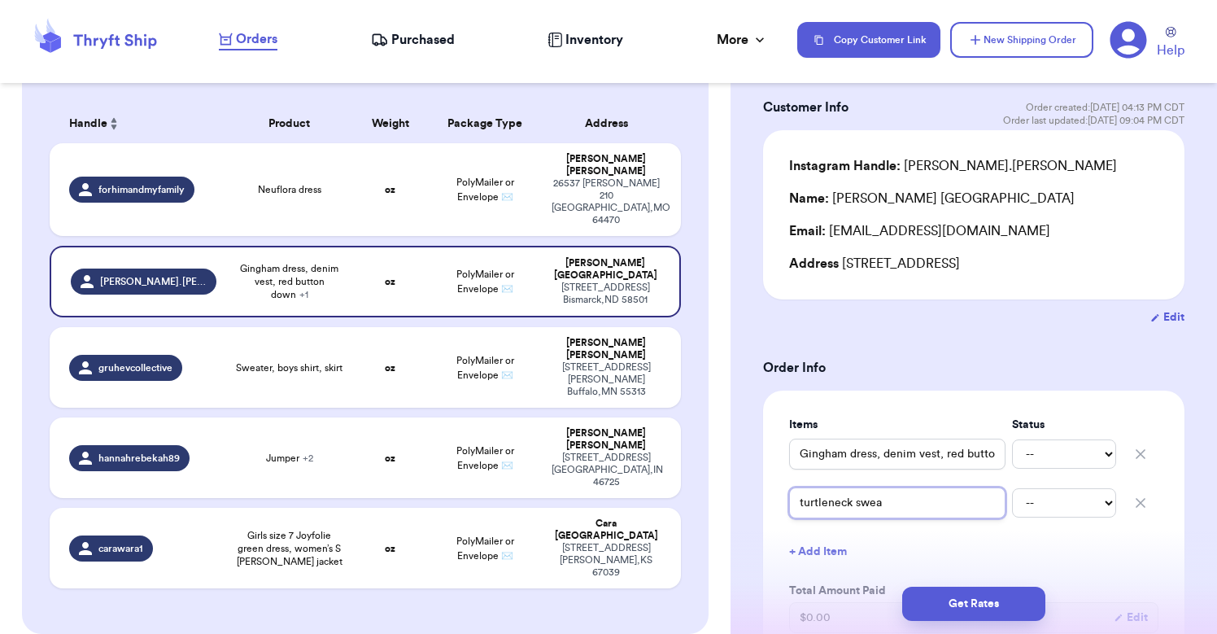
type input "turtleneck sweat"
type input "turtleneck sweate"
type input "turtleneck sweater"
type input "turtleneck sweater c"
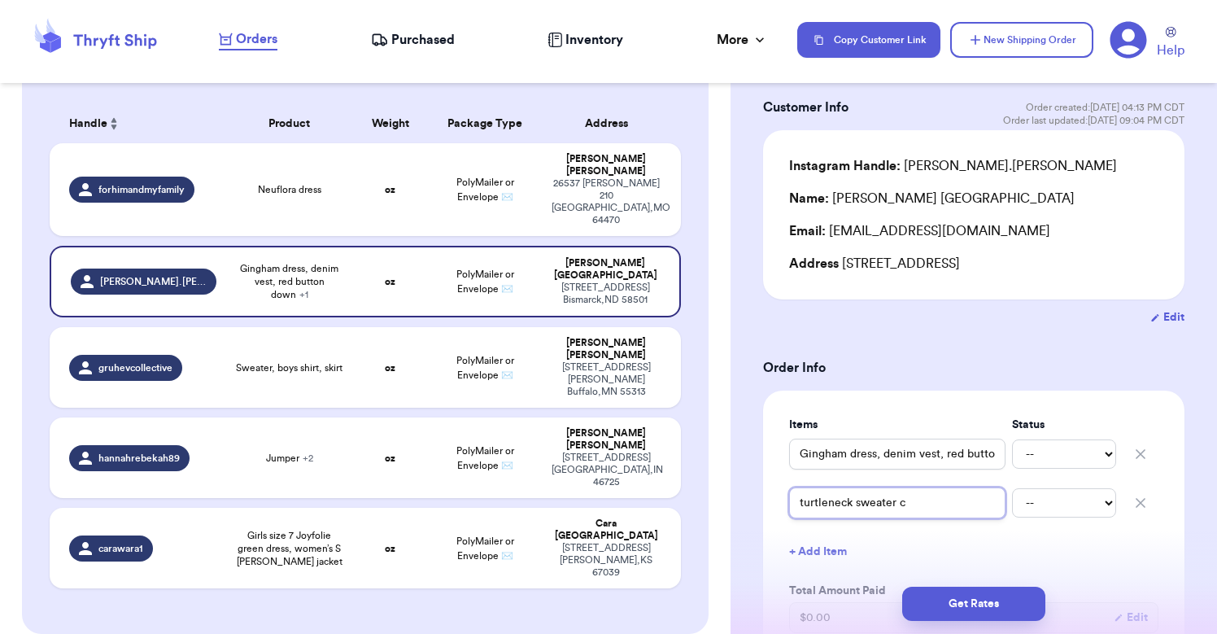
type input "turtleneck sweater co"
type input "turtleneck sweater cot"
type input "turtleneck sweater cott"
type input "turtleneck sweater cotta"
type input "turtleneck sweater cottag"
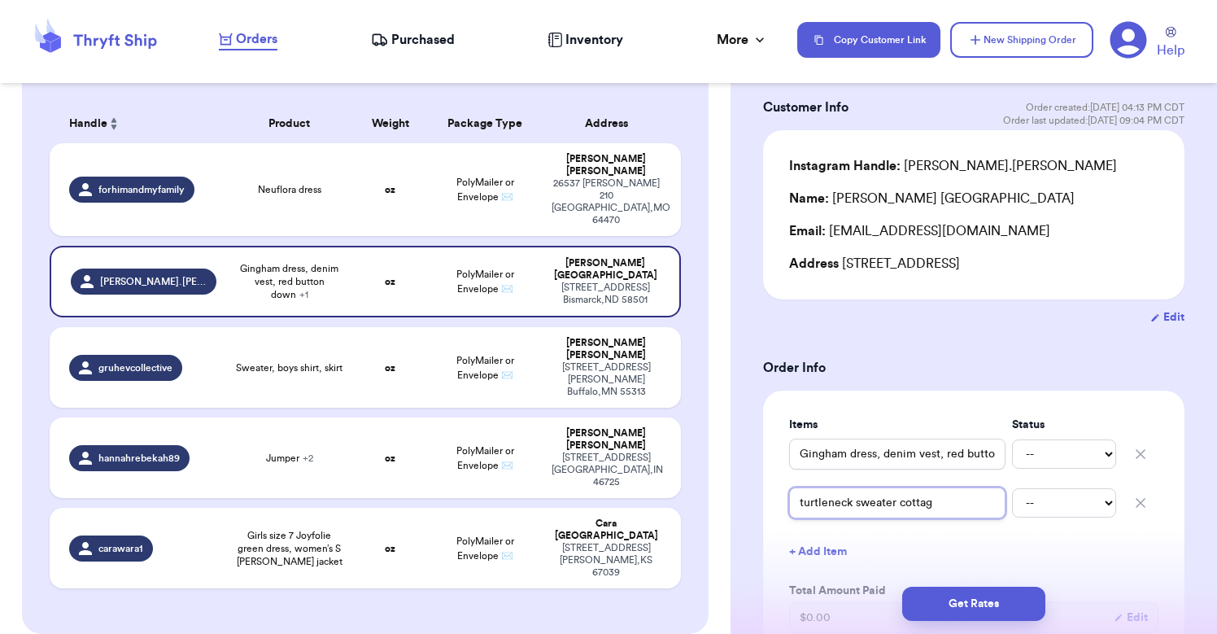
type input "turtleneck sweater cottage"
type input "turtleneck sweater cottage c"
type input "turtleneck sweater cottage co"
type input "turtleneck sweater cottage cor"
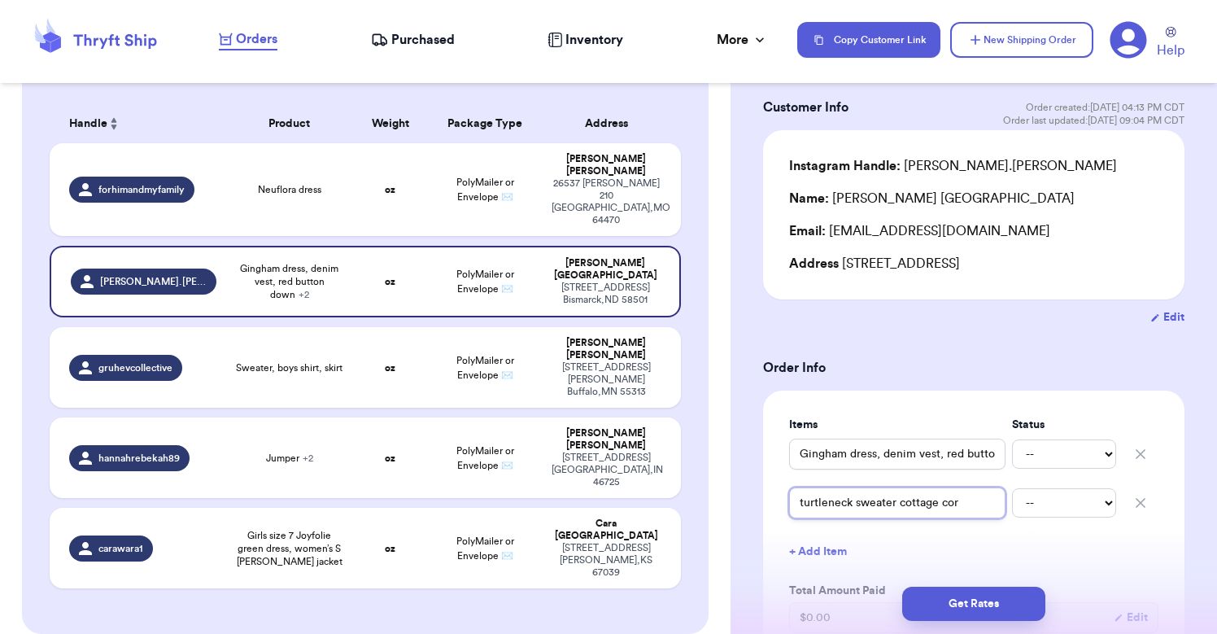
type input "turtleneck sweater cottage [PERSON_NAME]"
type input "turtleneck sweater cottage corat"
type input "turtleneck sweater cottage corate"
type input "turtleneck sweater cottage crate"
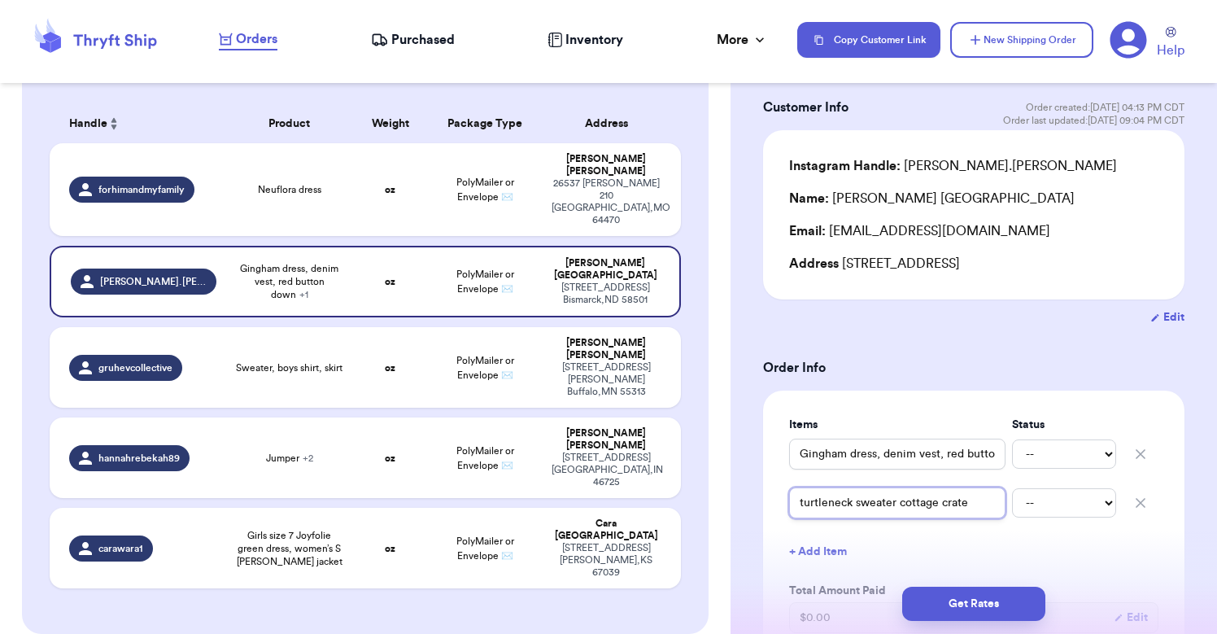
type input "turtleneck sweater cottage crat"
type input "turtleneck sweater cottage cra"
type input "turtleneck sweater cottage cr"
type input "turtleneck sweater cottage c"
type input "turtleneck sweater cottage co"
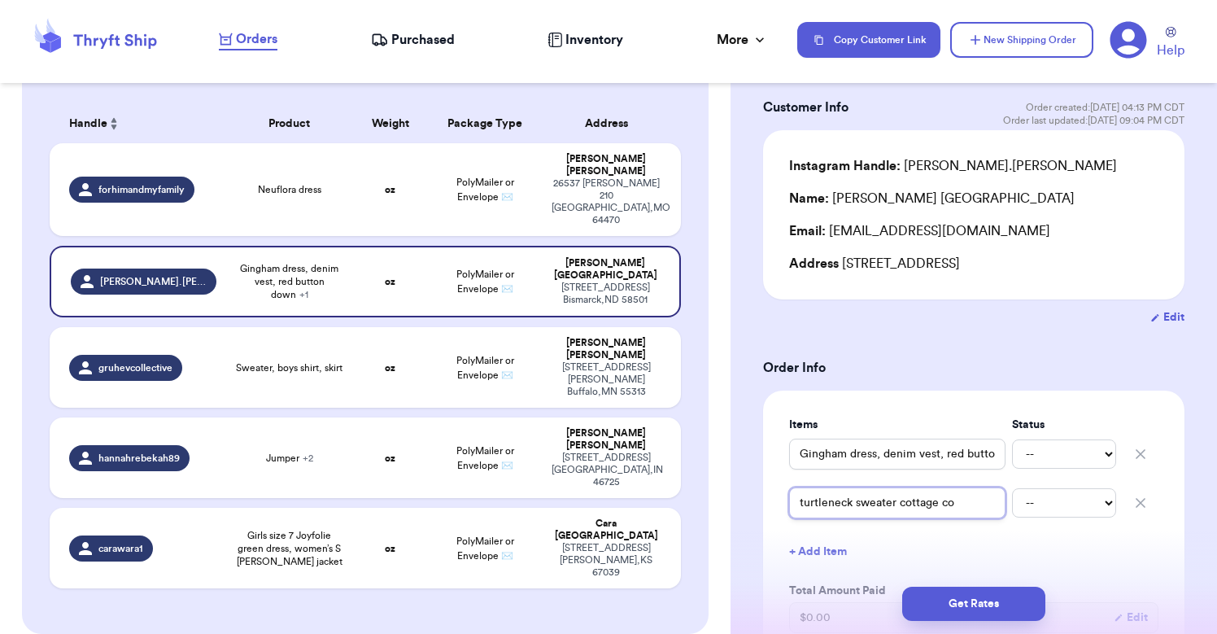
type input "turtleneck sweater cottage cor"
type input "turtleneck sweater cottage core"
type input "turtleneck sweater cottage core d"
type input "turtleneck sweater cottage core dr"
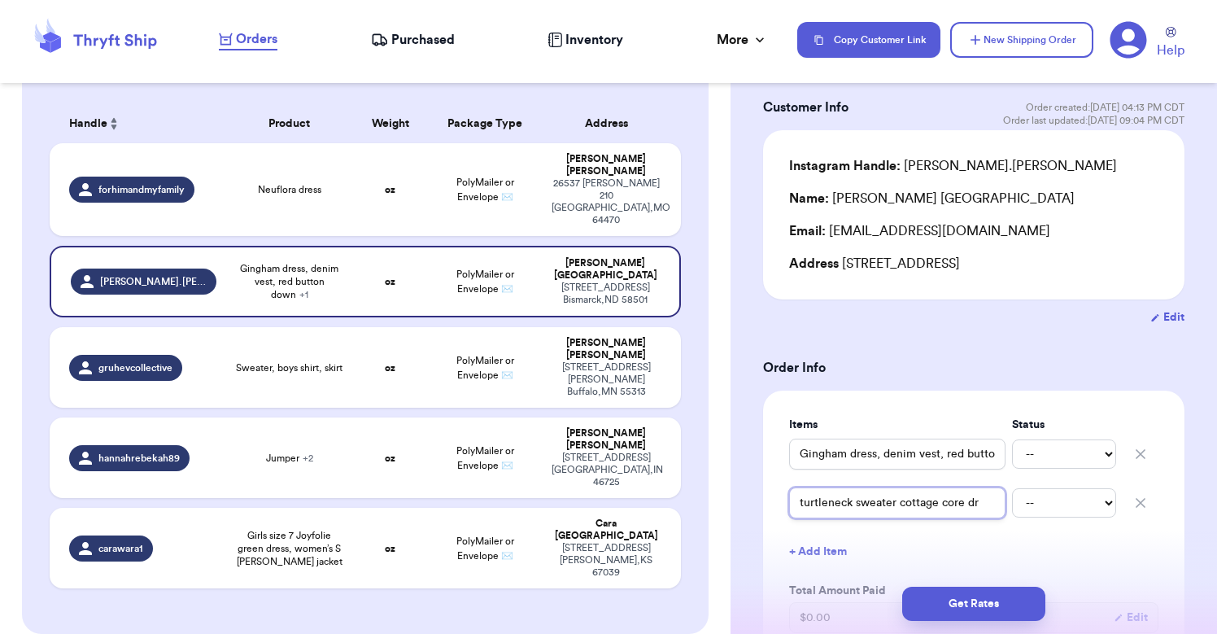
type input "turtleneck sweater cottage core dro"
type input "turtleneck sweater cottage core drop"
select select "paid"
select select "unpaid"
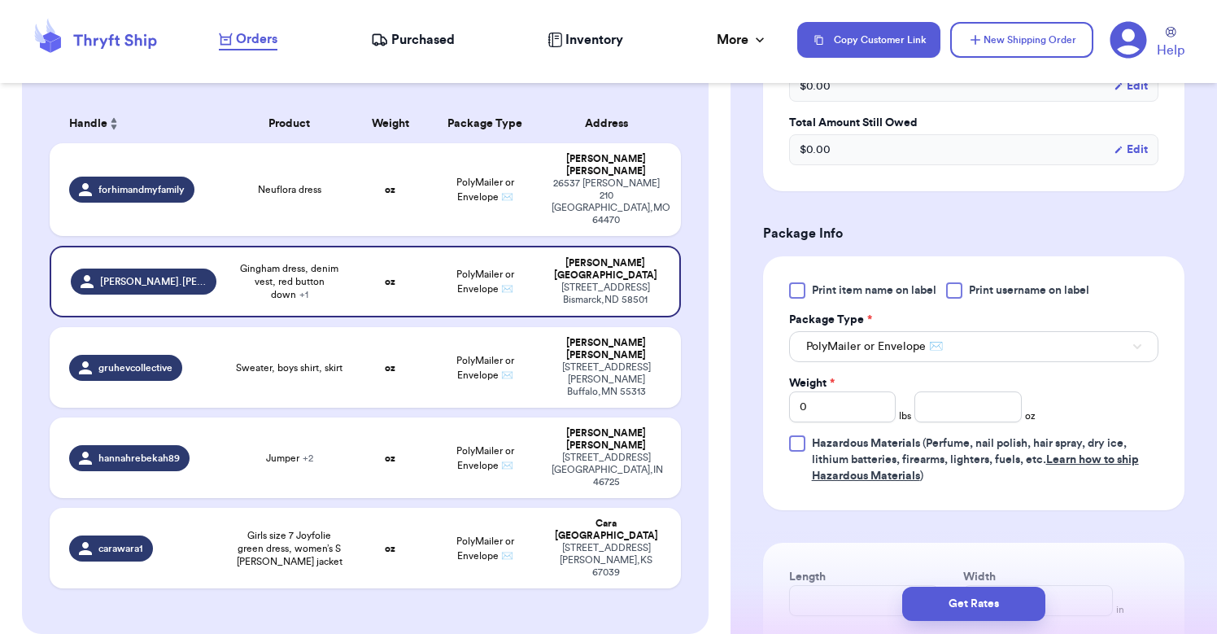
scroll to position [0, 0]
drag, startPoint x: 833, startPoint y: 414, endPoint x: 767, endPoint y: 413, distance: 65.9
click at [767, 413] on div "Print item name on label Print username on label Package Type * PolyMailer or E…" at bounding box center [974, 383] width 422 height 254
type input "2"
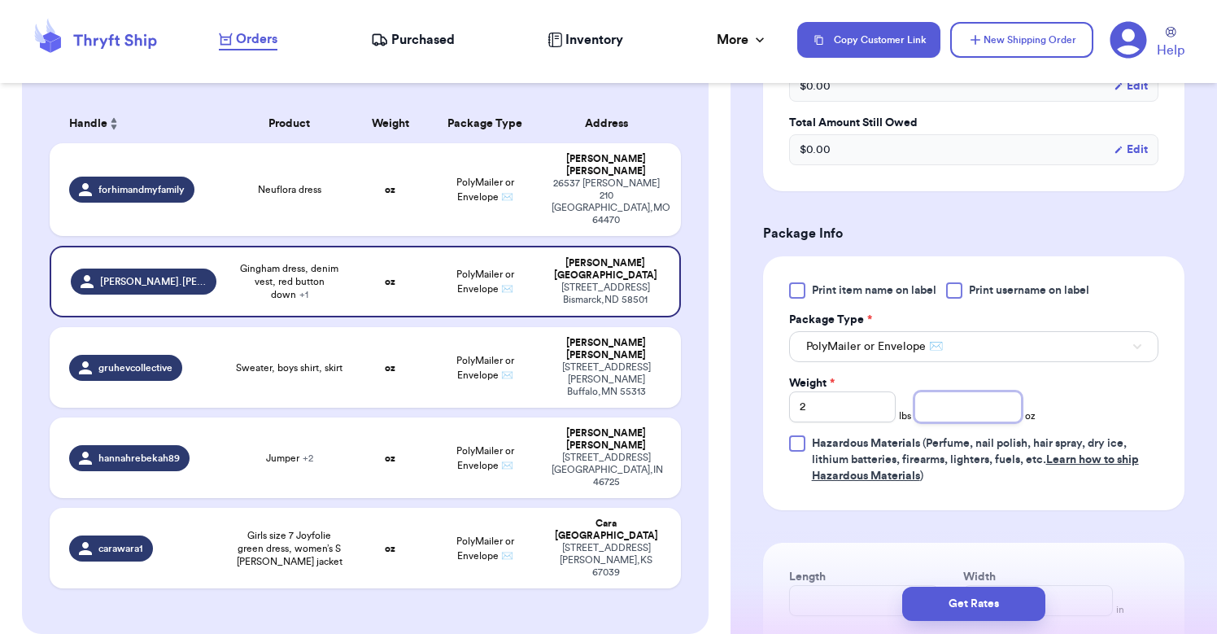
click at [955, 416] on input "number" at bounding box center [968, 406] width 107 height 31
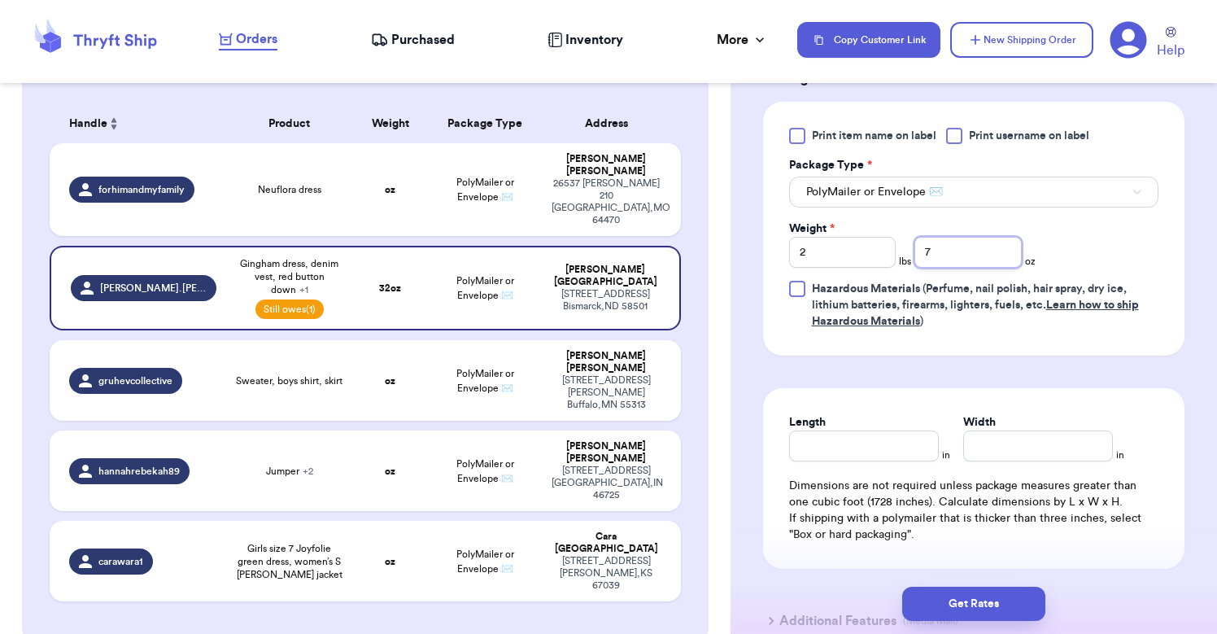
scroll to position [790, 0]
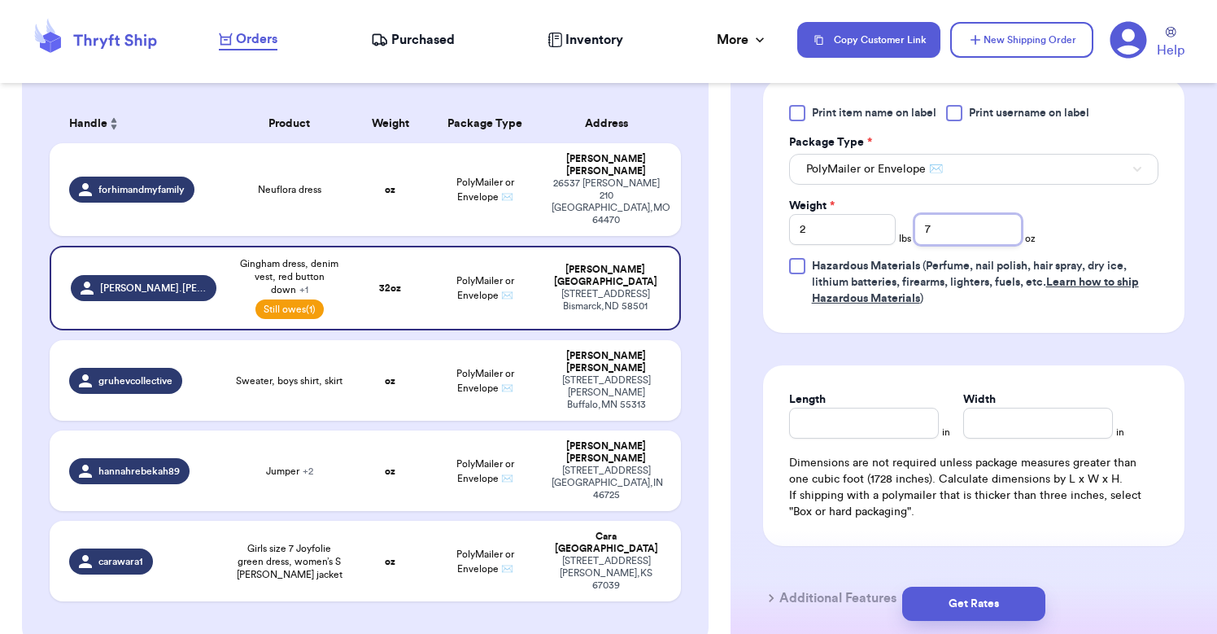
type input "7"
click at [840, 432] on input "Length" at bounding box center [864, 423] width 150 height 31
click at [999, 424] on input "Width *" at bounding box center [1039, 423] width 150 height 31
click at [972, 605] on button "Get Rates" at bounding box center [974, 604] width 143 height 34
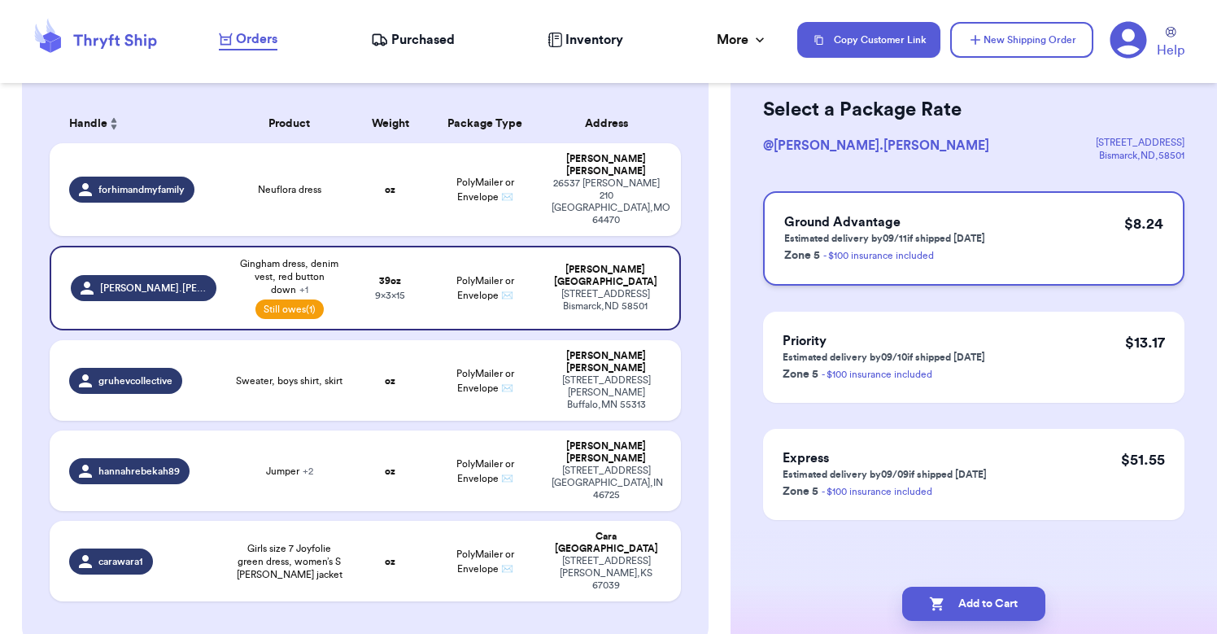
click at [960, 232] on p "Estimated delivery by 09/11 if shipped [DATE]" at bounding box center [885, 238] width 201 height 13
click at [956, 604] on button "Add to Cart" at bounding box center [974, 604] width 143 height 34
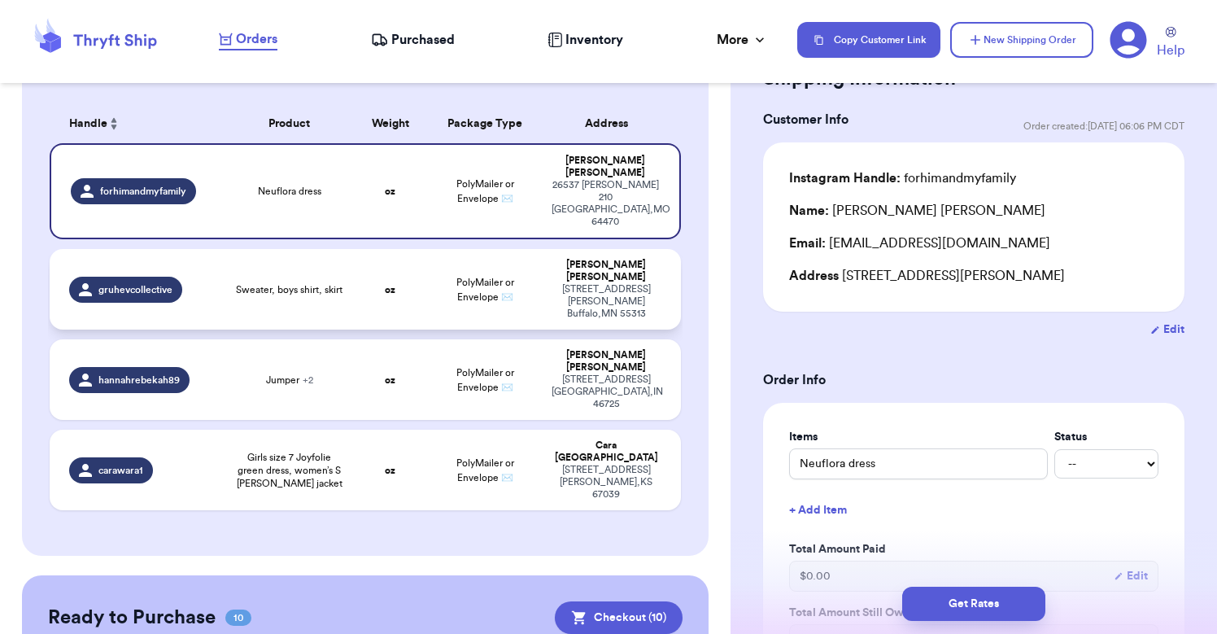
click at [369, 256] on td "oz" at bounding box center [390, 289] width 76 height 81
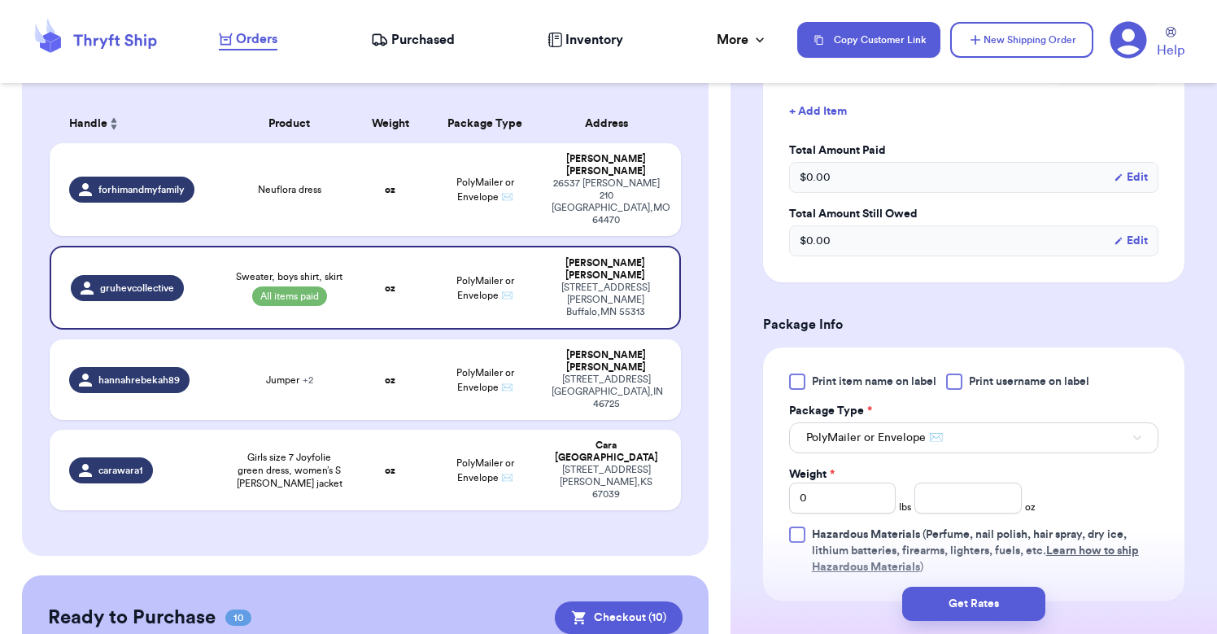
scroll to position [543, 0]
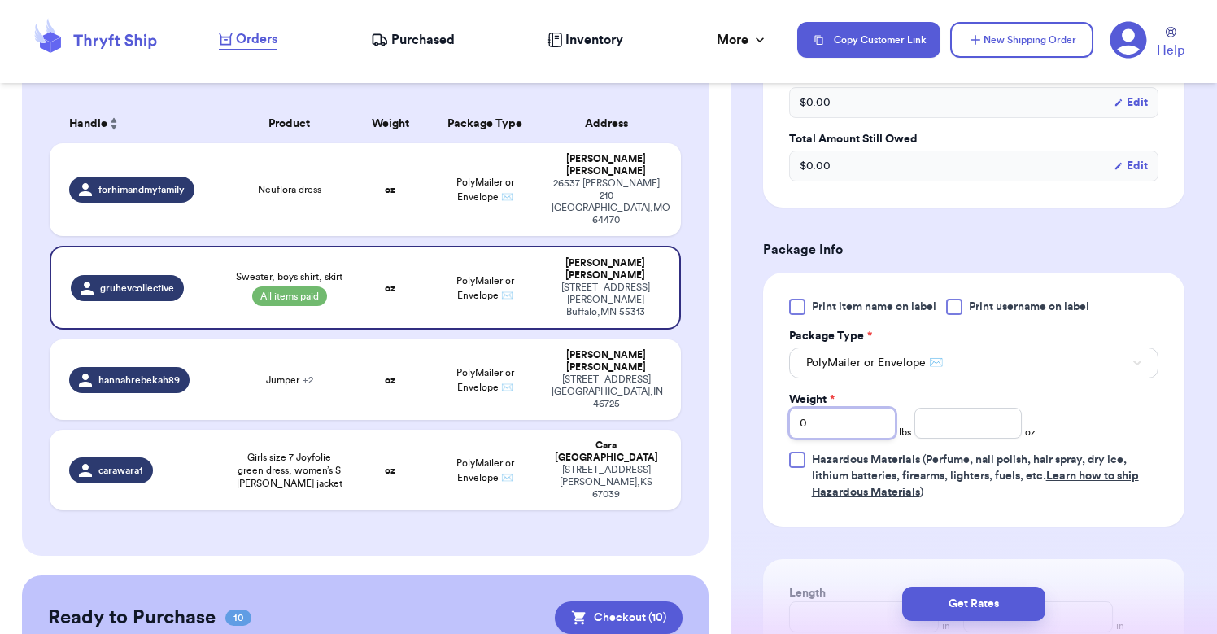
drag, startPoint x: 846, startPoint y: 431, endPoint x: 753, endPoint y: 428, distance: 92.8
click at [753, 428] on div "Shipping Information Delete Label Customer Info Order created: [DATE] 09:28 AM …" at bounding box center [974, 246] width 487 height 1383
click at [950, 591] on button "Get Rates" at bounding box center [974, 604] width 143 height 34
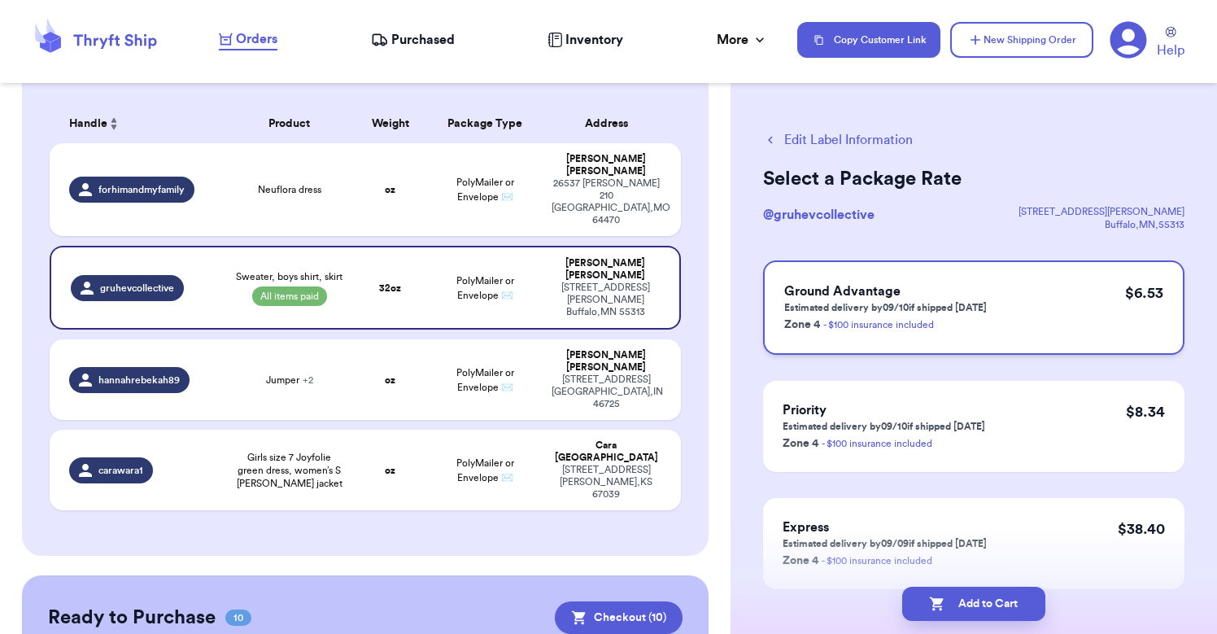
scroll to position [0, 0]
click at [957, 296] on h3 "Ground Advantage" at bounding box center [886, 292] width 203 height 20
click at [956, 613] on button "Add to Cart" at bounding box center [974, 604] width 143 height 34
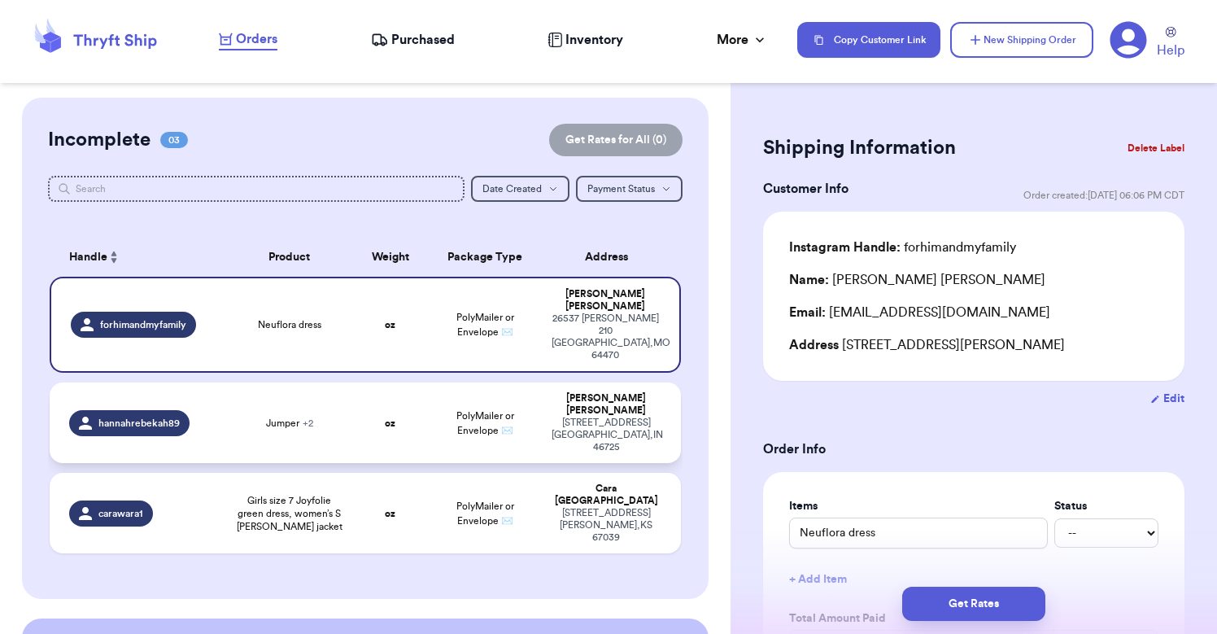
click at [378, 389] on td "oz" at bounding box center [390, 422] width 76 height 81
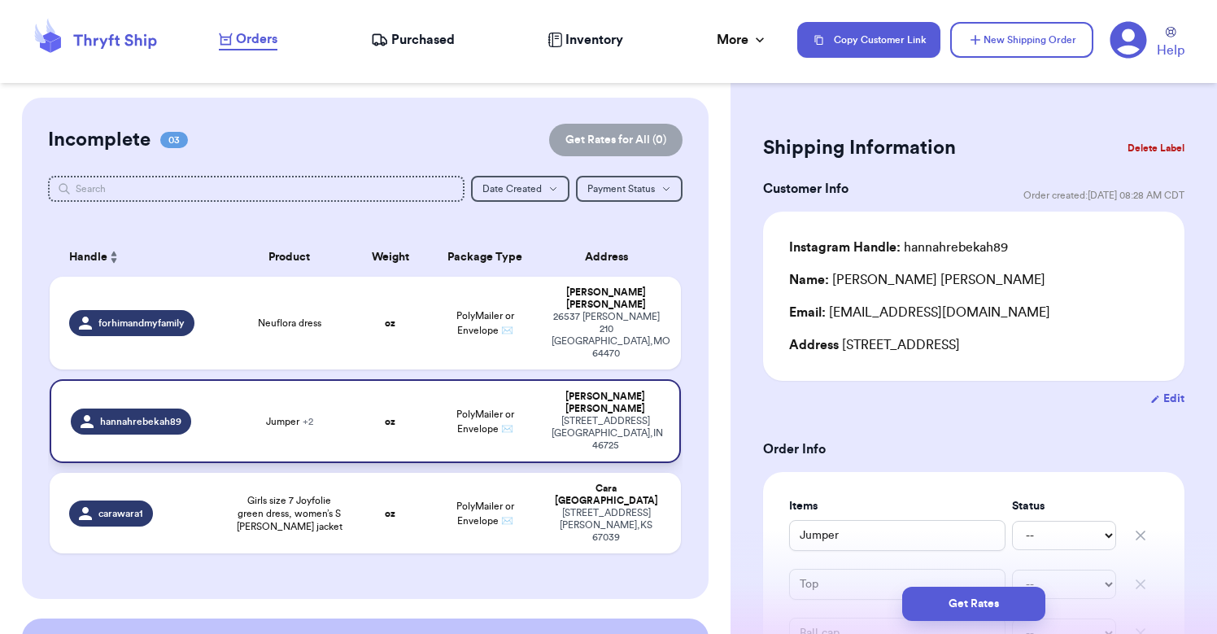
click at [290, 415] on span "Jumper + 2" at bounding box center [289, 421] width 47 height 13
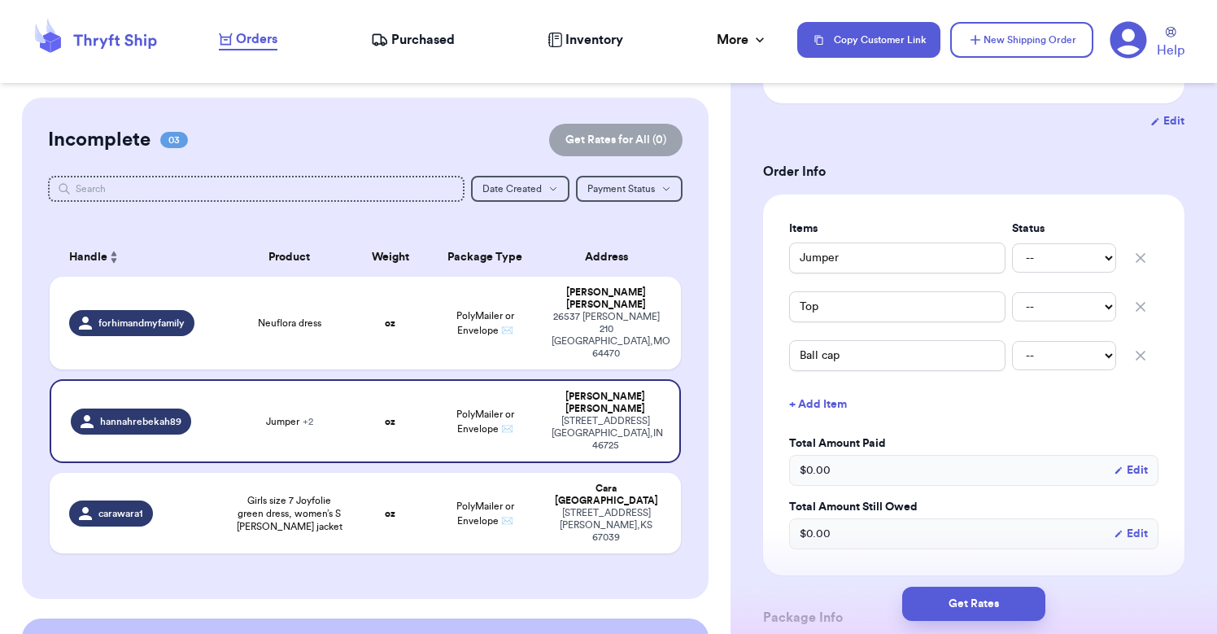
scroll to position [334, 0]
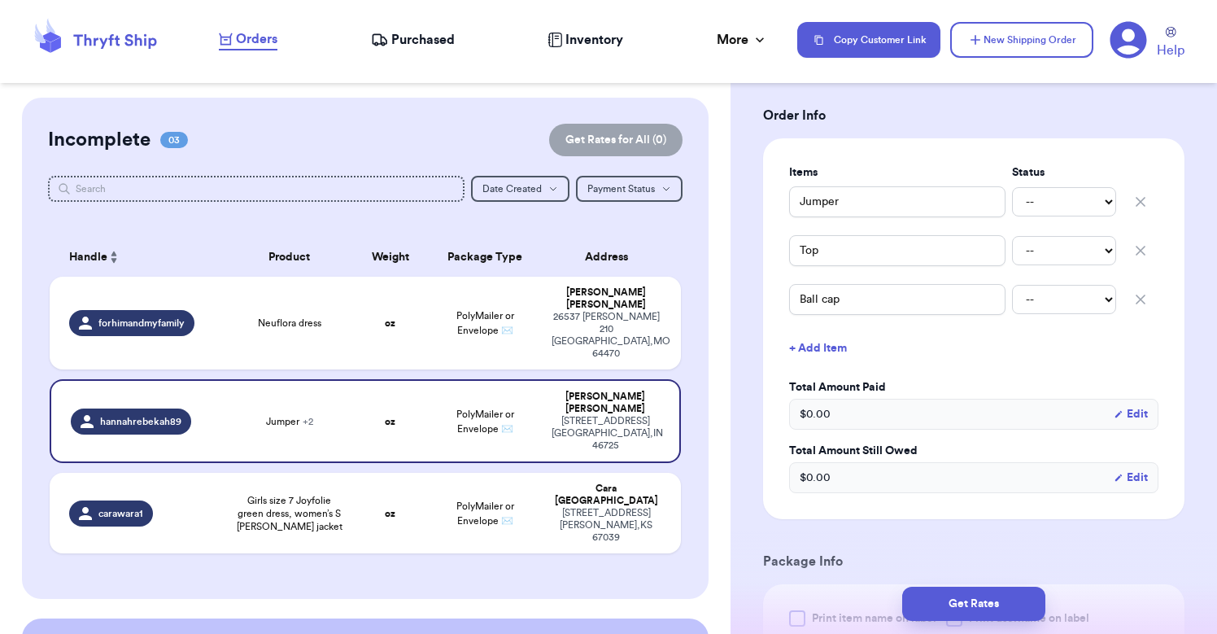
click at [878, 421] on div "$ 0.00 Edit" at bounding box center [973, 414] width 369 height 31
click at [1090, 194] on div "Jumper -- Paid Owes" at bounding box center [973, 202] width 369 height 36
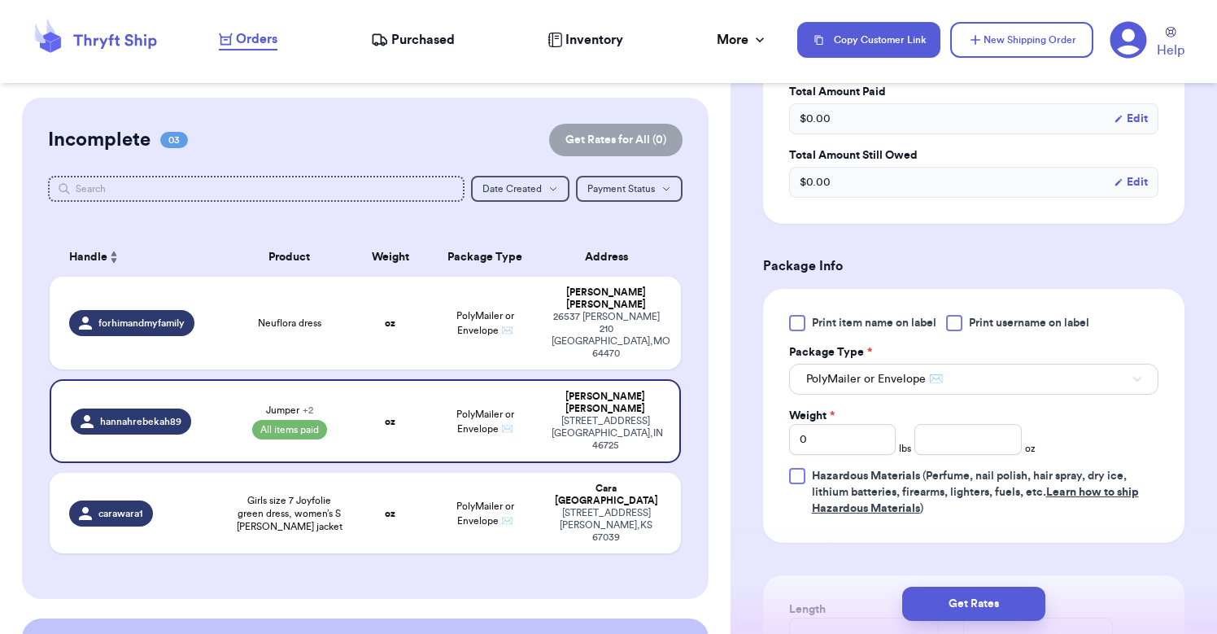
scroll to position [664, 0]
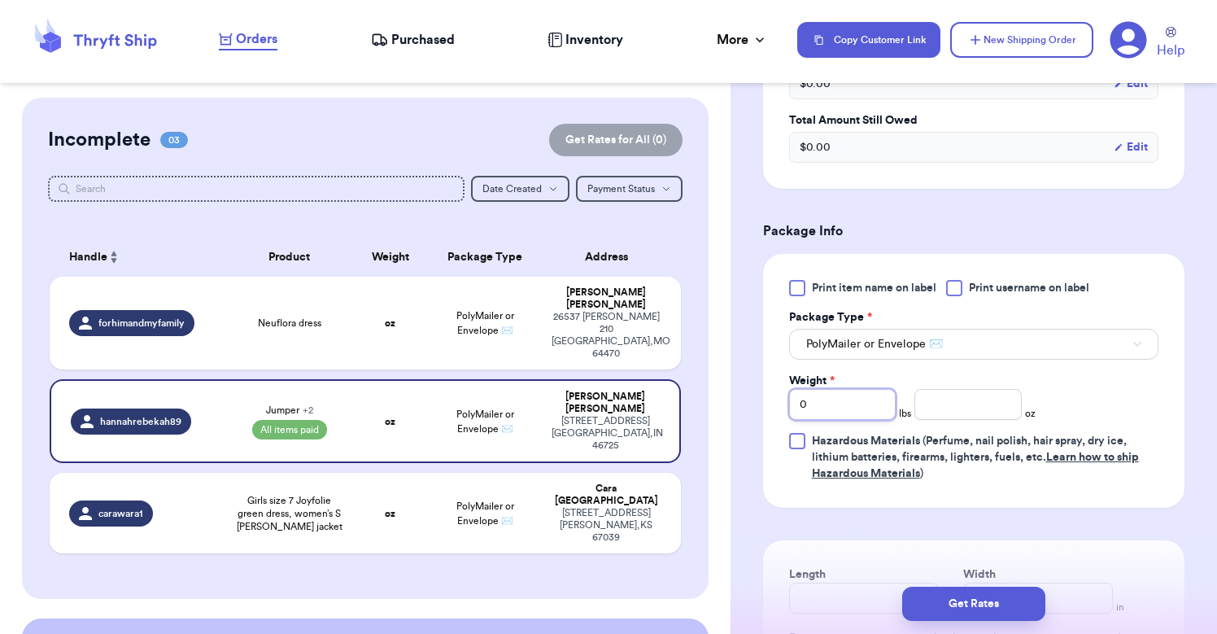
drag, startPoint x: 845, startPoint y: 422, endPoint x: 780, endPoint y: 421, distance: 64.3
click at [780, 421] on div "Print item name on label Print username on label Package Type * PolyMailer or E…" at bounding box center [974, 381] width 422 height 254
click at [964, 417] on input "number" at bounding box center [968, 404] width 107 height 31
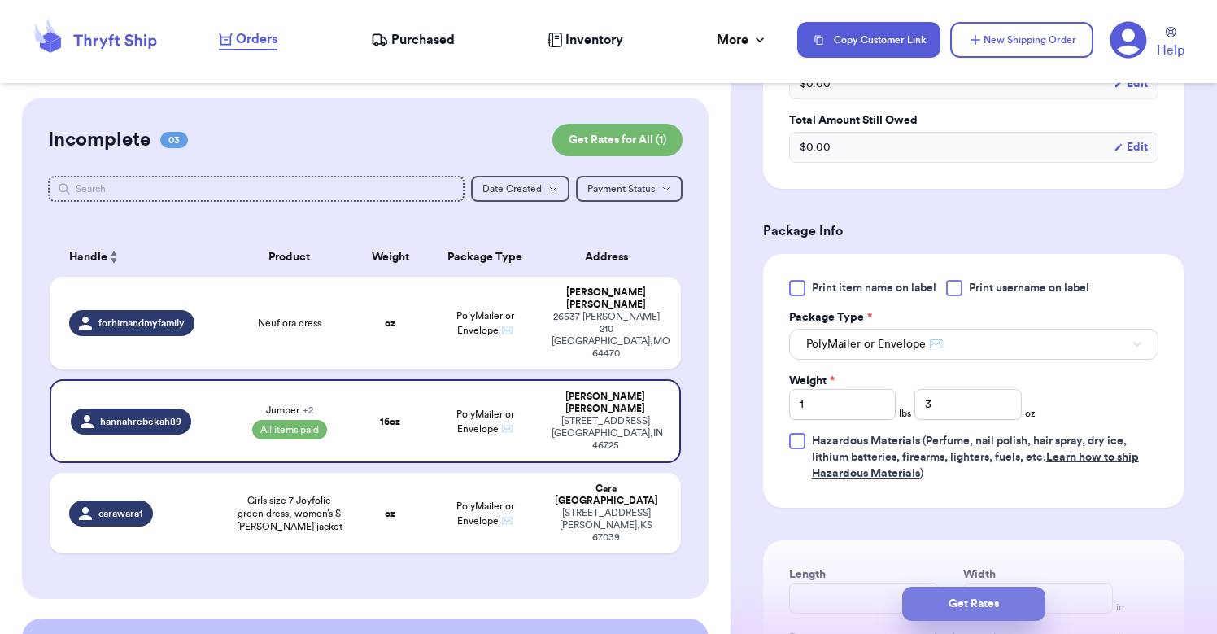
click at [964, 610] on button "Get Rates" at bounding box center [974, 604] width 143 height 34
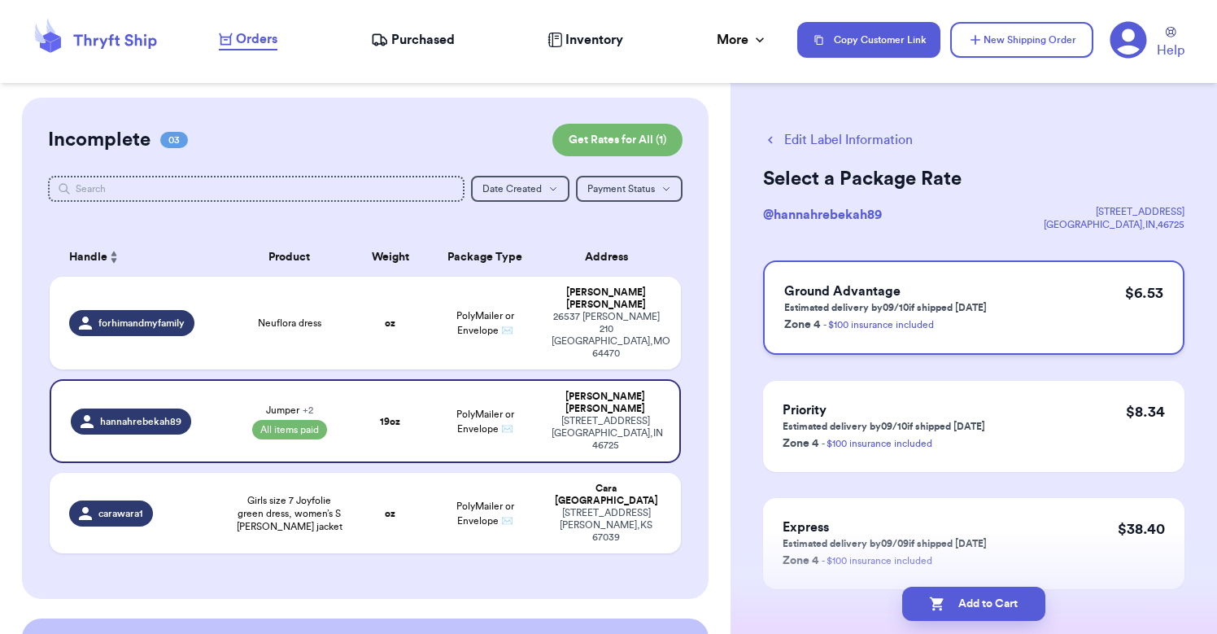
click at [990, 304] on div "Ground Advantage Estimated delivery by 09/10 if shipped [DATE] Zone 4 - $100 in…" at bounding box center [974, 307] width 422 height 94
click at [982, 604] on button "Add to Cart" at bounding box center [974, 604] width 143 height 34
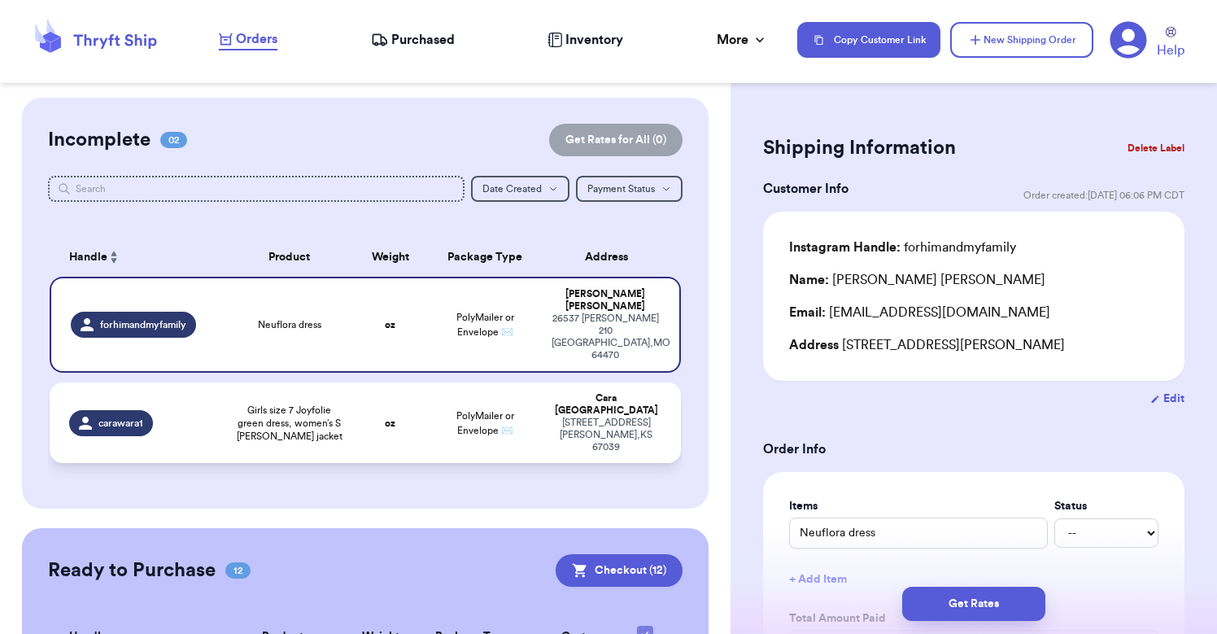
click at [530, 384] on td "PolyMailer or Envelope ✉️" at bounding box center [485, 422] width 114 height 81
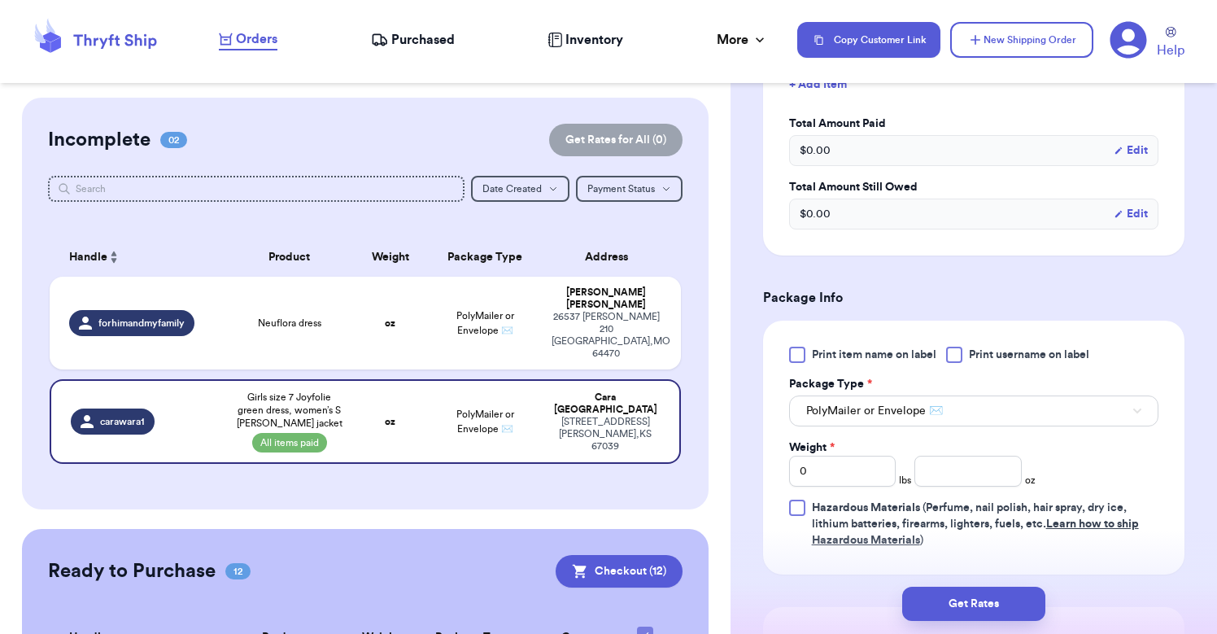
scroll to position [520, 0]
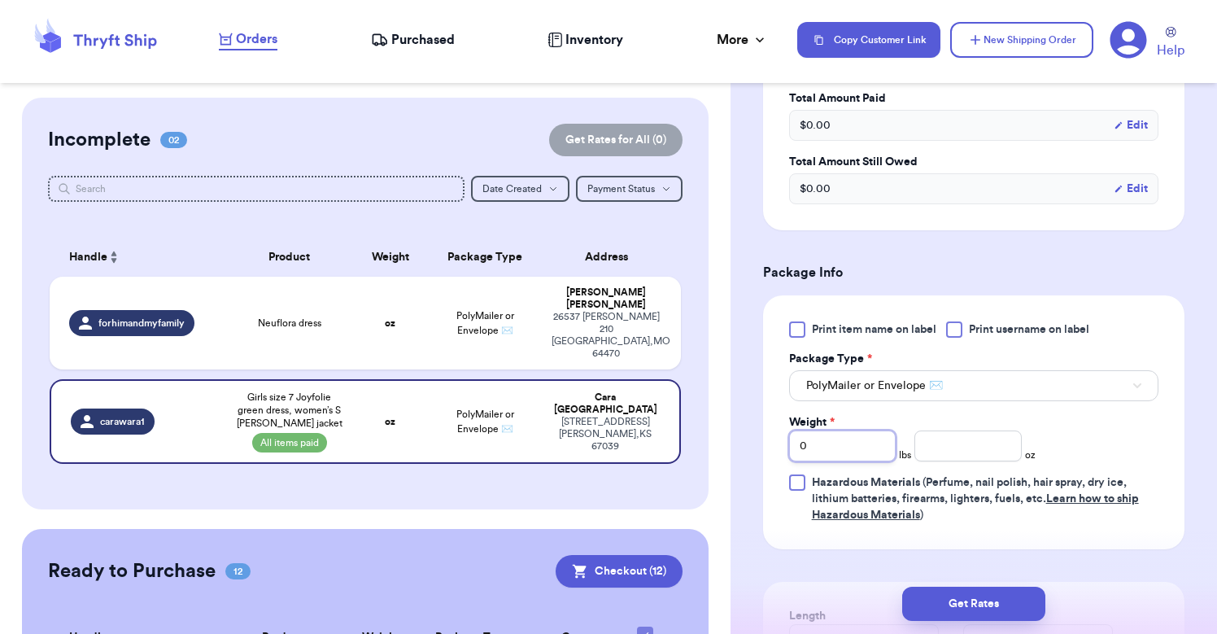
drag, startPoint x: 823, startPoint y: 449, endPoint x: 777, endPoint y: 449, distance: 45.6
click at [777, 449] on div "Print item name on label Print username on label Package Type * PolyMailer or E…" at bounding box center [974, 422] width 422 height 254
click at [943, 435] on input "number" at bounding box center [968, 446] width 107 height 31
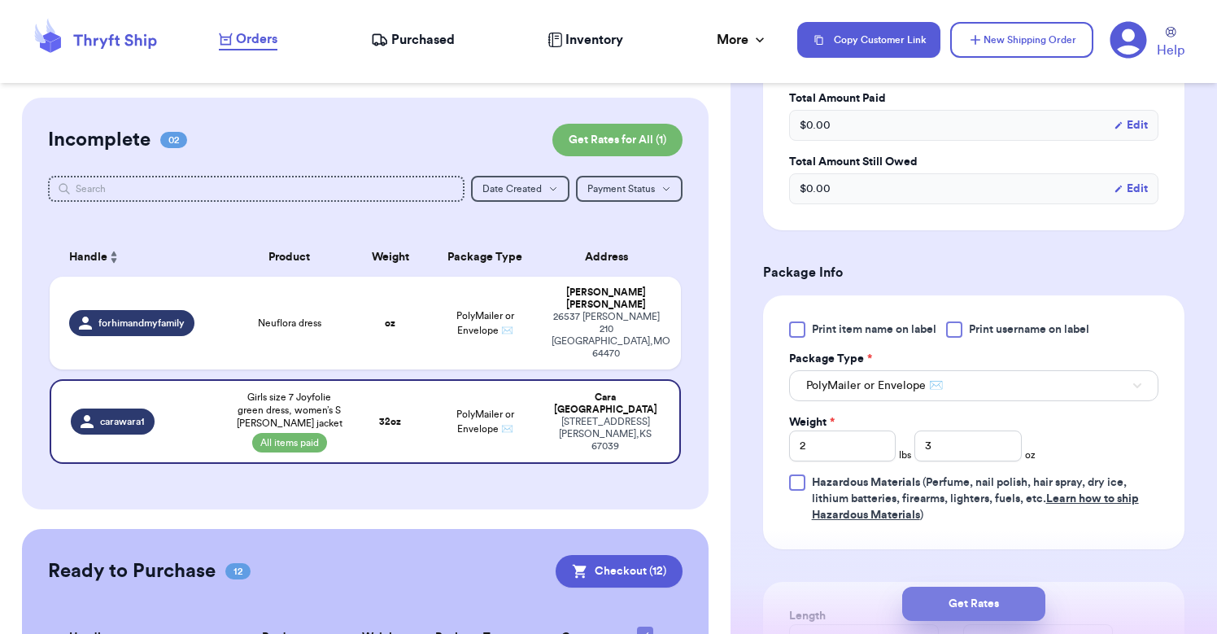
click at [977, 603] on button "Get Rates" at bounding box center [974, 604] width 143 height 34
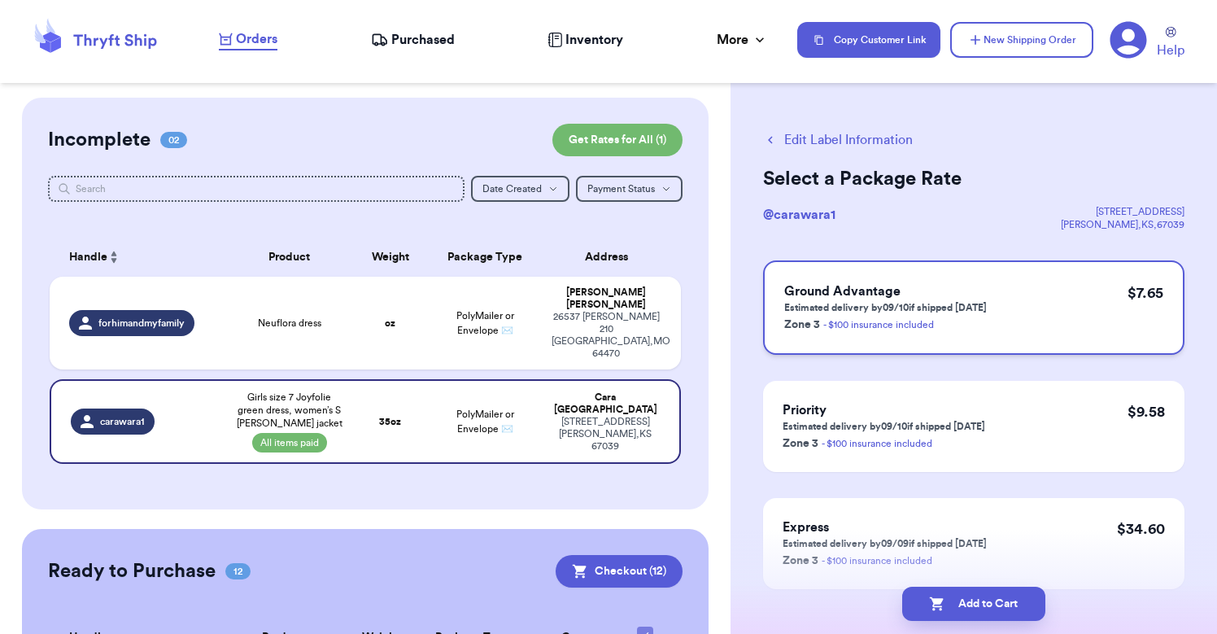
click at [986, 321] on p "Zone 3 - $100 insurance included" at bounding box center [886, 324] width 203 height 20
click at [966, 609] on button "Add to Cart" at bounding box center [974, 604] width 143 height 34
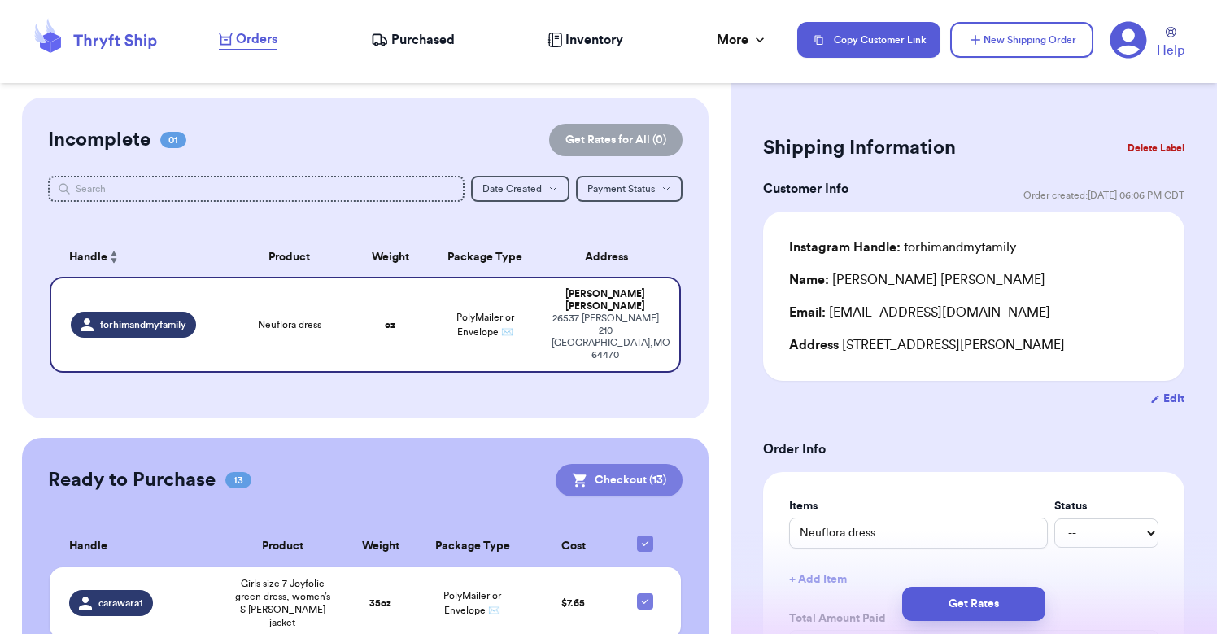
click at [606, 464] on button "Checkout ( 13 )" at bounding box center [619, 480] width 127 height 33
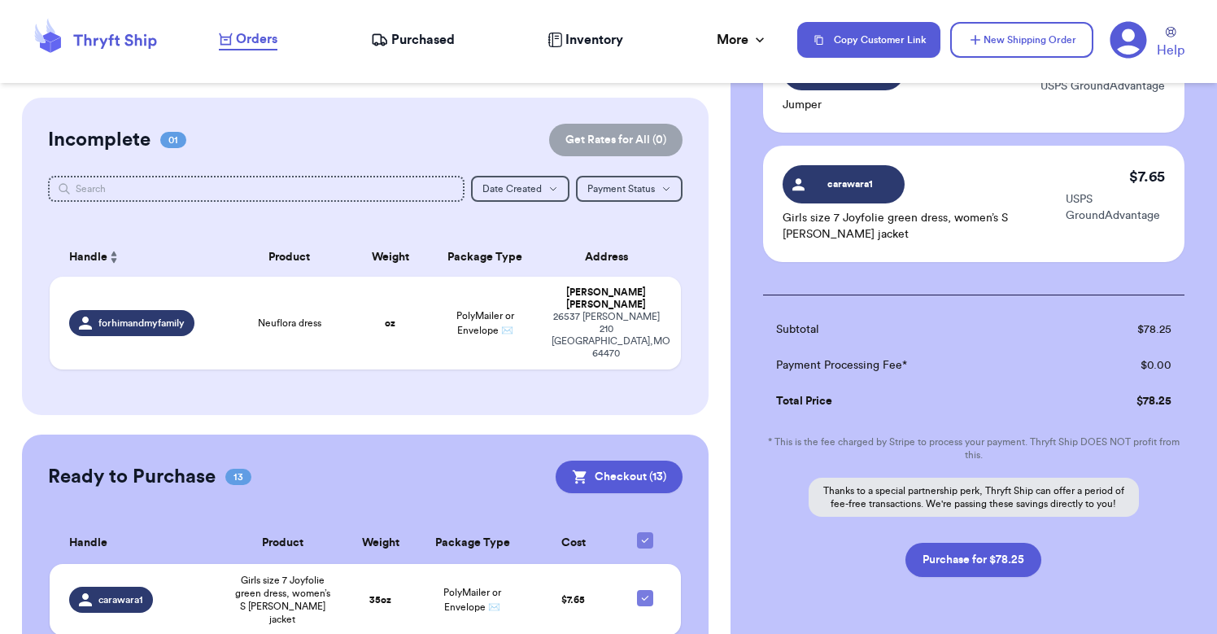
scroll to position [1447, 0]
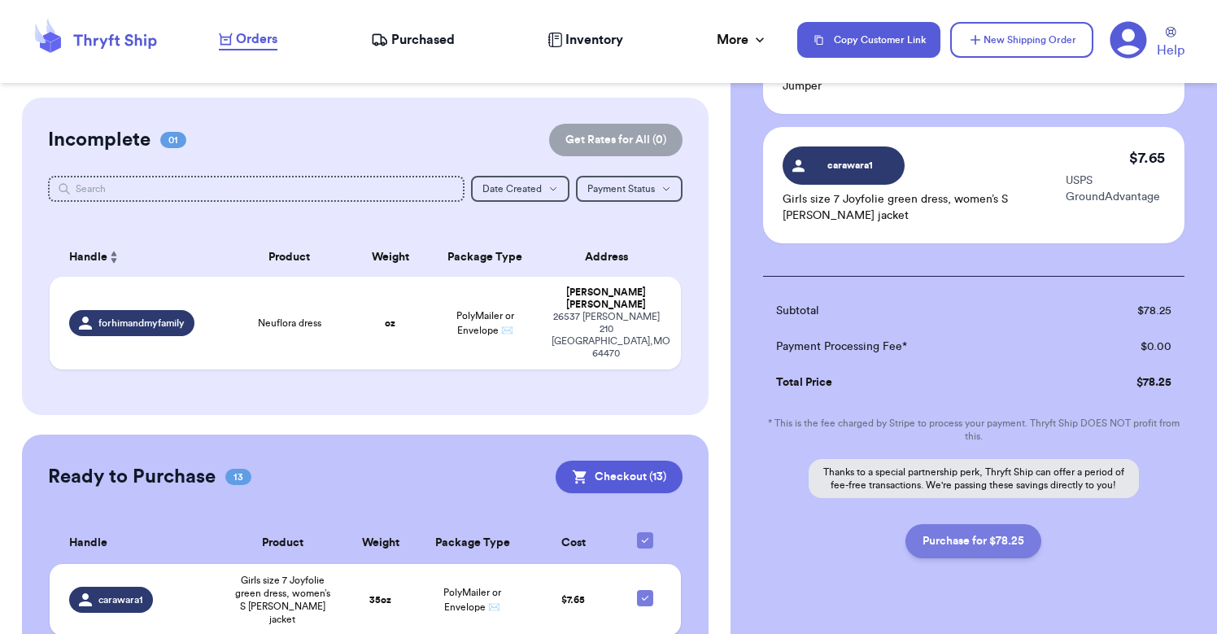
click at [965, 542] on button "Purchase for $78.25" at bounding box center [974, 541] width 136 height 34
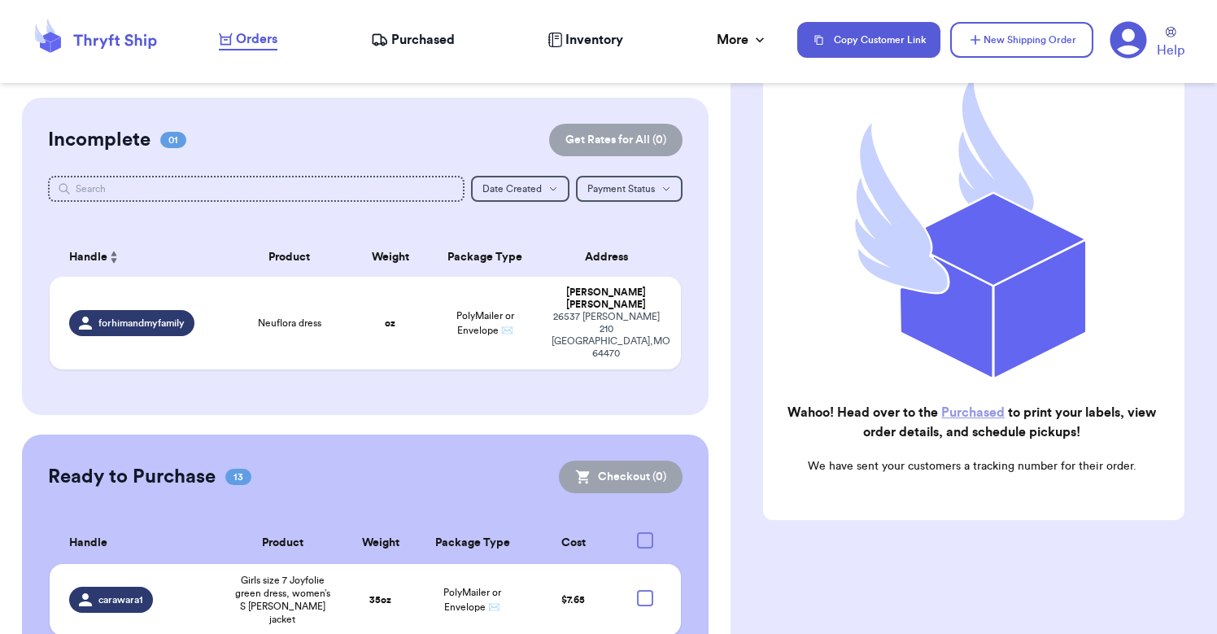
scroll to position [175, 0]
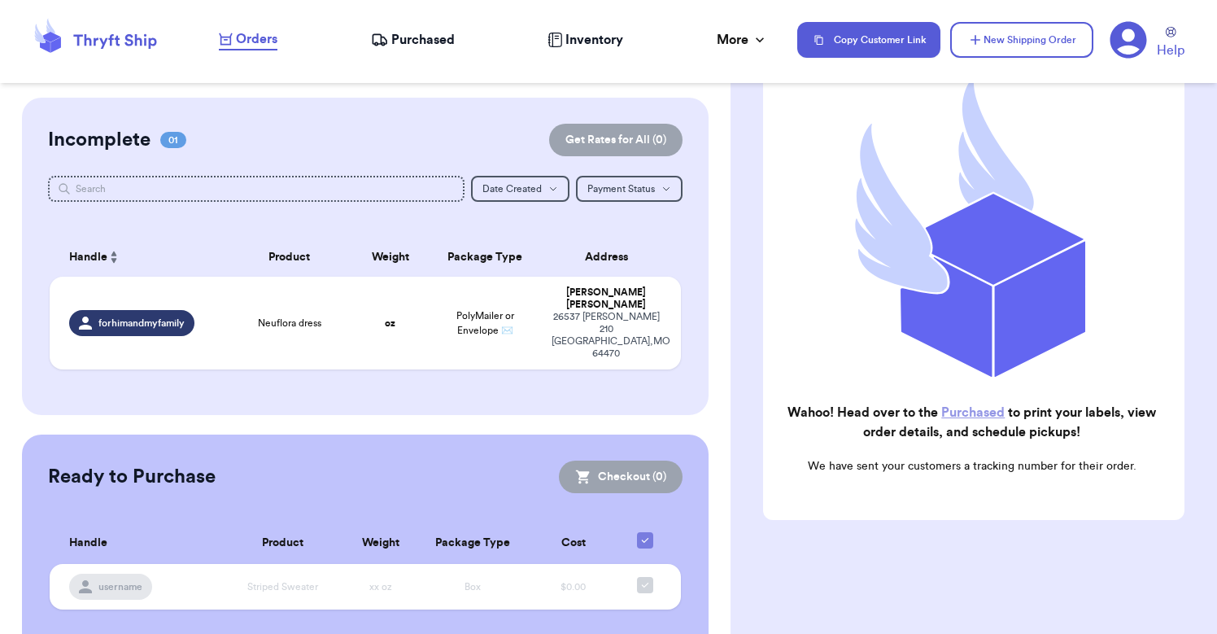
click at [977, 413] on link "Purchased" at bounding box center [973, 412] width 63 height 13
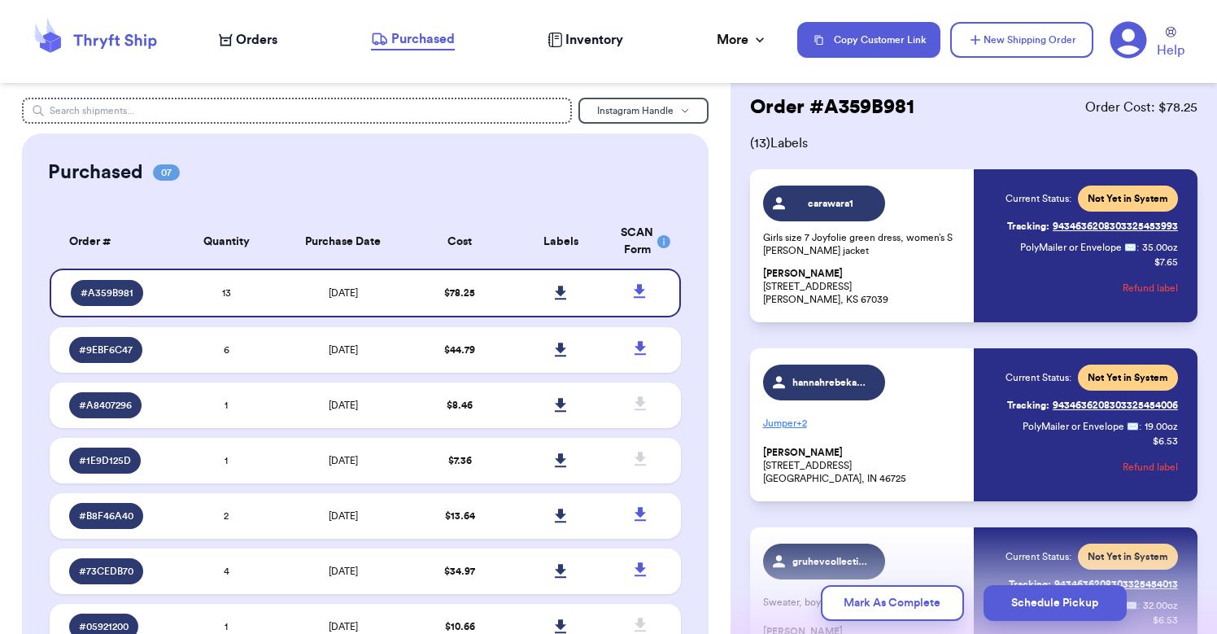
scroll to position [43, 0]
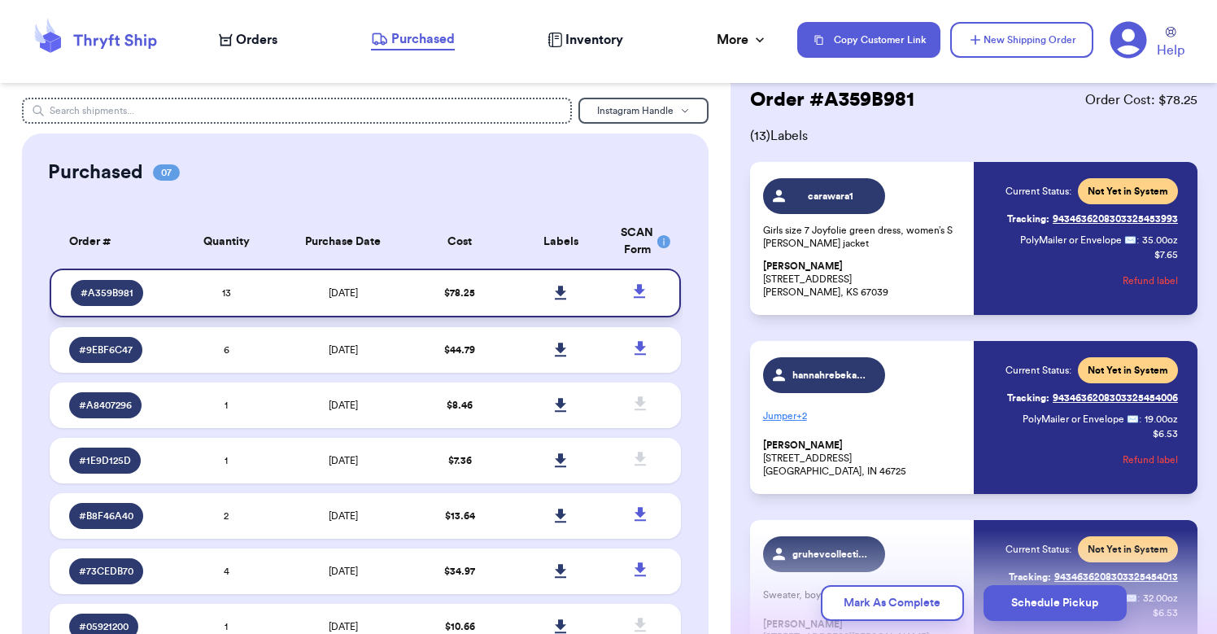
click at [562, 300] on icon at bounding box center [561, 293] width 12 height 15
click at [247, 40] on span "Orders" at bounding box center [257, 40] width 42 height 20
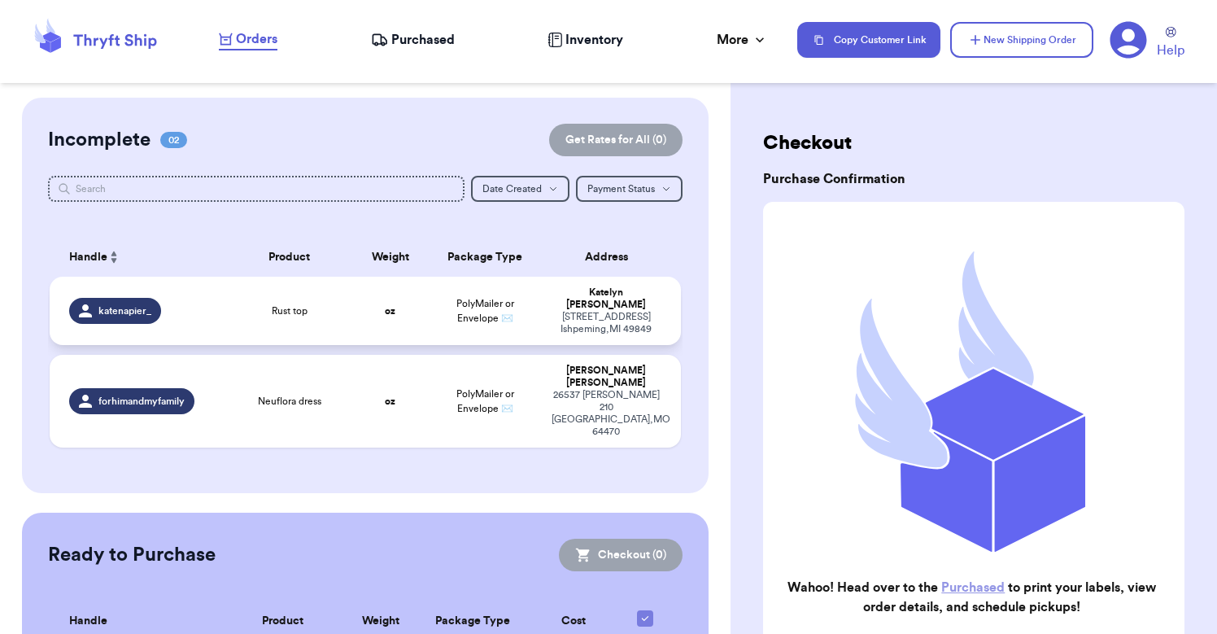
click at [217, 318] on td "katenapier_" at bounding box center [138, 311] width 177 height 68
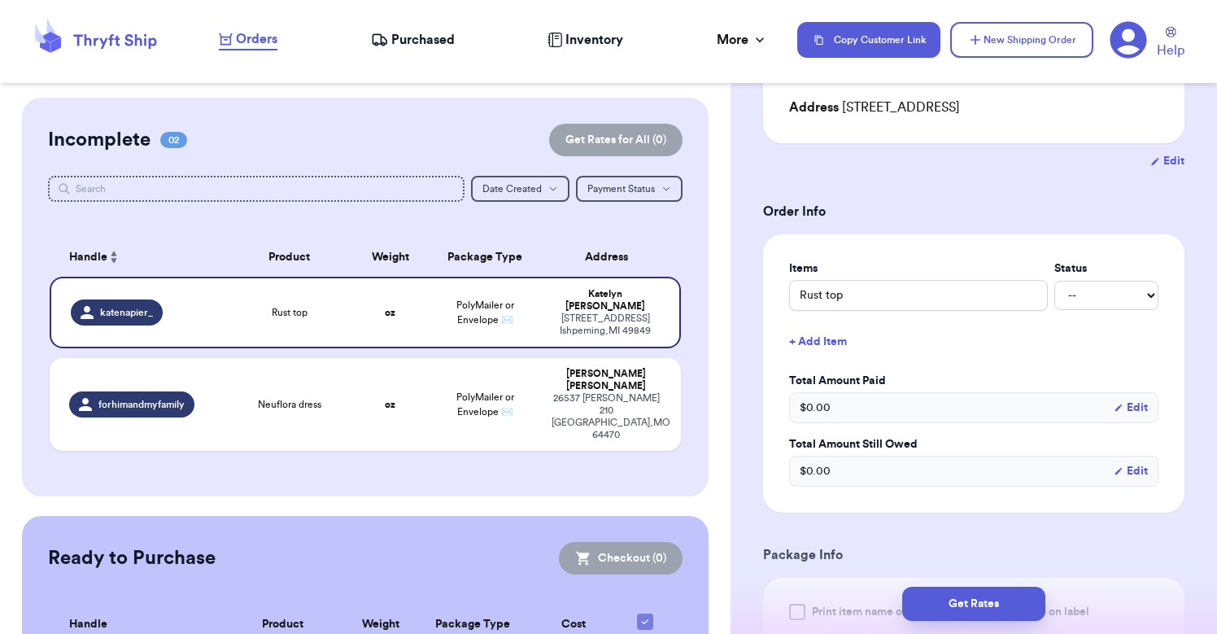
scroll to position [243, 0]
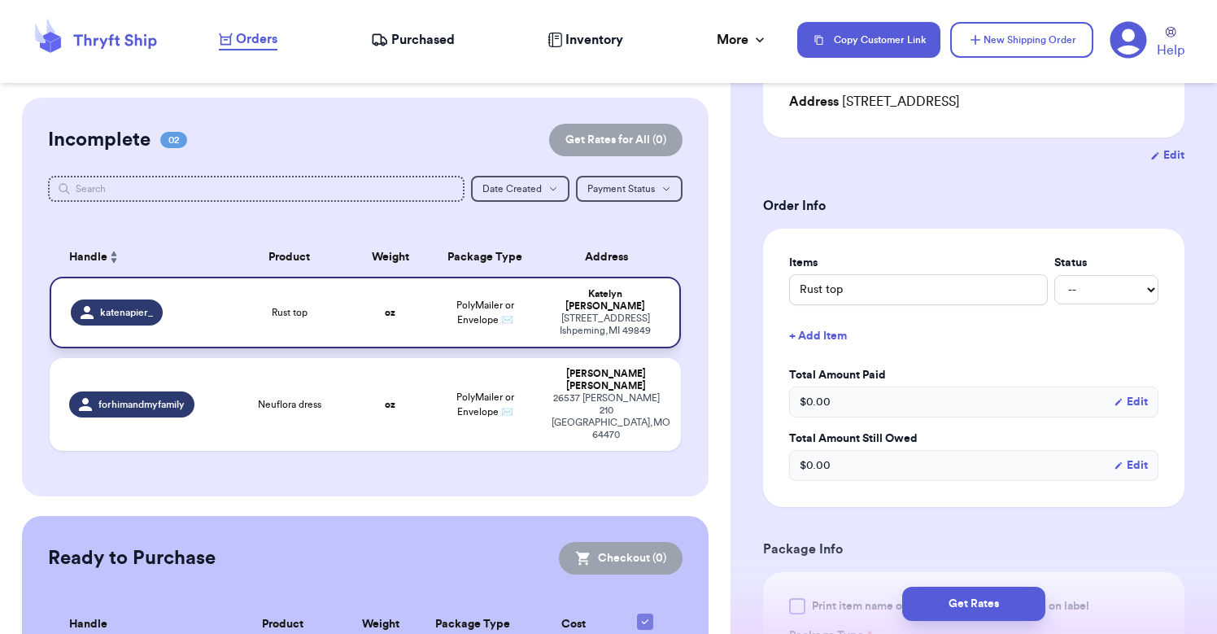
click at [562, 330] on div "[STREET_ADDRESS]" at bounding box center [606, 325] width 108 height 24
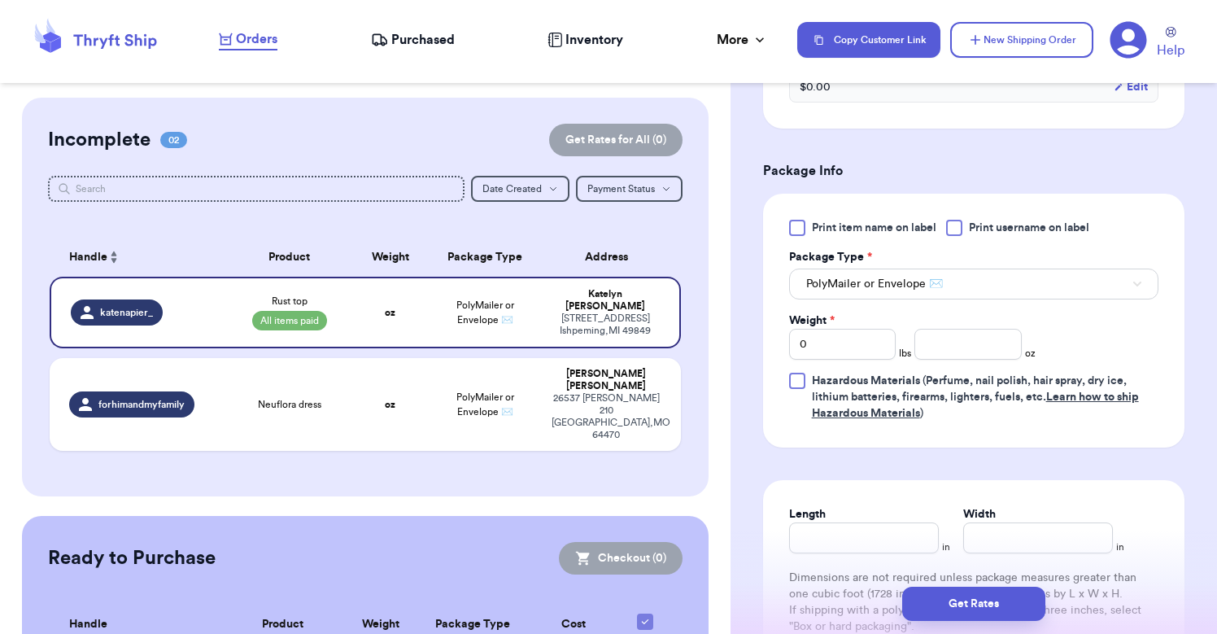
scroll to position [707, 0]
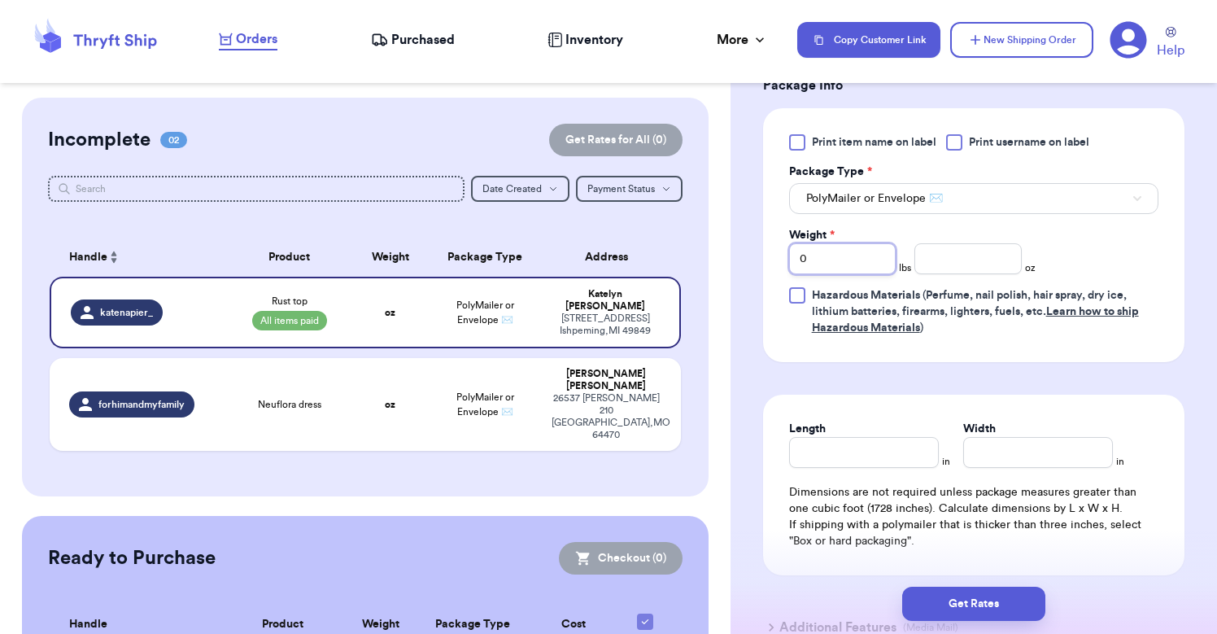
drag, startPoint x: 829, startPoint y: 269, endPoint x: 750, endPoint y: 265, distance: 79.0
click at [750, 265] on div "Shipping Information Delete Label Customer Info Order created: [DATE] 09:19 PM …" at bounding box center [974, 81] width 487 height 1383
click at [988, 274] on input "number" at bounding box center [968, 258] width 107 height 31
click at [970, 597] on button "Get Rates" at bounding box center [974, 604] width 143 height 34
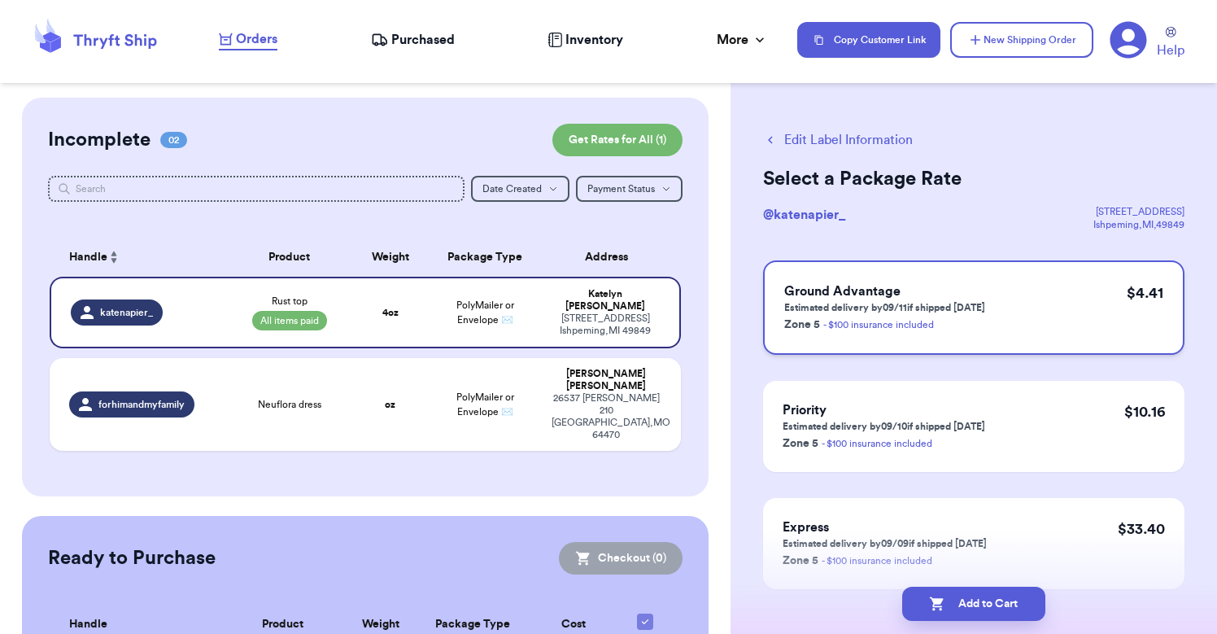
click at [959, 283] on h3 "Ground Advantage" at bounding box center [885, 292] width 201 height 20
click at [980, 608] on button "Add to Cart" at bounding box center [974, 604] width 143 height 34
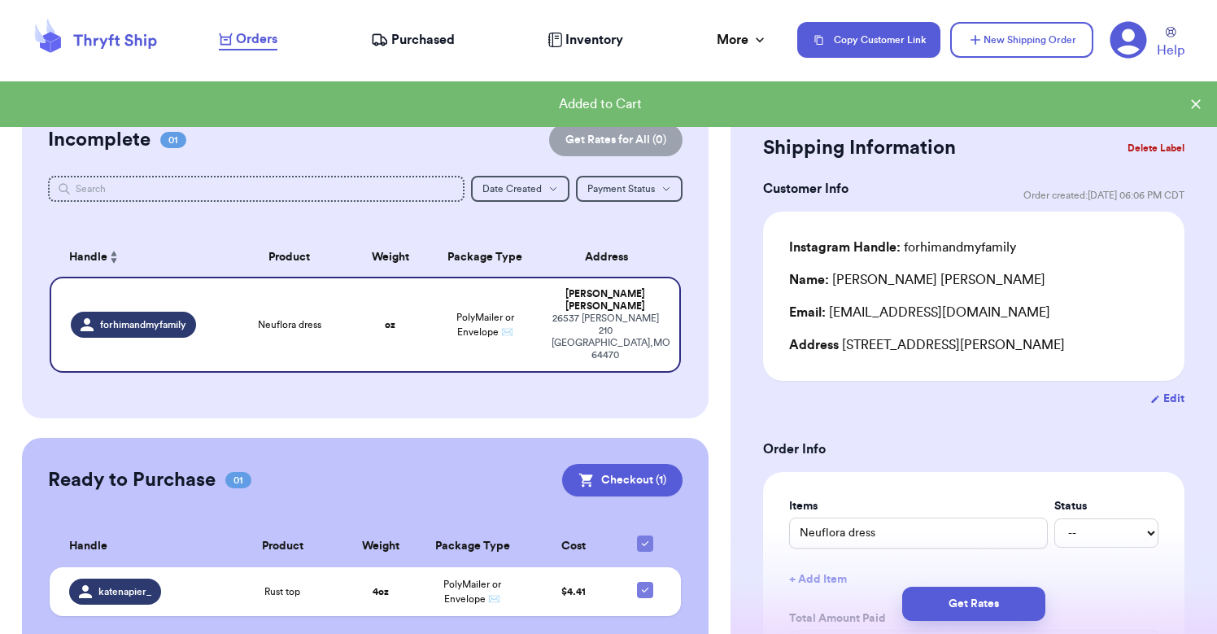
drag, startPoint x: 614, startPoint y: 450, endPoint x: 601, endPoint y: 474, distance: 27.0
click at [601, 496] on div "Ready to Purchase 01 Checkout ( 1 ) Checkout ( 1 ) Handle Product Weight Packag…" at bounding box center [365, 550] width 687 height 224
click at [605, 464] on button "Checkout ( 1 )" at bounding box center [622, 480] width 120 height 33
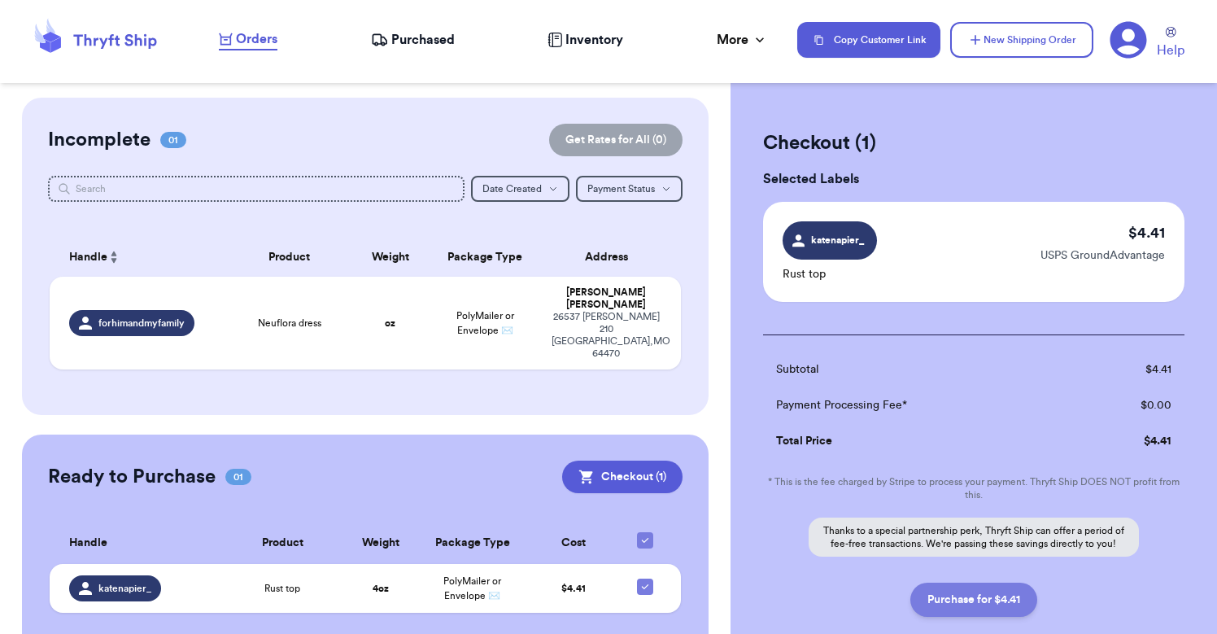
click at [964, 601] on button "Purchase for $4.41" at bounding box center [974, 600] width 127 height 34
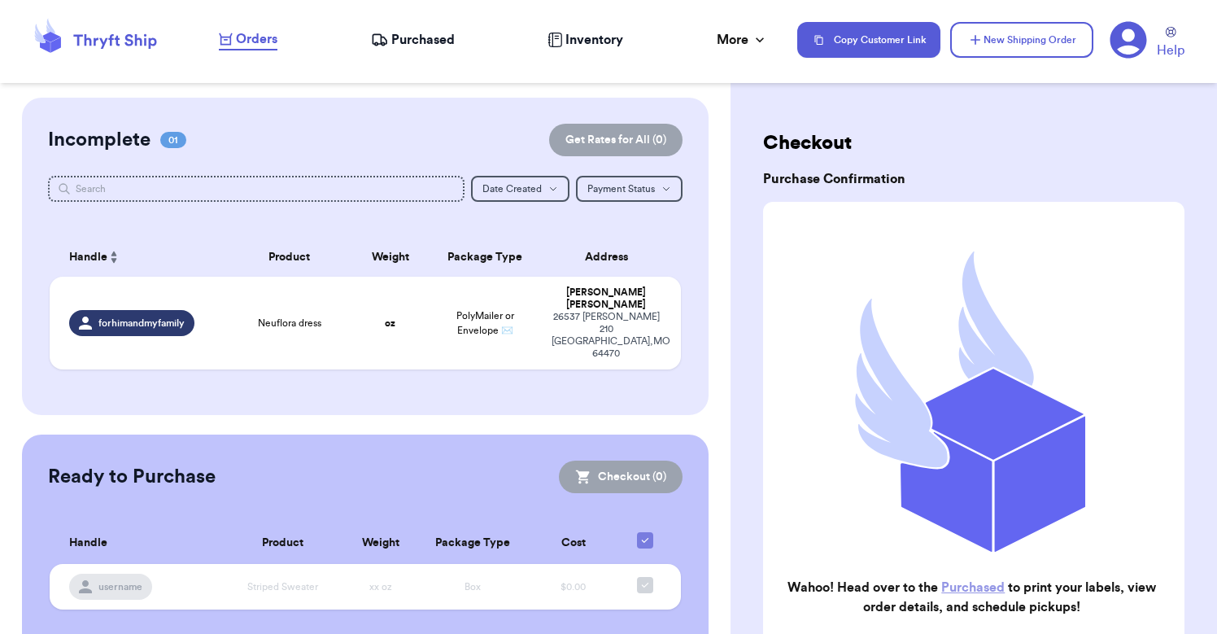
click at [955, 587] on link "Purchased" at bounding box center [973, 587] width 63 height 13
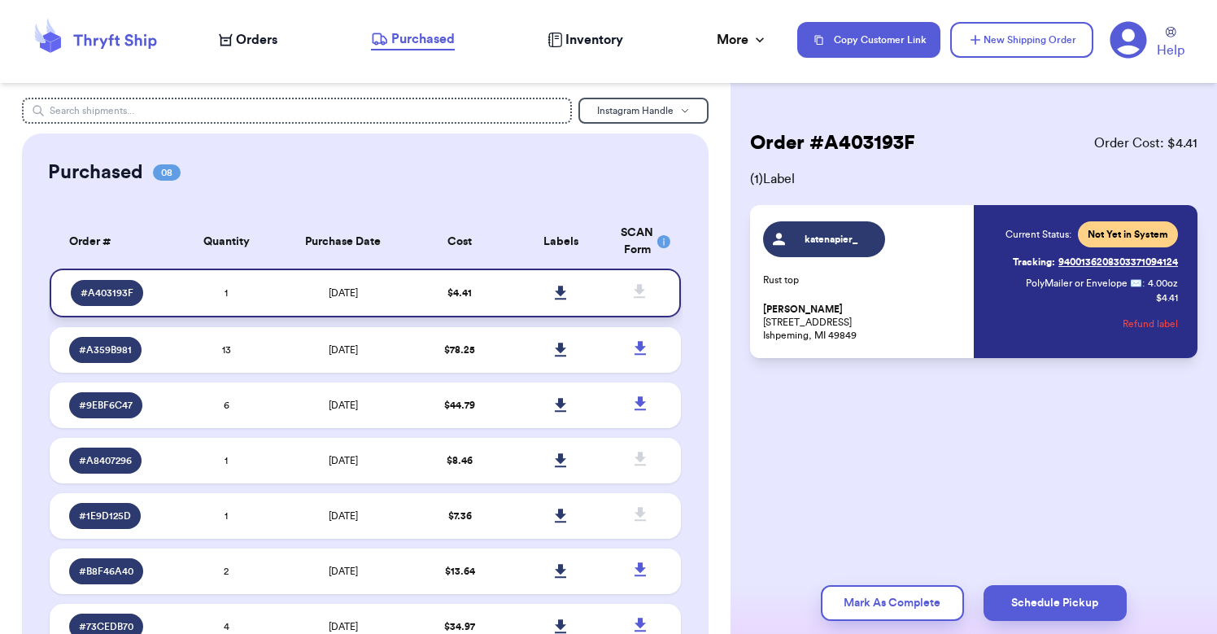
click at [563, 299] on icon at bounding box center [560, 293] width 11 height 14
